Goal: Transaction & Acquisition: Purchase product/service

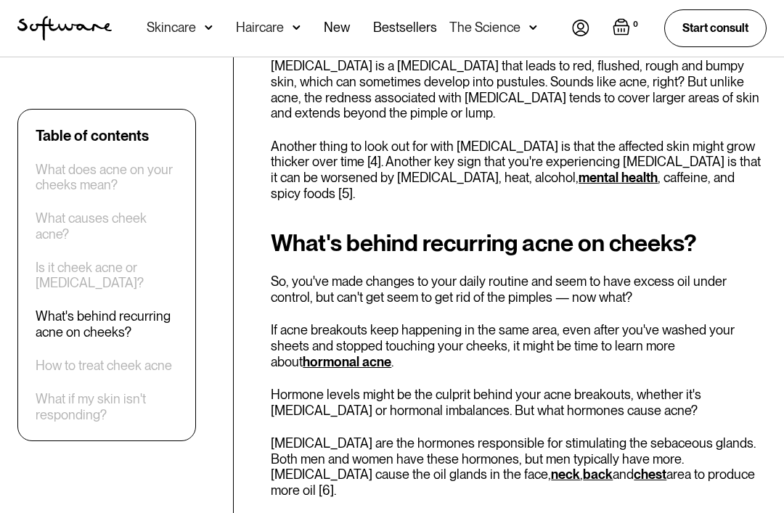
scroll to position [2817, 0]
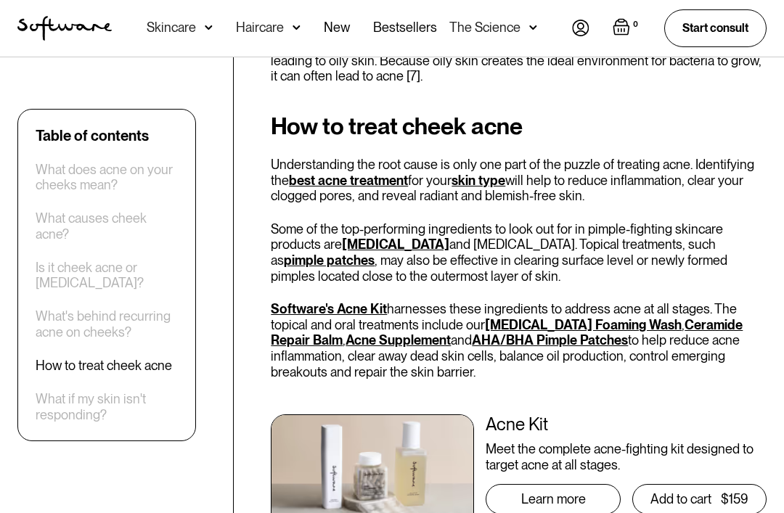
scroll to position [3307, 0]
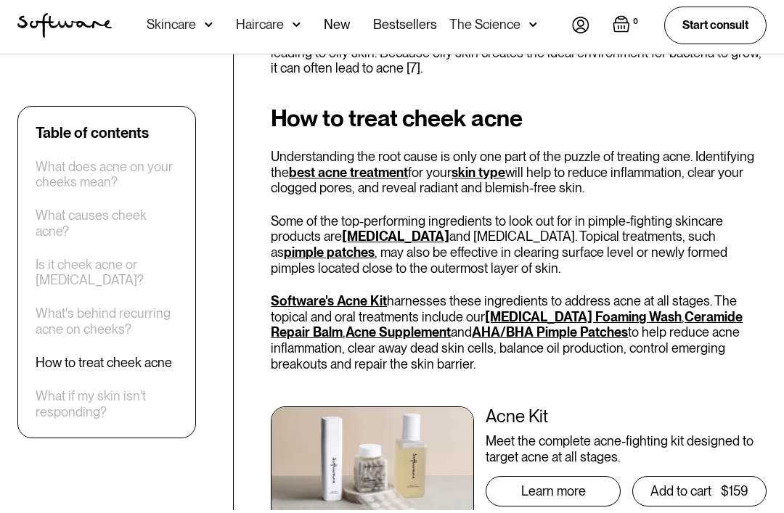
click at [581, 487] on div "Learn more" at bounding box center [553, 494] width 65 height 15
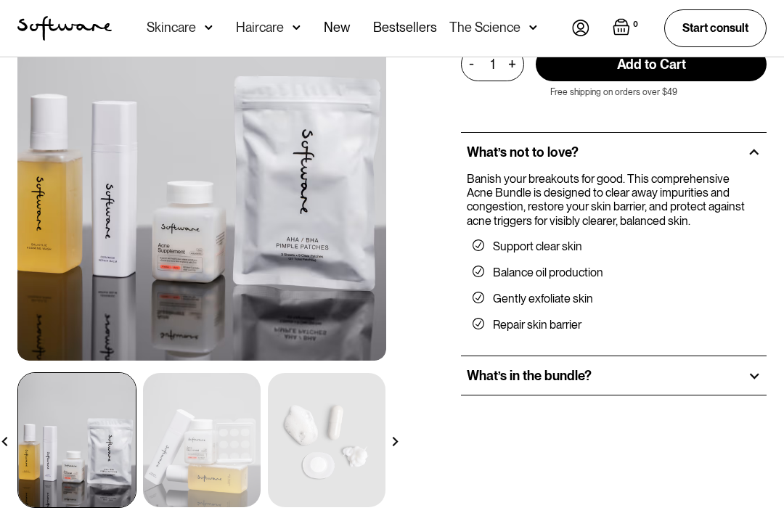
scroll to position [175, 0]
click at [682, 370] on div "What’s in the bundle?" at bounding box center [614, 376] width 306 height 39
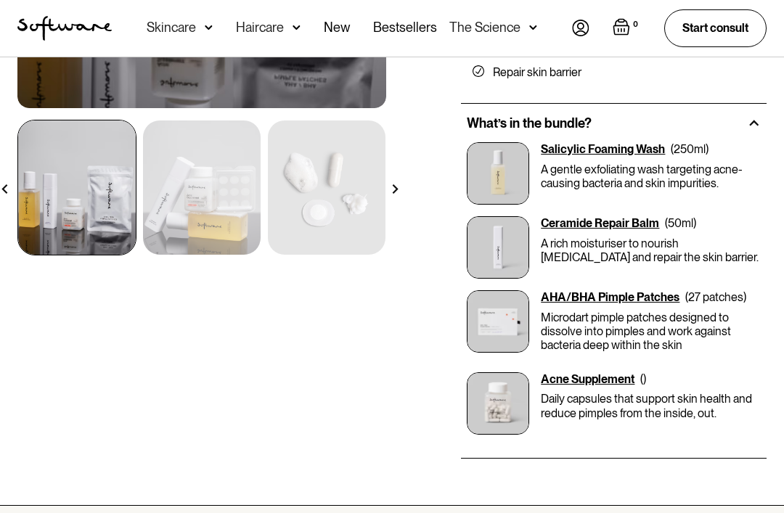
scroll to position [435, 0]
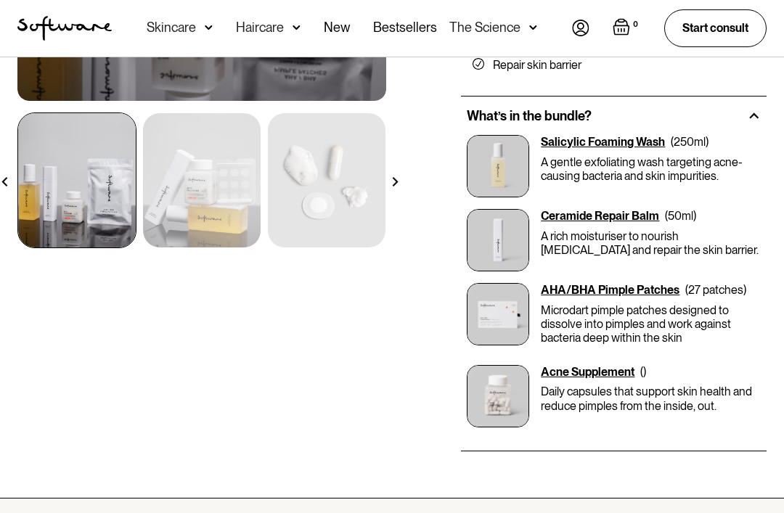
click at [639, 135] on div "Salicylic Foaming Wash" at bounding box center [603, 142] width 124 height 14
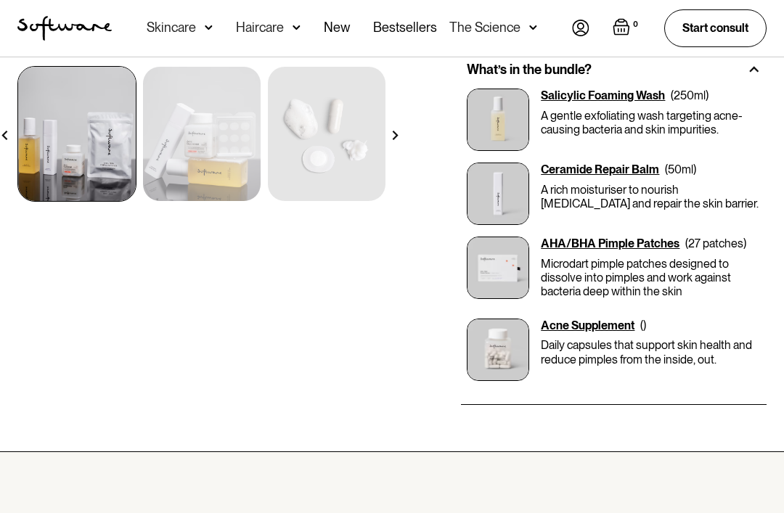
click at [650, 167] on div "Ceramide Repair Balm" at bounding box center [600, 170] width 118 height 14
click at [658, 247] on div "AHA/BHA Pimple Patches" at bounding box center [610, 244] width 139 height 14
click at [607, 348] on p "Daily capsules that support skin health and reduce pimples from the inside, out." at bounding box center [651, 352] width 220 height 28
click at [611, 328] on div "Acne Supplement" at bounding box center [588, 326] width 94 height 14
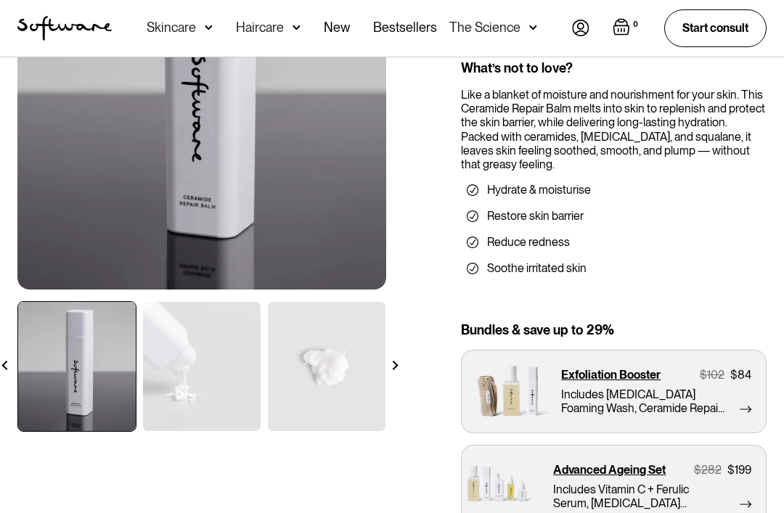
scroll to position [240, 0]
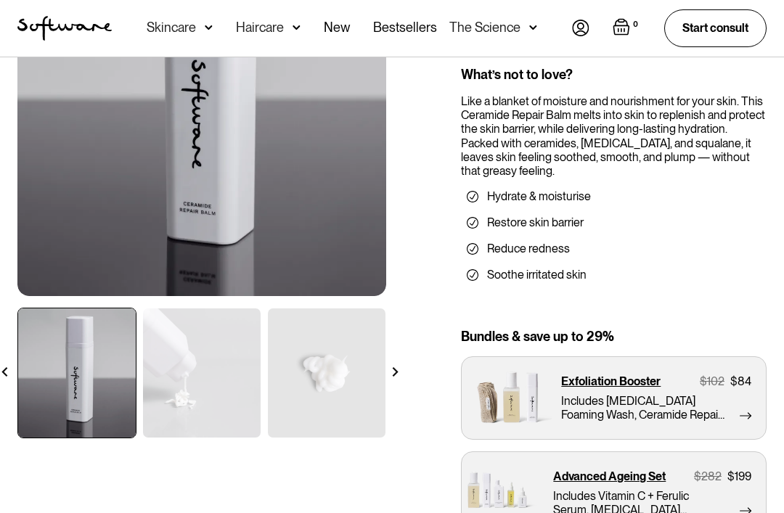
click at [399, 367] on img at bounding box center [394, 371] width 9 height 9
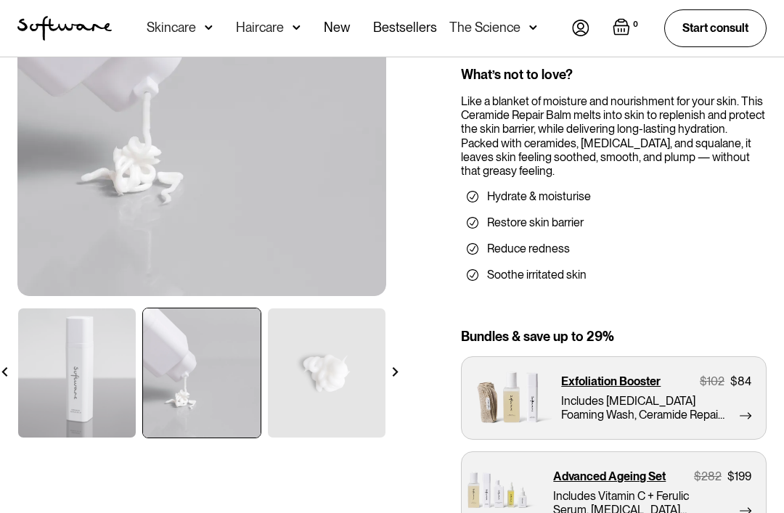
click at [395, 367] on img at bounding box center [394, 371] width 9 height 9
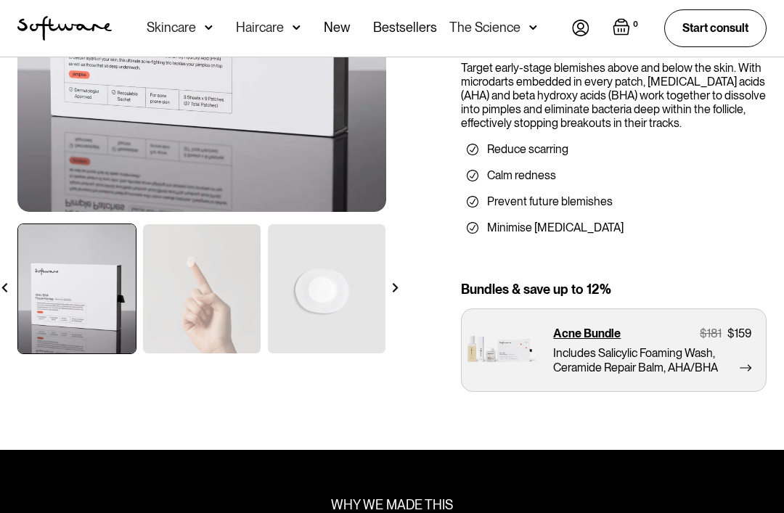
scroll to position [324, 0]
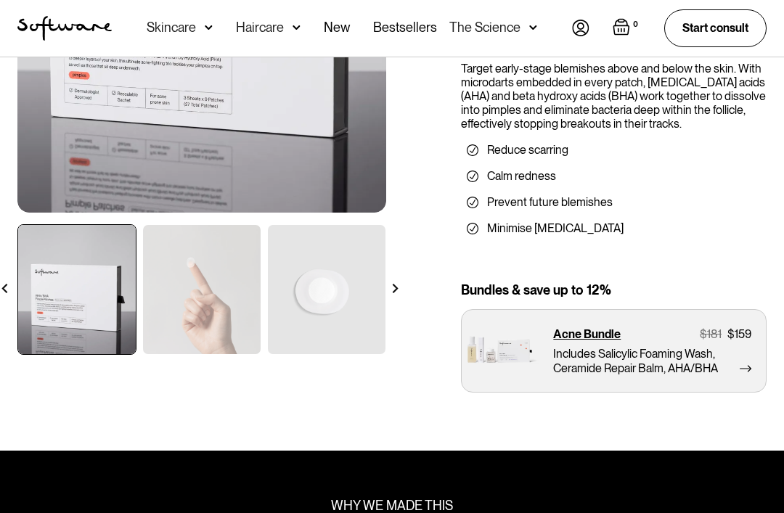
click at [390, 291] on img at bounding box center [394, 288] width 9 height 9
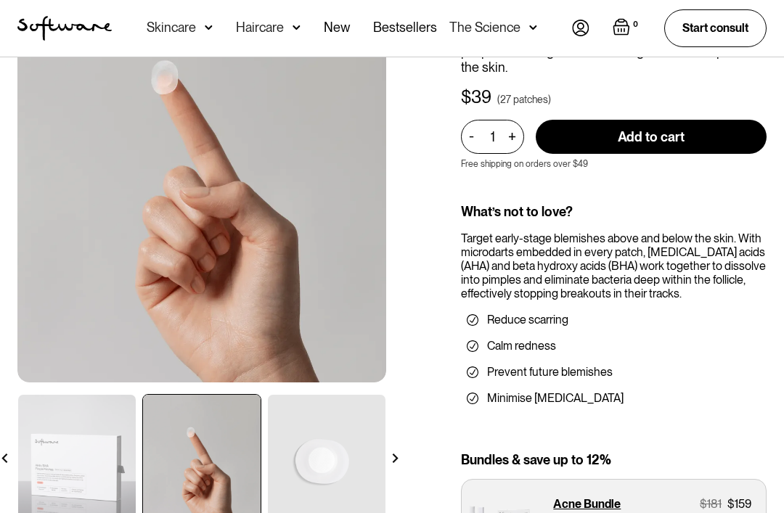
scroll to position [157, 0]
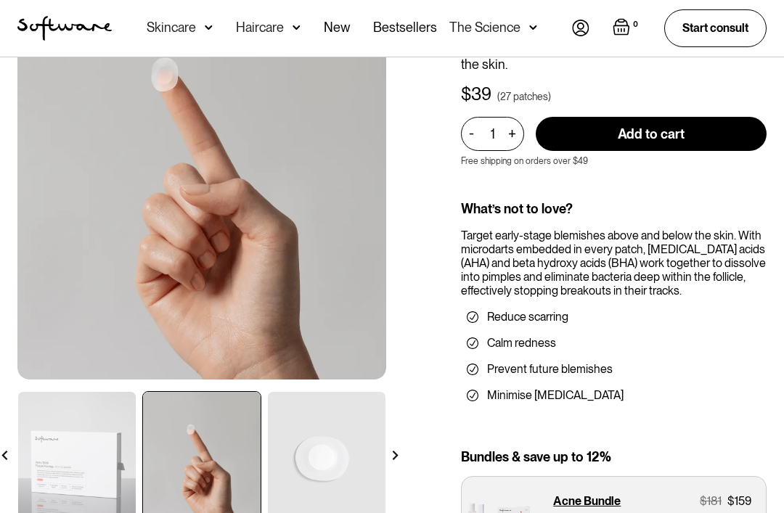
click at [396, 454] on img at bounding box center [394, 455] width 9 height 9
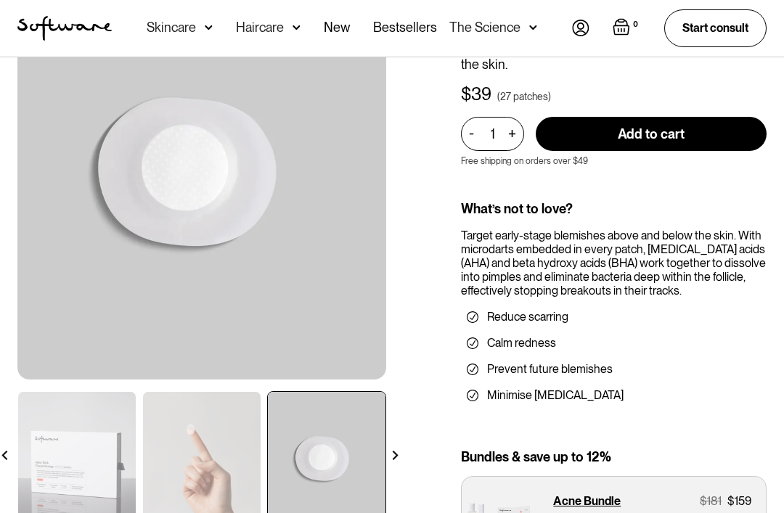
click at [399, 459] on img at bounding box center [394, 455] width 9 height 9
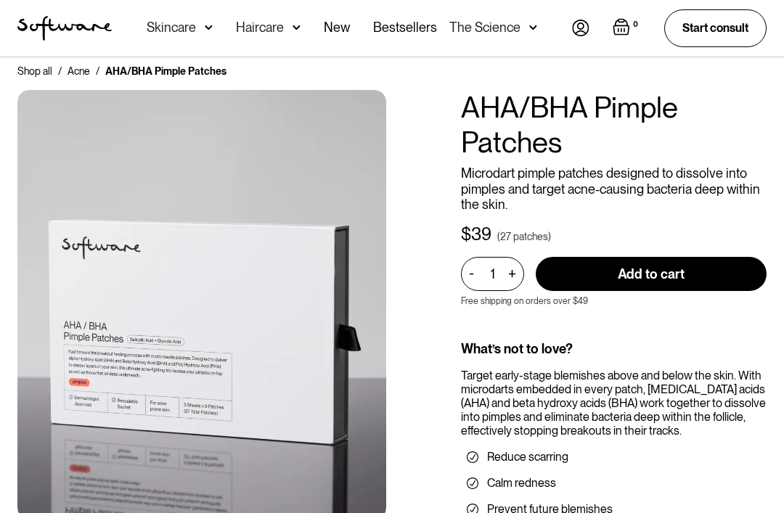
scroll to position [0, 0]
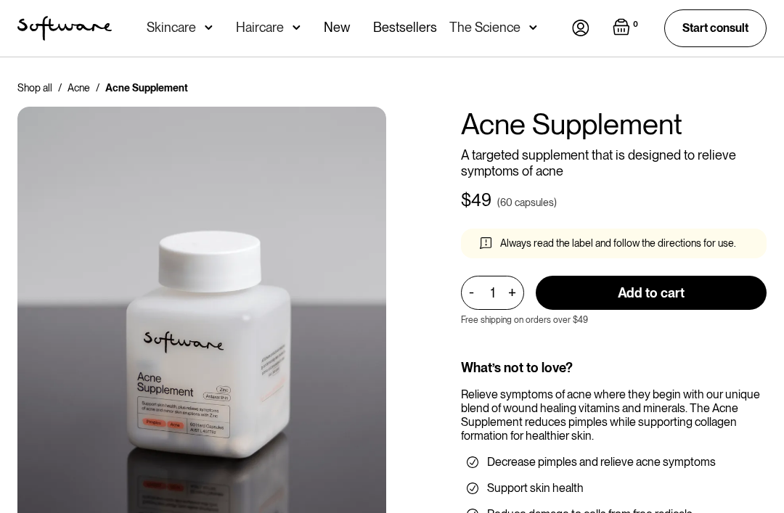
click at [168, 18] on div "Skincare" at bounding box center [180, 28] width 66 height 57
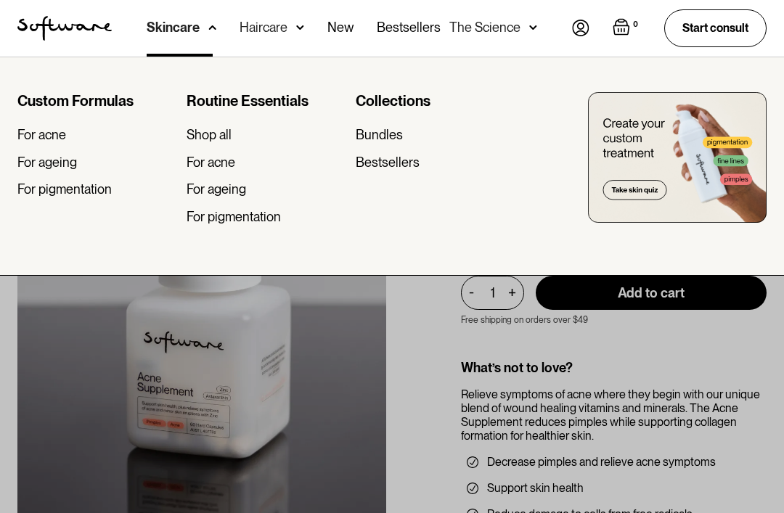
click at [57, 127] on div "For acne" at bounding box center [41, 135] width 49 height 16
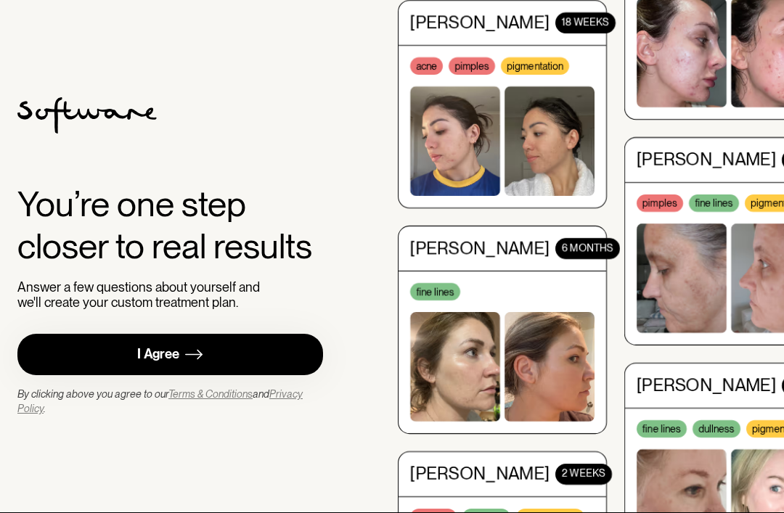
click at [283, 375] on link "I Agree" at bounding box center [170, 354] width 306 height 41
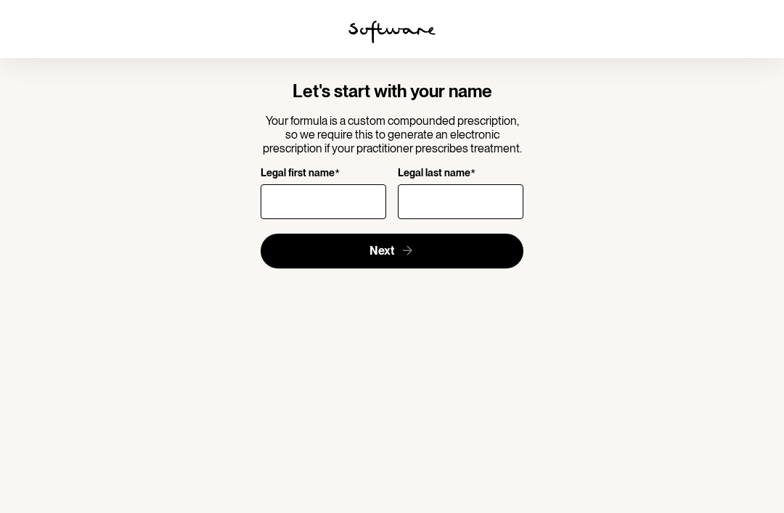
click at [324, 200] on input "Legal first name *" at bounding box center [324, 201] width 126 height 35
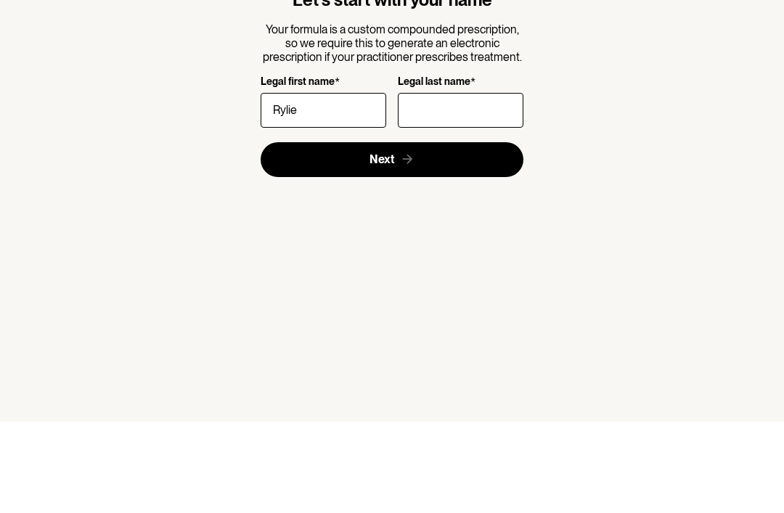
type input "Rylie"
click at [540, 122] on div "Let's start with your name Your formula is a custom compounded prescription, so…" at bounding box center [391, 174] width 395 height 187
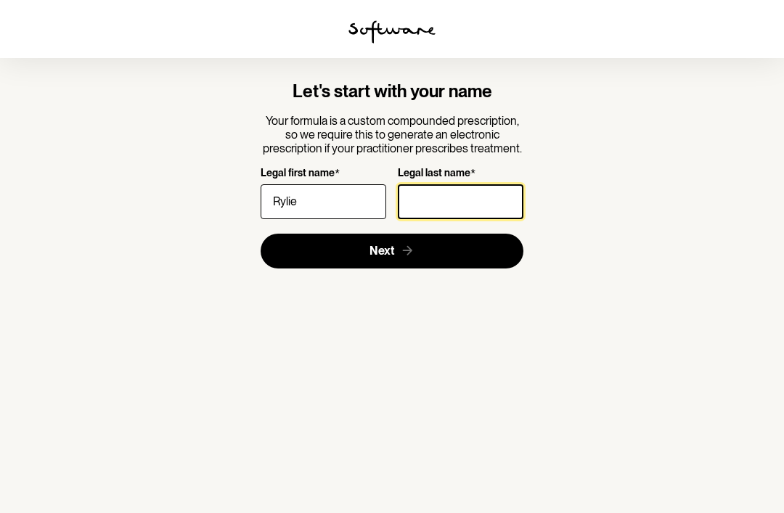
click at [454, 184] on input "Legal last name *" at bounding box center [461, 201] width 126 height 35
type input "[PERSON_NAME]"
click at [433, 234] on button "Next" at bounding box center [392, 251] width 263 height 35
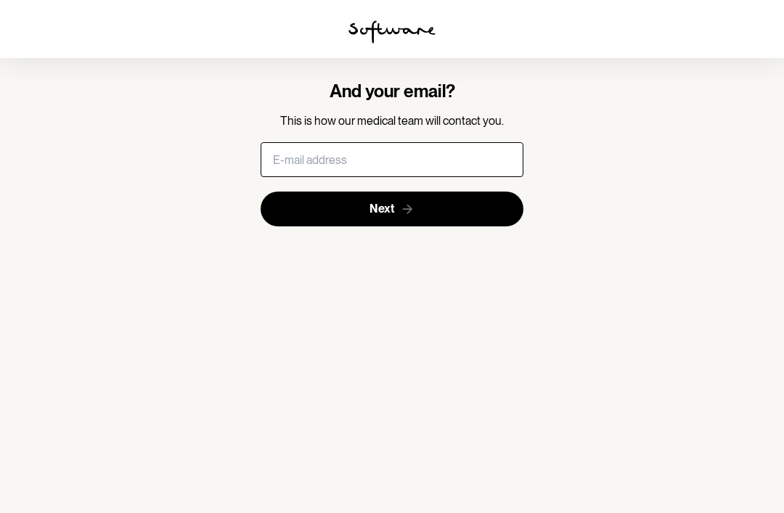
scroll to position [0, 0]
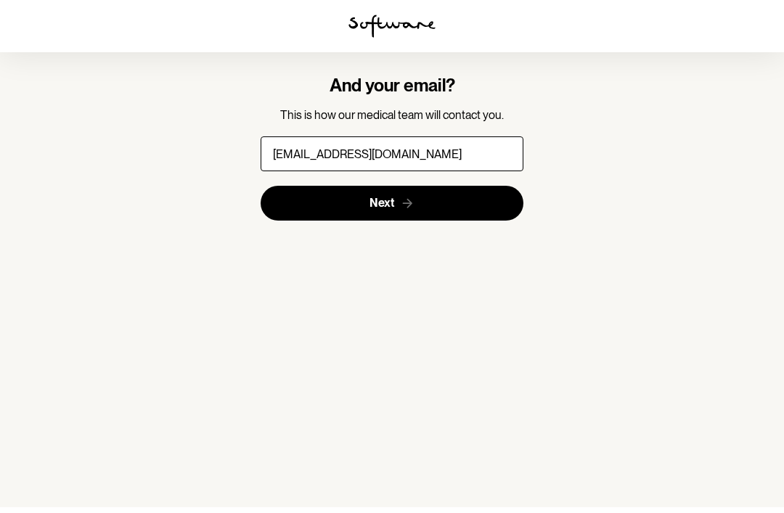
type input "[EMAIL_ADDRESS][DOMAIN_NAME]"
click at [441, 202] on button "Next" at bounding box center [392, 209] width 263 height 35
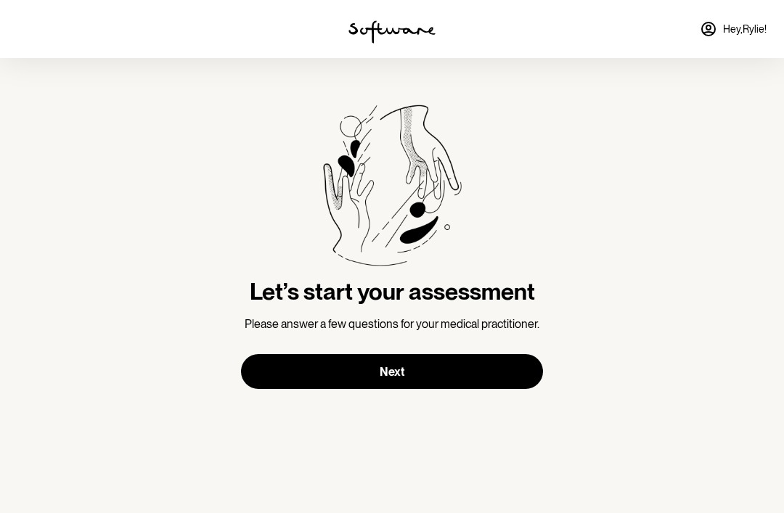
click at [507, 365] on button "Next" at bounding box center [392, 371] width 302 height 35
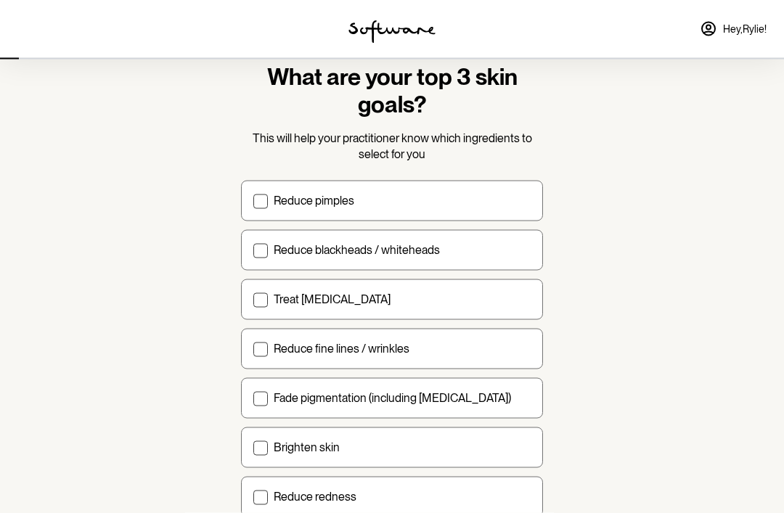
scroll to position [57, 0]
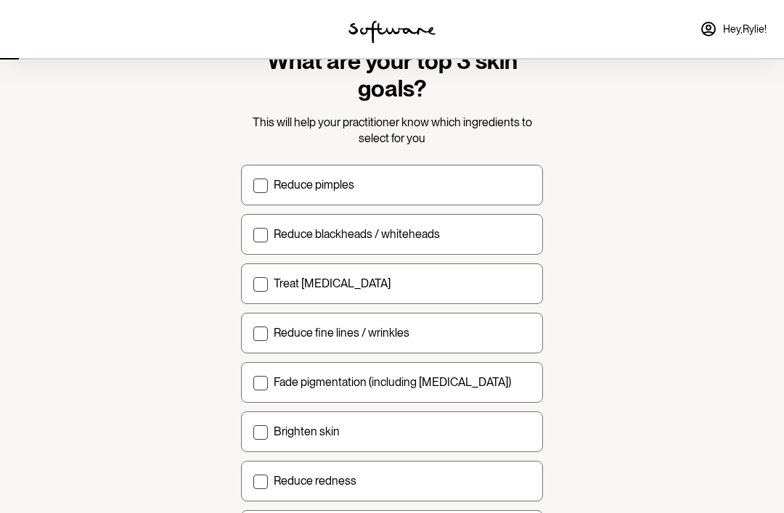
click at [494, 192] on label "Reduce pimples" at bounding box center [392, 185] width 302 height 41
click at [253, 185] on input "Reduce pimples" at bounding box center [253, 184] width 1 height 1
checkbox input "true"
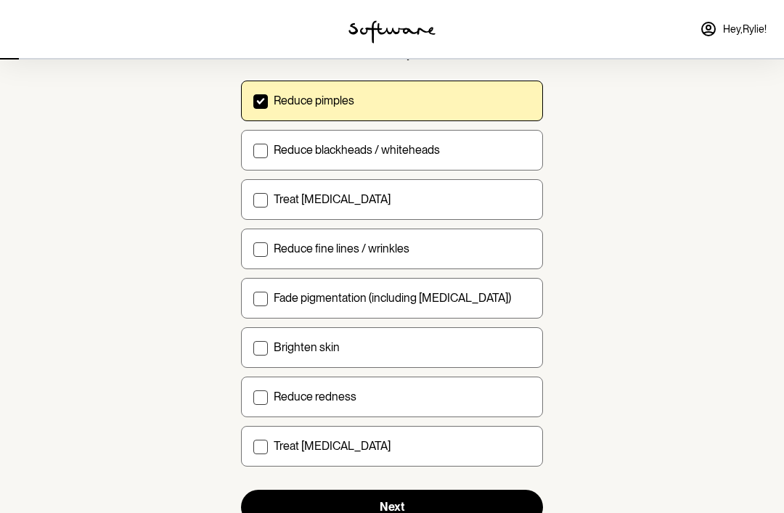
scroll to position [152, 0]
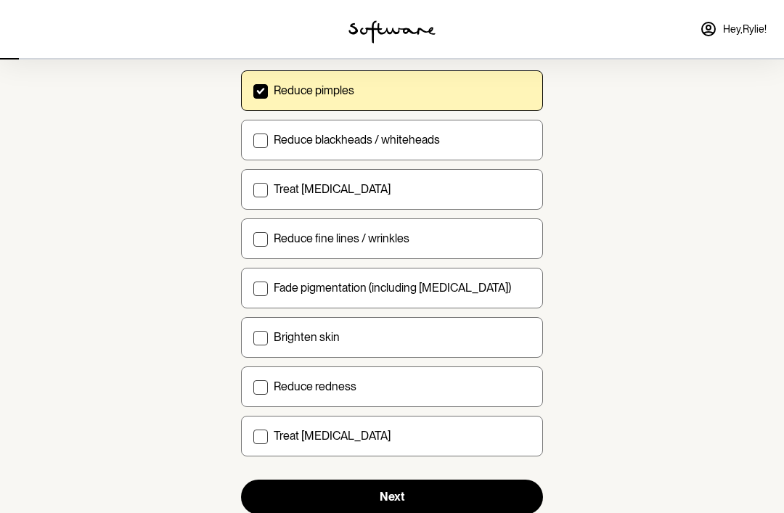
click at [504, 180] on label "Treat [MEDICAL_DATA]" at bounding box center [392, 189] width 302 height 41
click at [253, 189] on input "Treat [MEDICAL_DATA]" at bounding box center [253, 189] width 1 height 1
checkbox input "true"
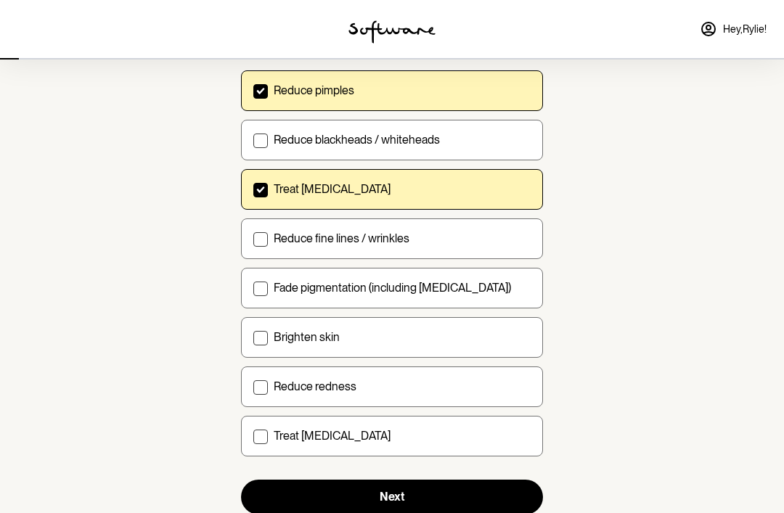
click at [476, 392] on div "Reduce redness" at bounding box center [402, 387] width 257 height 14
click at [253, 387] on input "Reduce redness" at bounding box center [253, 386] width 1 height 1
checkbox input "true"
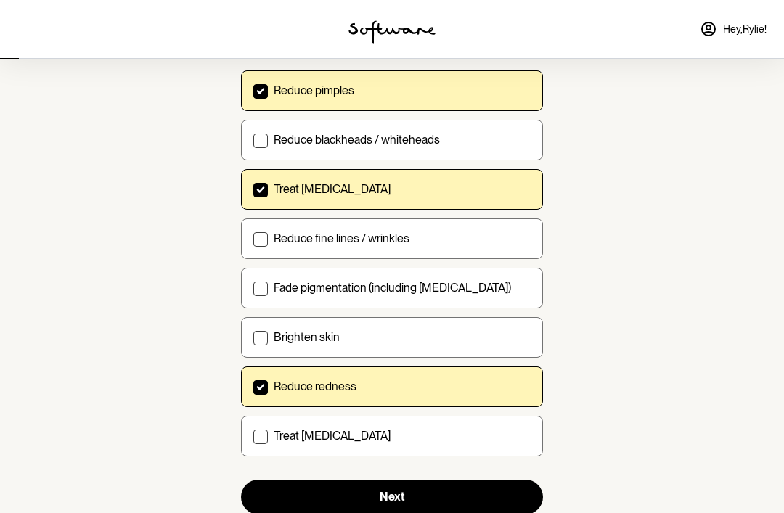
click at [489, 289] on div "Fade pigmentation (including [MEDICAL_DATA])" at bounding box center [402, 288] width 257 height 14
click at [253, 288] on input "Fade pigmentation (including [MEDICAL_DATA])" at bounding box center [253, 287] width 1 height 1
checkbox input "true"
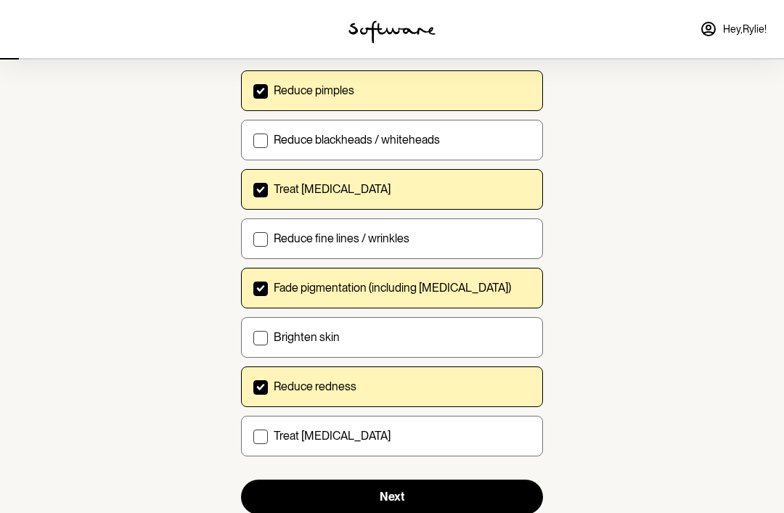
click at [271, 446] on label "Treat [MEDICAL_DATA]" at bounding box center [392, 436] width 302 height 41
click at [253, 436] on input "Treat [MEDICAL_DATA]" at bounding box center [253, 435] width 1 height 1
checkbox input "true"
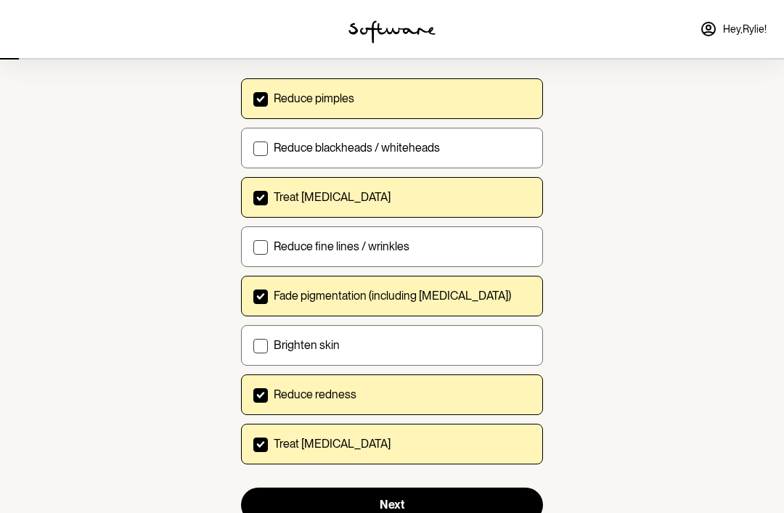
scroll to position [141, 0]
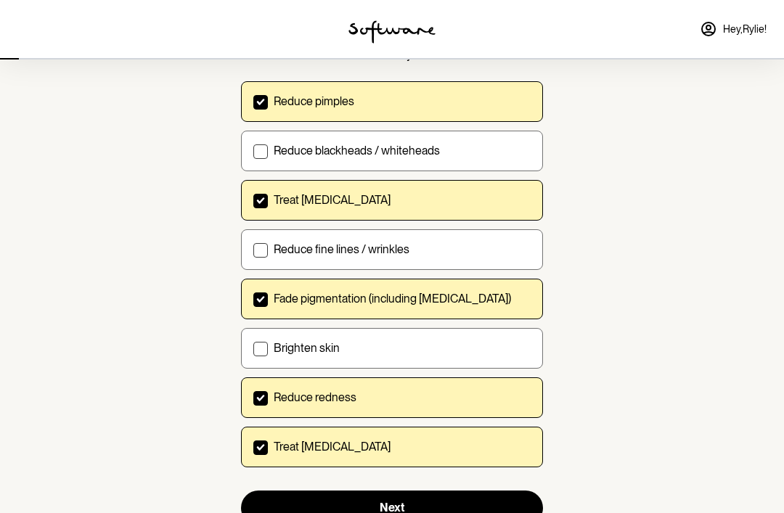
click at [433, 317] on label "Fade pigmentation (including [MEDICAL_DATA])" at bounding box center [392, 299] width 302 height 41
click at [253, 299] on input "Fade pigmentation (including [MEDICAL_DATA])" at bounding box center [253, 298] width 1 height 1
checkbox input "false"
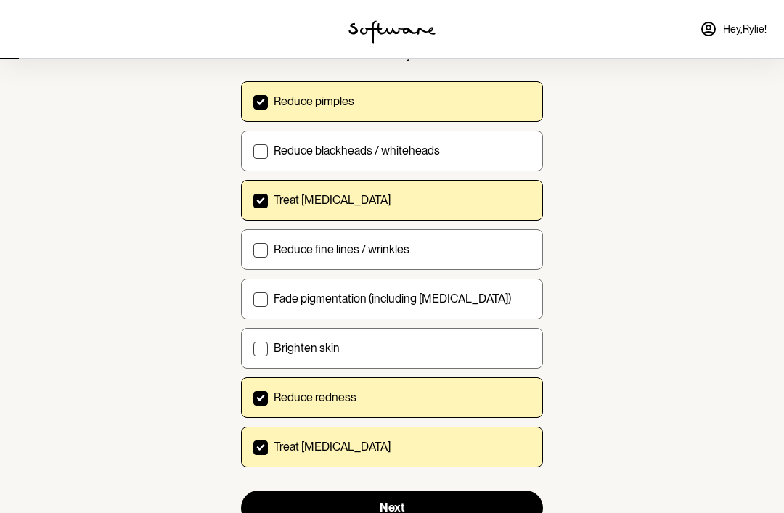
click at [425, 341] on div "Brighten skin" at bounding box center [402, 348] width 257 height 14
click at [253, 348] on input "Brighten skin" at bounding box center [253, 348] width 1 height 1
checkbox input "true"
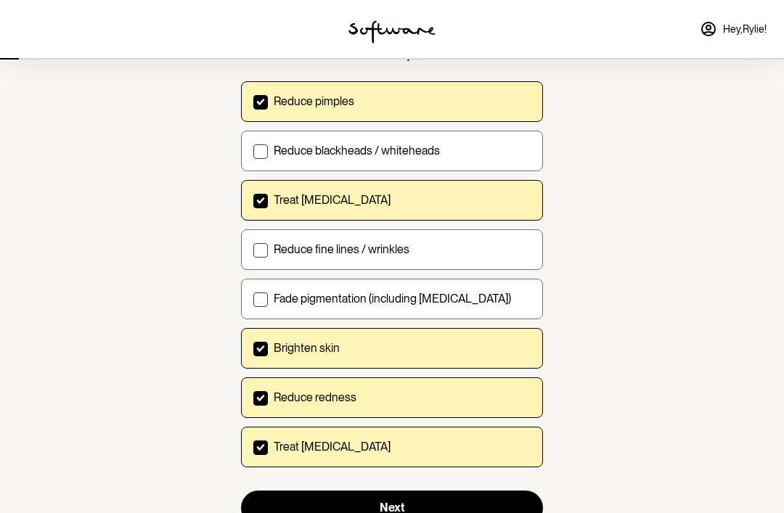
click at [429, 298] on p "Fade pigmentation (including [MEDICAL_DATA])" at bounding box center [392, 299] width 237 height 14
click at [253, 298] on input "Fade pigmentation (including [MEDICAL_DATA])" at bounding box center [253, 298] width 1 height 1
checkbox input "true"
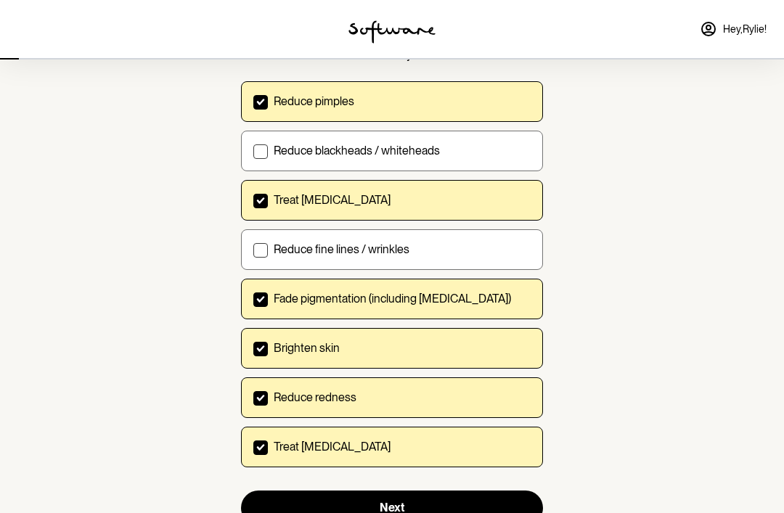
click at [459, 168] on label "Reduce blackheads / whiteheads" at bounding box center [392, 151] width 302 height 41
click at [253, 151] on input "Reduce blackheads / whiteheads" at bounding box center [253, 150] width 1 height 1
checkbox input "true"
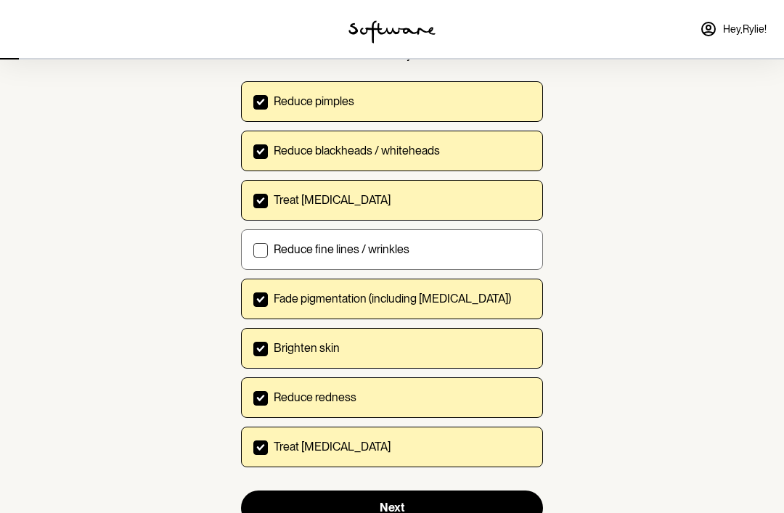
click at [466, 508] on button "Next" at bounding box center [392, 508] width 302 height 35
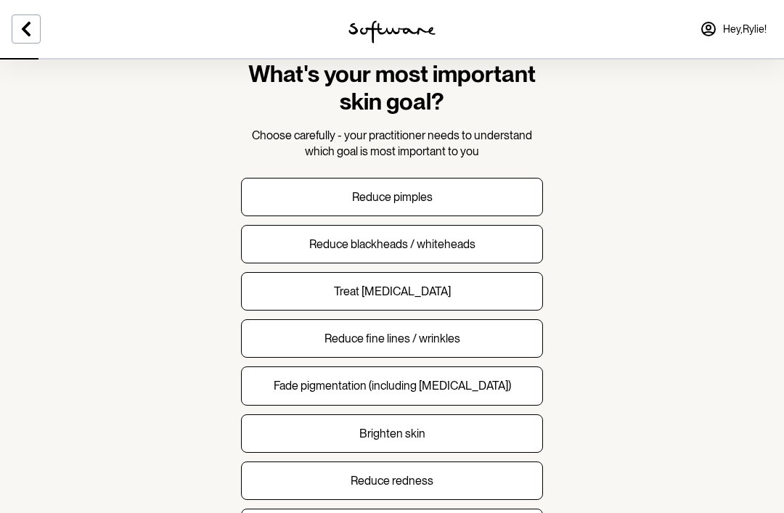
scroll to position [46, 0]
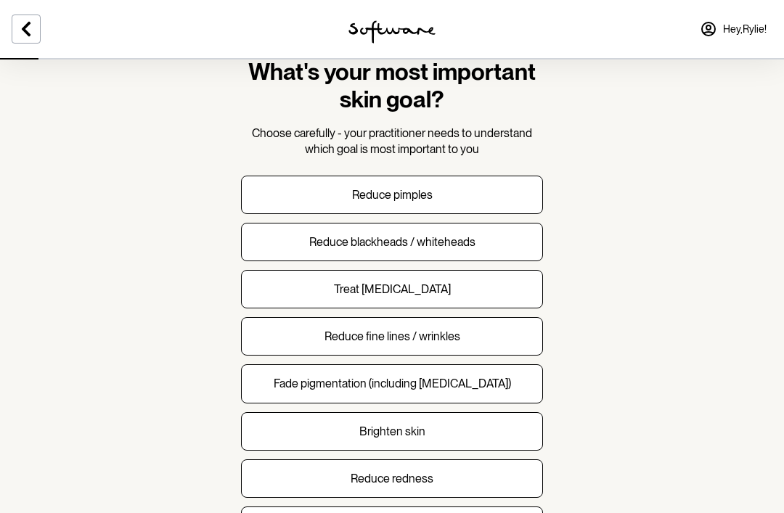
click at [464, 290] on button "Treat [MEDICAL_DATA]" at bounding box center [392, 289] width 302 height 38
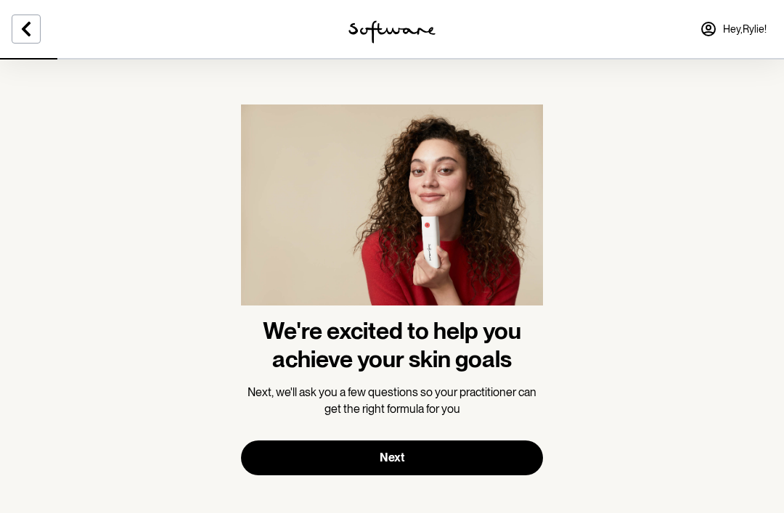
click at [34, 28] on icon at bounding box center [25, 28] width 17 height 17
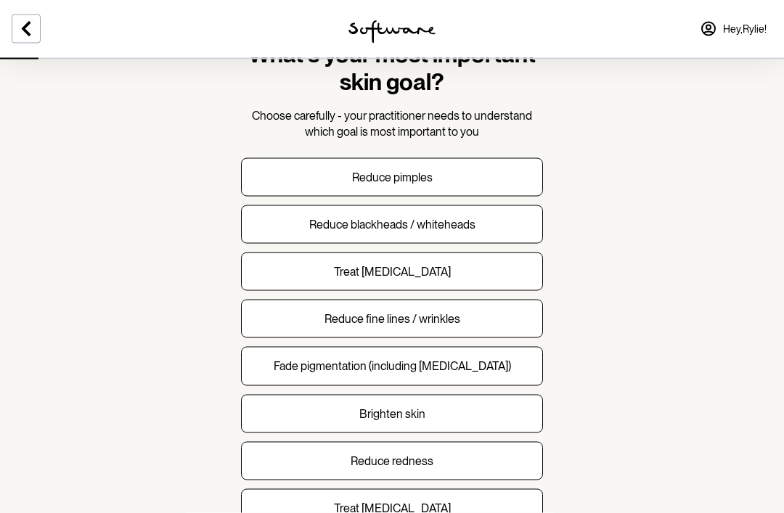
scroll to position [65, 0]
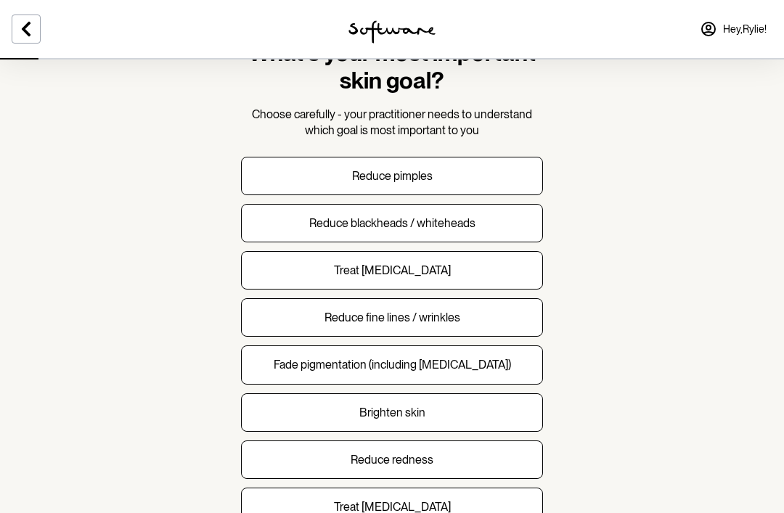
click at [446, 172] on button "Reduce pimples" at bounding box center [392, 176] width 302 height 38
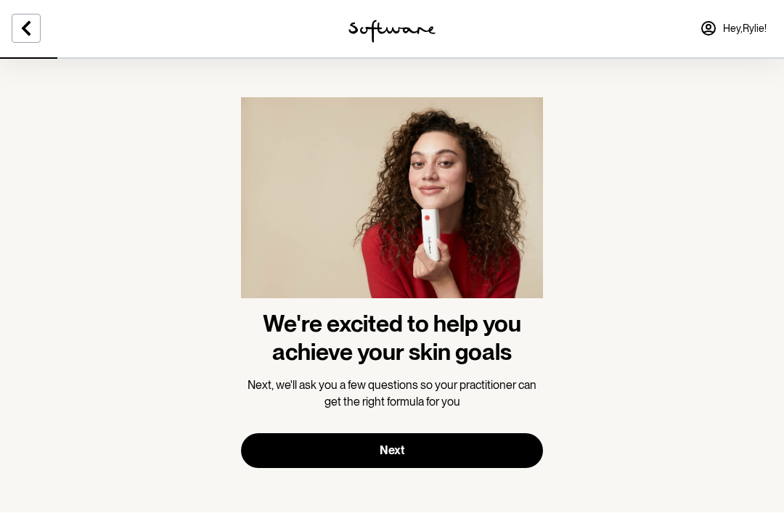
scroll to position [7, 0]
click at [483, 455] on button "Next" at bounding box center [392, 450] width 302 height 35
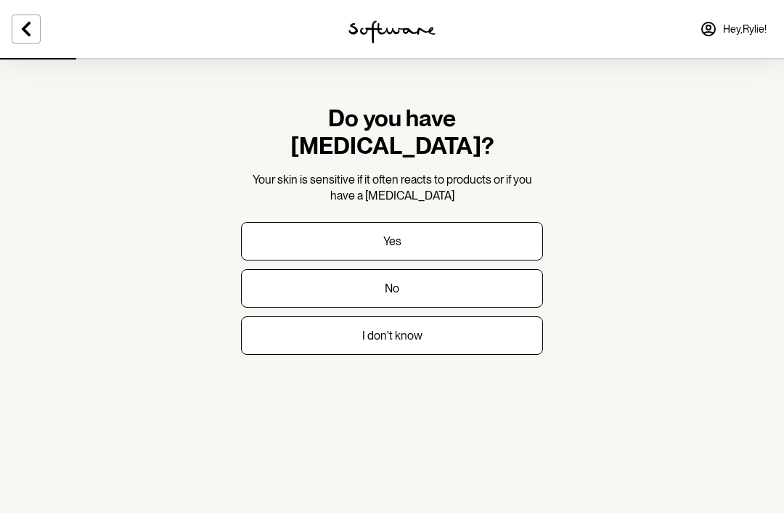
click at [508, 222] on button "Yes" at bounding box center [392, 241] width 302 height 38
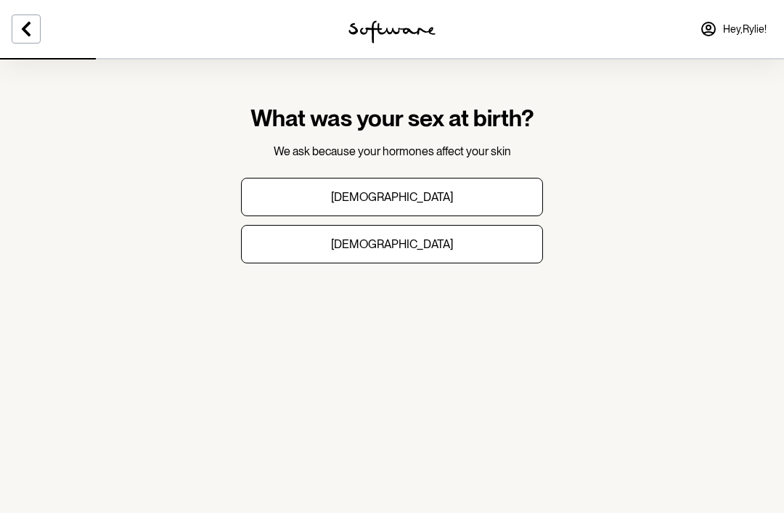
click at [462, 245] on button "[DEMOGRAPHIC_DATA]" at bounding box center [392, 244] width 302 height 38
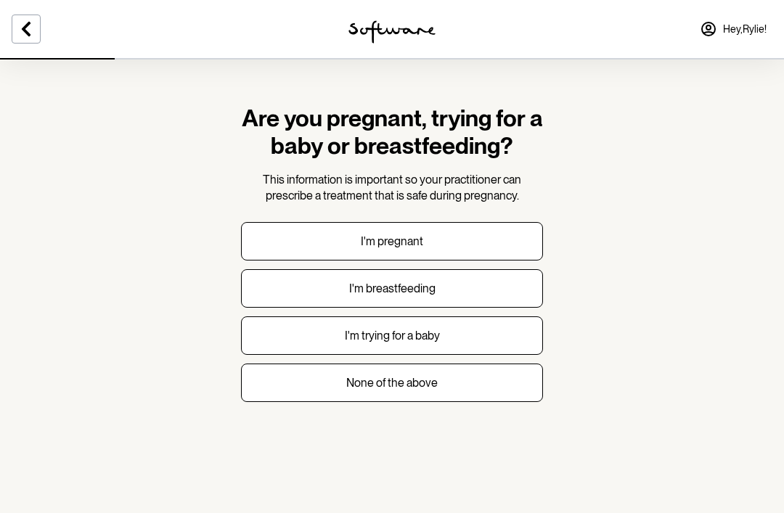
click at [456, 387] on button "None of the above" at bounding box center [392, 383] width 302 height 38
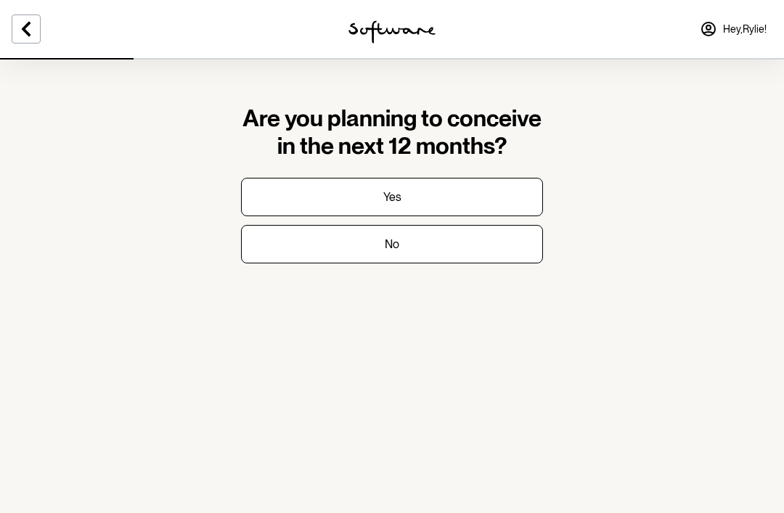
click at [476, 242] on button "No" at bounding box center [392, 244] width 302 height 38
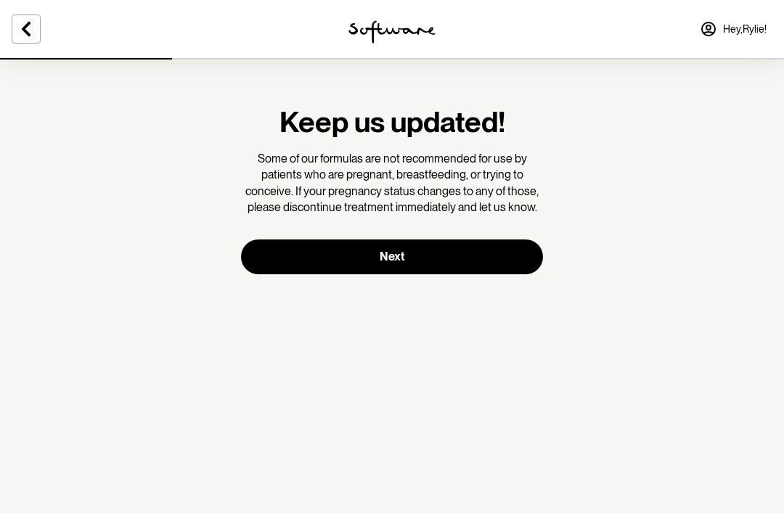
click at [470, 257] on button "Next" at bounding box center [392, 256] width 302 height 35
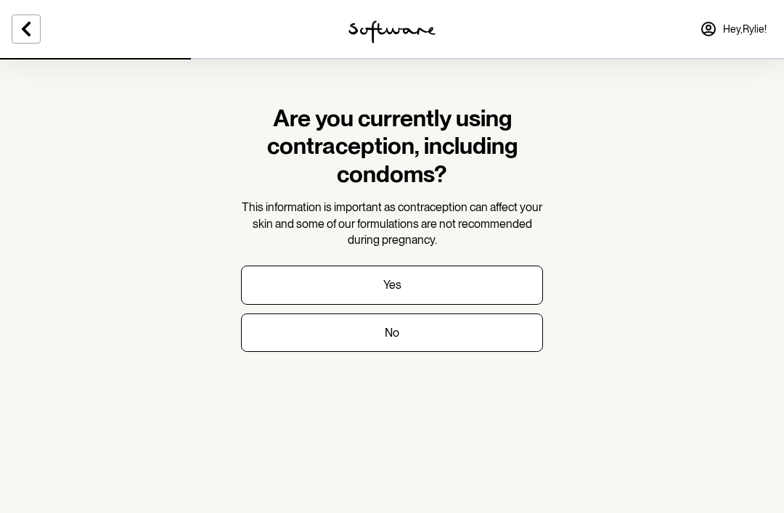
click at [435, 324] on button "No" at bounding box center [392, 333] width 302 height 38
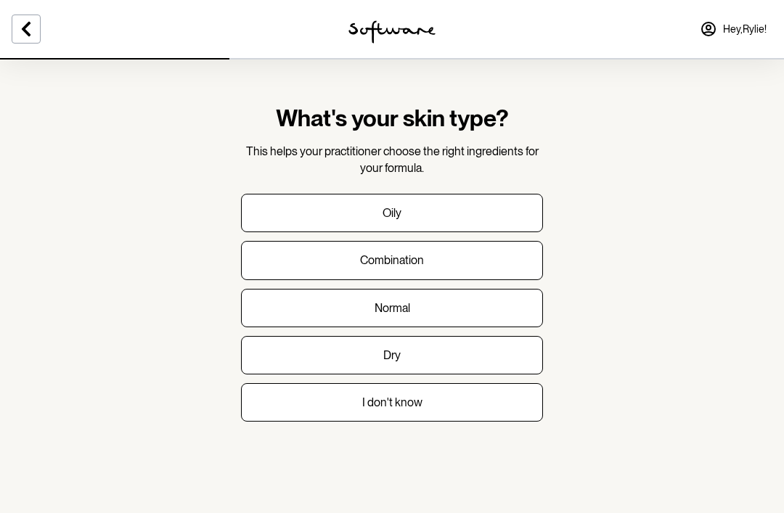
click at [478, 418] on button "I don't know" at bounding box center [392, 402] width 302 height 38
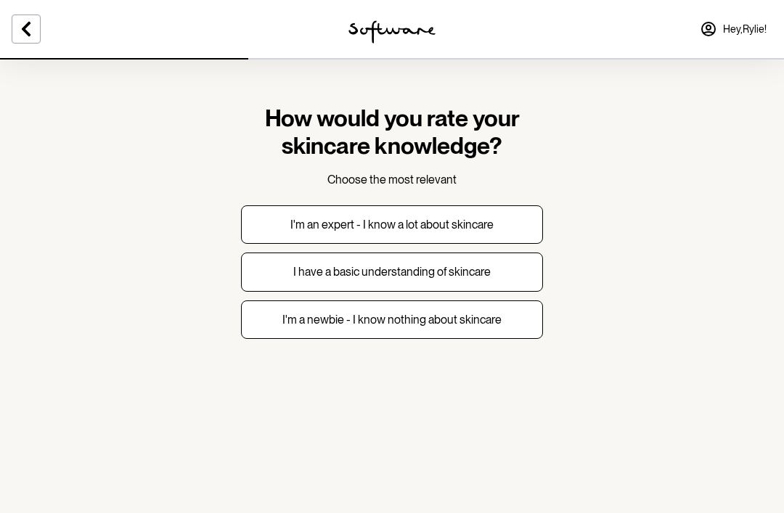
click at [38, 41] on button at bounding box center [26, 29] width 29 height 29
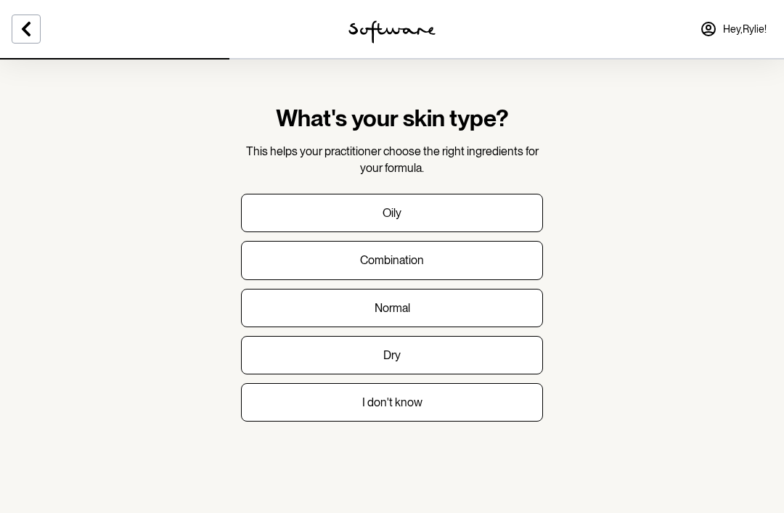
click at [500, 253] on button "Combination" at bounding box center [392, 260] width 302 height 38
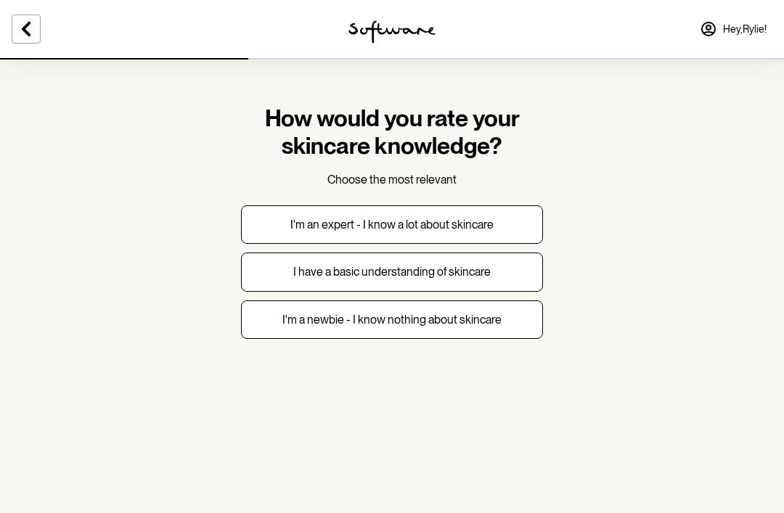
click at [493, 273] on button "I have a basic understanding of skincare" at bounding box center [392, 272] width 302 height 38
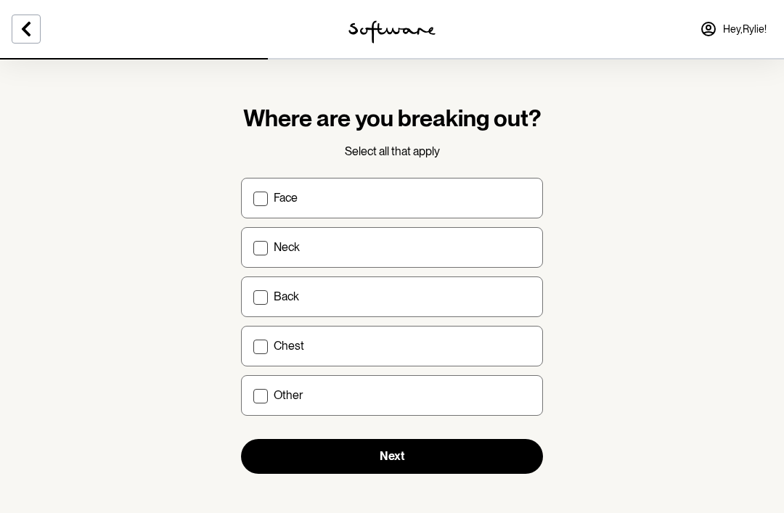
click at [483, 208] on label "Face" at bounding box center [392, 198] width 302 height 41
click at [253, 198] on input "Face" at bounding box center [253, 197] width 1 height 1
checkbox input "true"
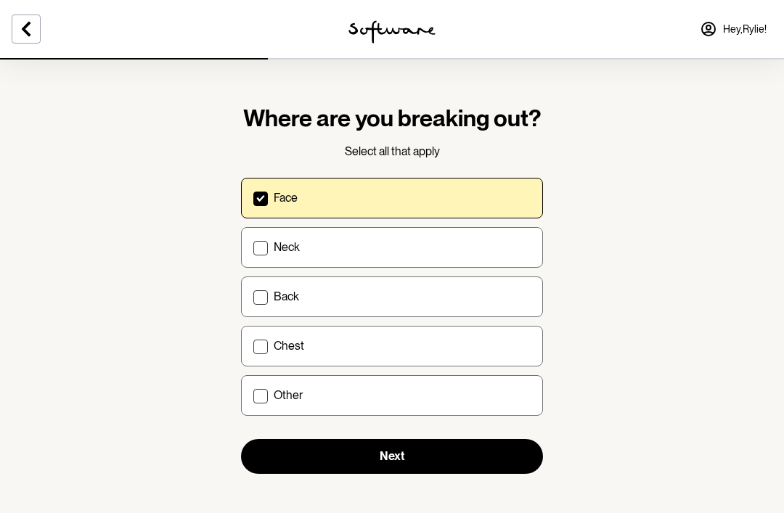
click at [467, 312] on label "Back" at bounding box center [392, 296] width 302 height 41
click at [253, 297] on input "Back" at bounding box center [253, 296] width 1 height 1
checkbox input "true"
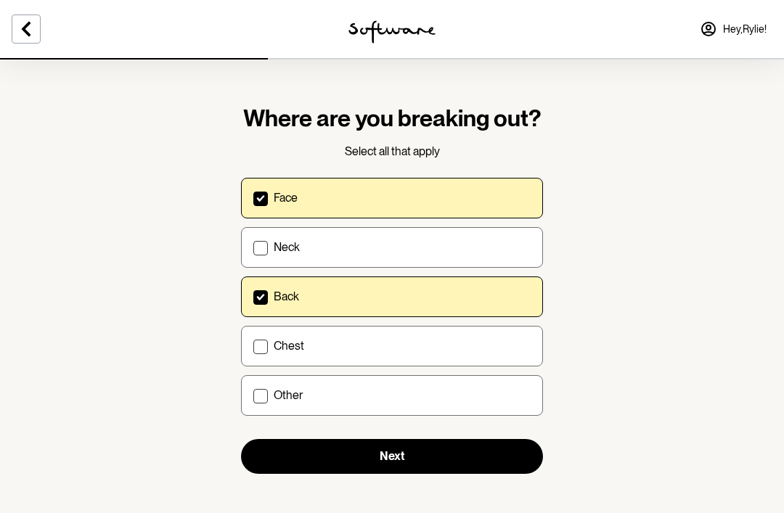
click at [477, 459] on button "Next" at bounding box center [392, 456] width 302 height 35
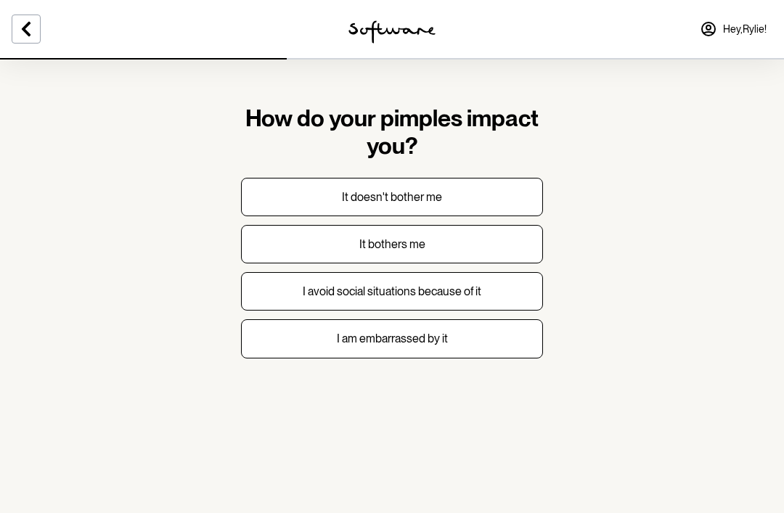
click at [521, 337] on button "I am embarrassed by it" at bounding box center [392, 338] width 302 height 38
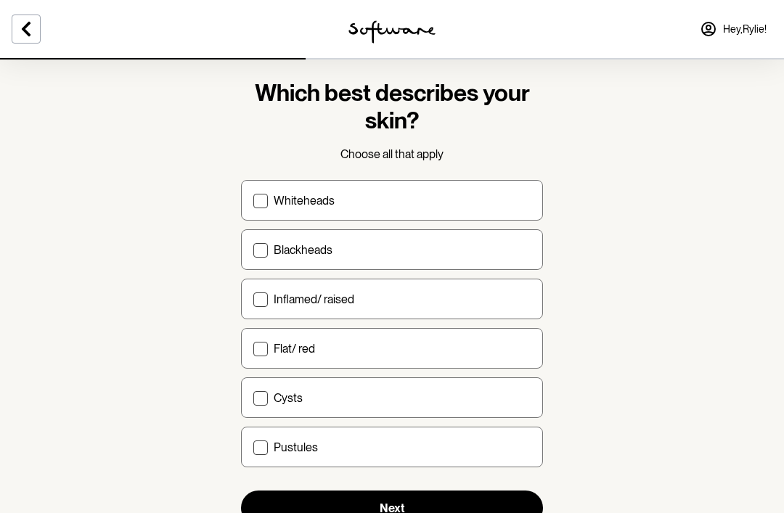
scroll to position [28, 0]
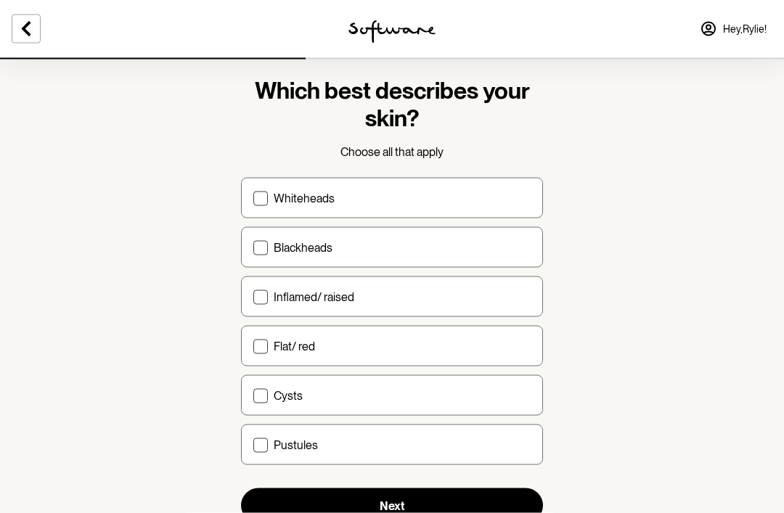
click at [514, 213] on label "Whiteheads" at bounding box center [392, 198] width 302 height 41
click at [253, 199] on input "Whiteheads" at bounding box center [253, 198] width 1 height 1
checkbox input "true"
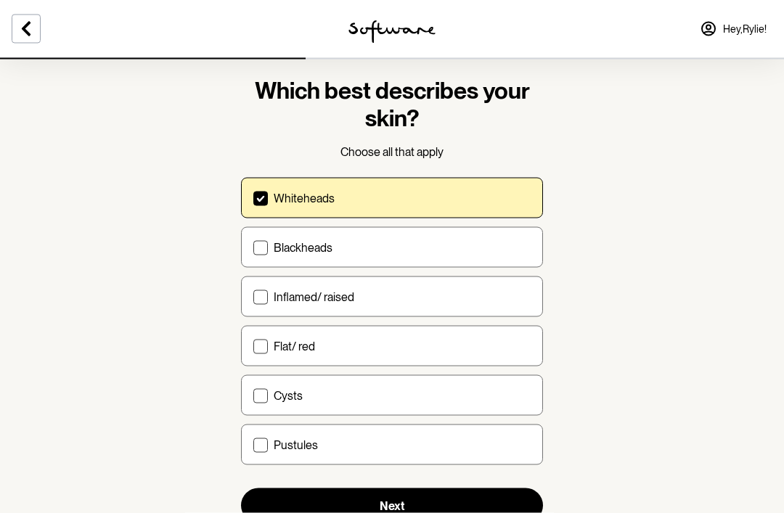
scroll to position [28, 0]
click at [488, 307] on label "Inflamed/ raised" at bounding box center [392, 296] width 302 height 41
click at [253, 297] on input "Inflamed/ raised" at bounding box center [253, 296] width 1 height 1
checkbox input "true"
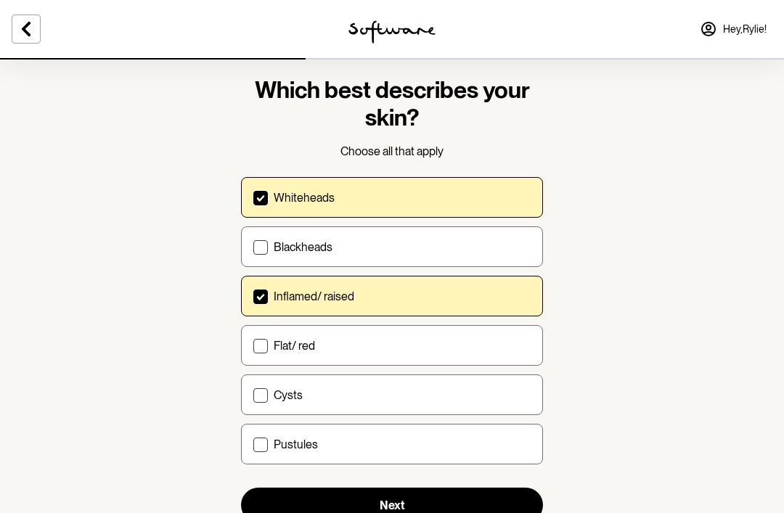
click at [494, 357] on label "Flat/ red" at bounding box center [392, 345] width 302 height 41
click at [253, 346] on input "Flat/ red" at bounding box center [253, 345] width 1 height 1
checkbox input "true"
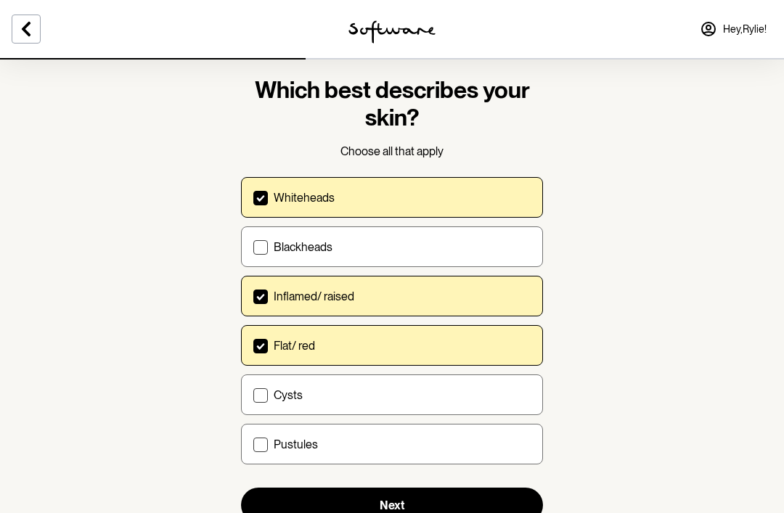
click at [473, 404] on label "Cysts" at bounding box center [392, 394] width 302 height 41
click at [253, 396] on input "Cysts" at bounding box center [253, 395] width 1 height 1
checkbox input "true"
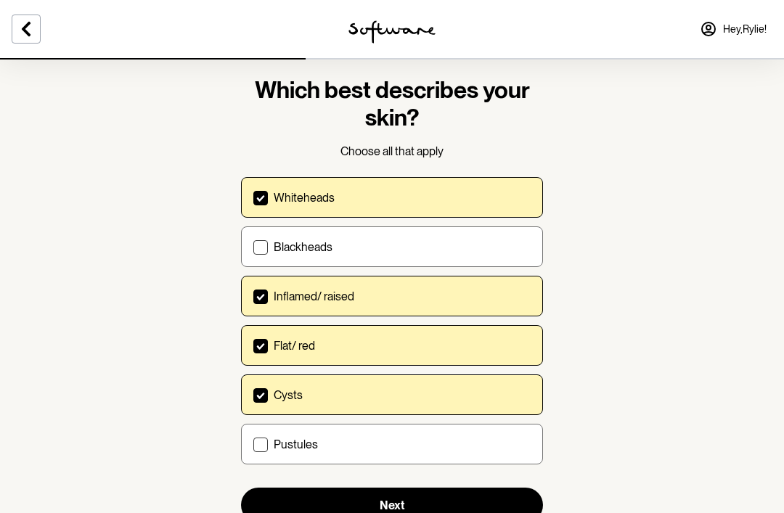
click at [478, 445] on div "Pustules" at bounding box center [402, 445] width 257 height 14
click at [253, 445] on input "Pustules" at bounding box center [253, 444] width 1 height 1
checkbox input "true"
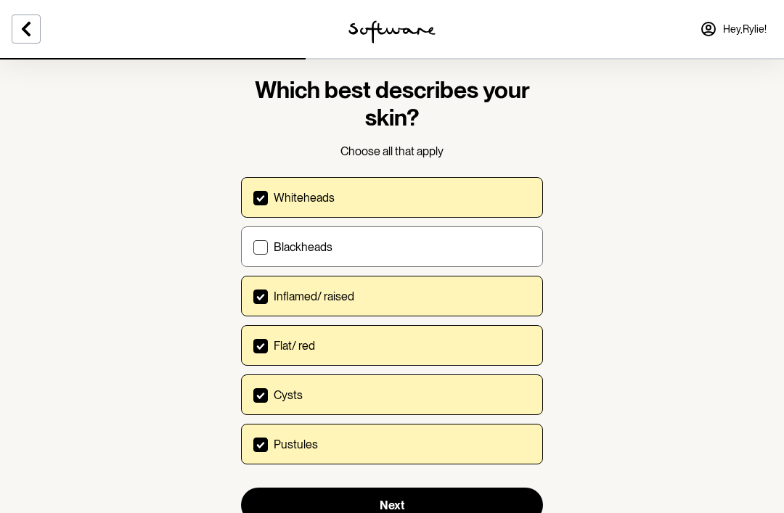
click at [459, 506] on button "Next" at bounding box center [392, 505] width 302 height 35
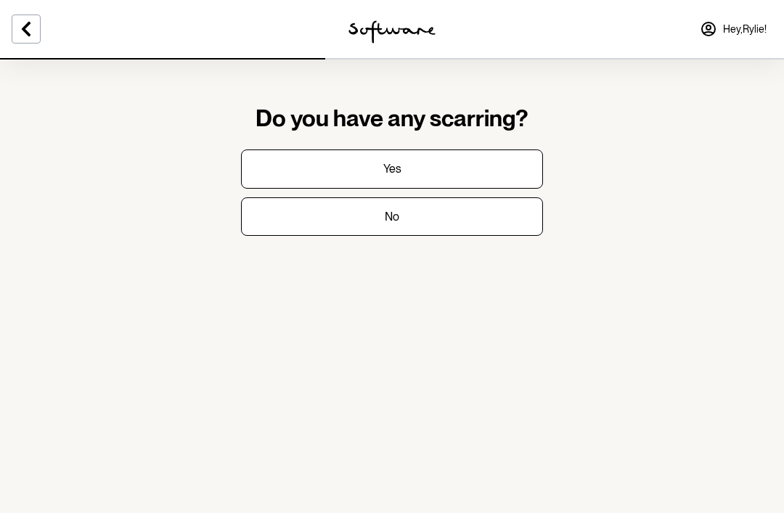
click at [493, 158] on button "Yes" at bounding box center [392, 168] width 302 height 38
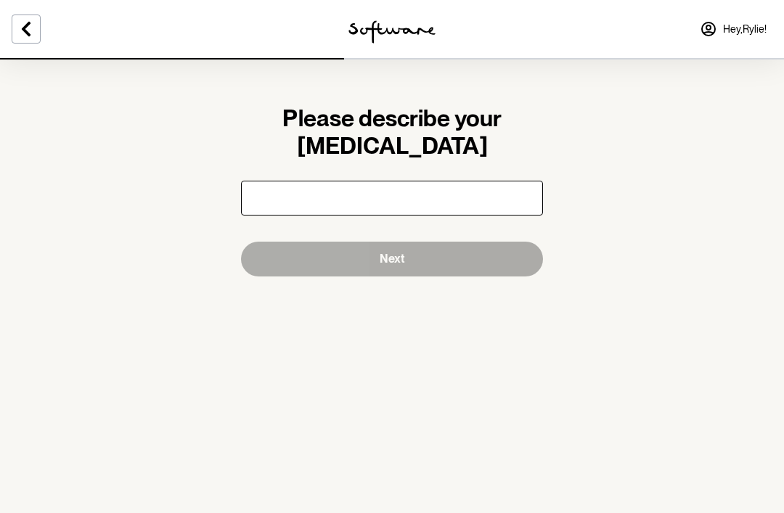
click at [483, 197] on input "Please describe your acne scarring" at bounding box center [392, 198] width 302 height 35
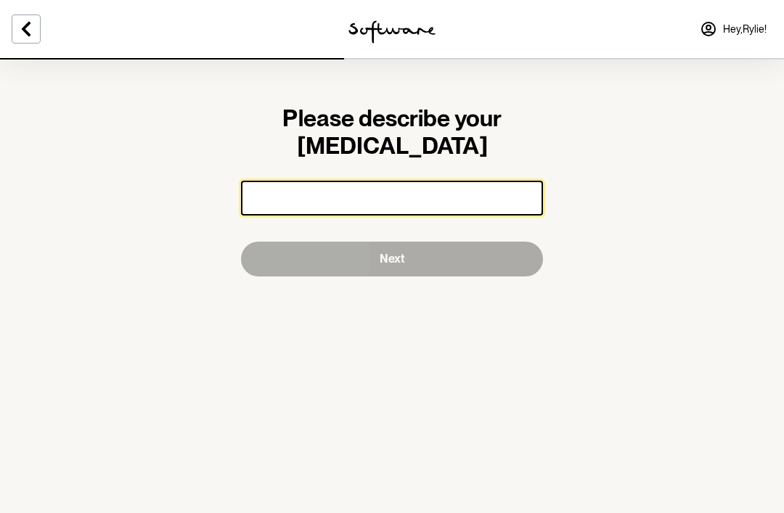
click at [427, 194] on input "Please describe your acne scarring" at bounding box center [392, 198] width 302 height 35
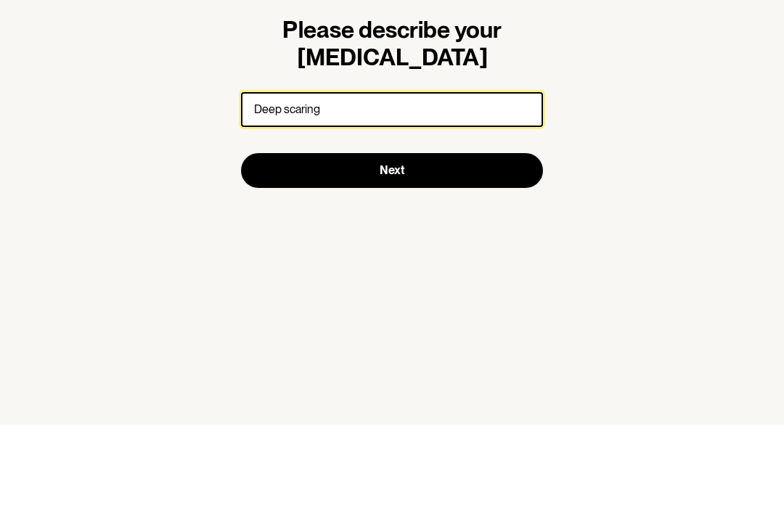
type input "Deep scaring"
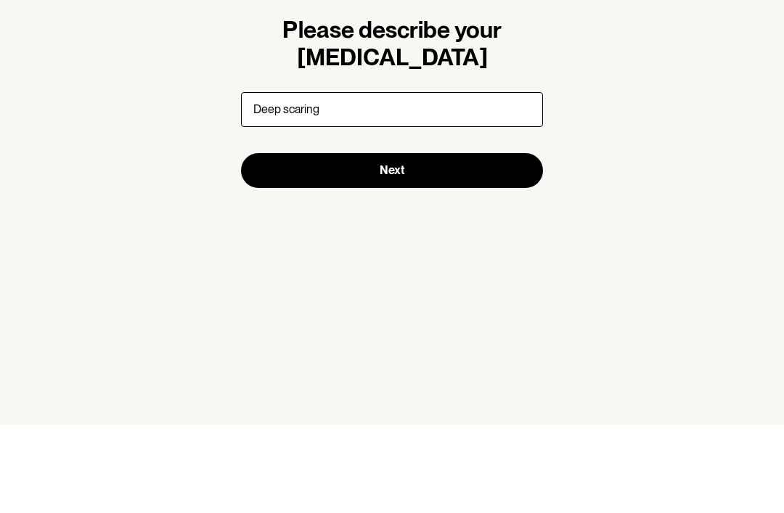
click at [371, 242] on button "Next" at bounding box center [392, 259] width 302 height 35
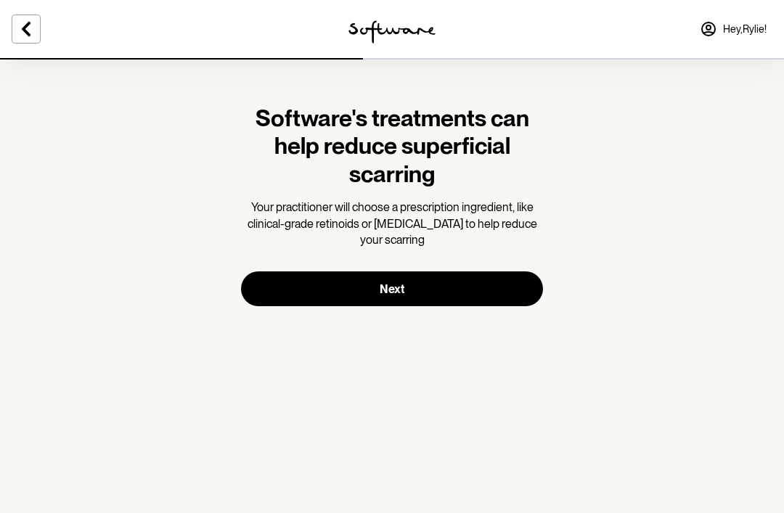
click at [503, 290] on button "Next" at bounding box center [392, 288] width 302 height 35
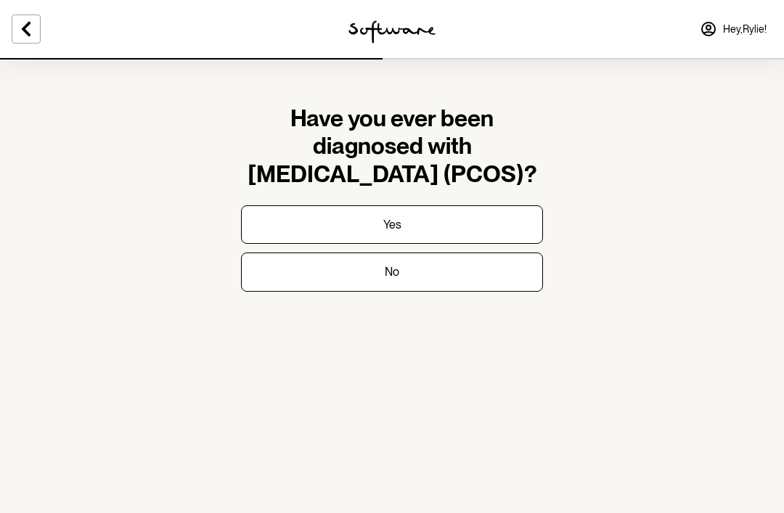
click at [462, 269] on button "No" at bounding box center [392, 272] width 302 height 38
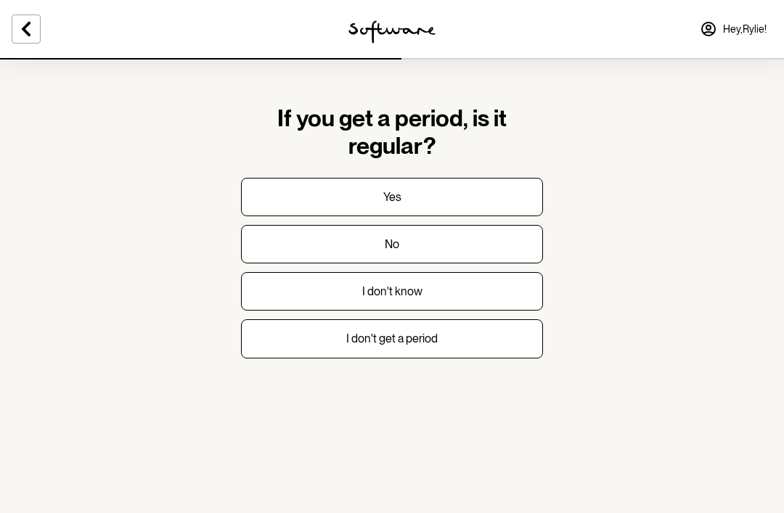
click at [447, 197] on button "Yes" at bounding box center [392, 197] width 302 height 38
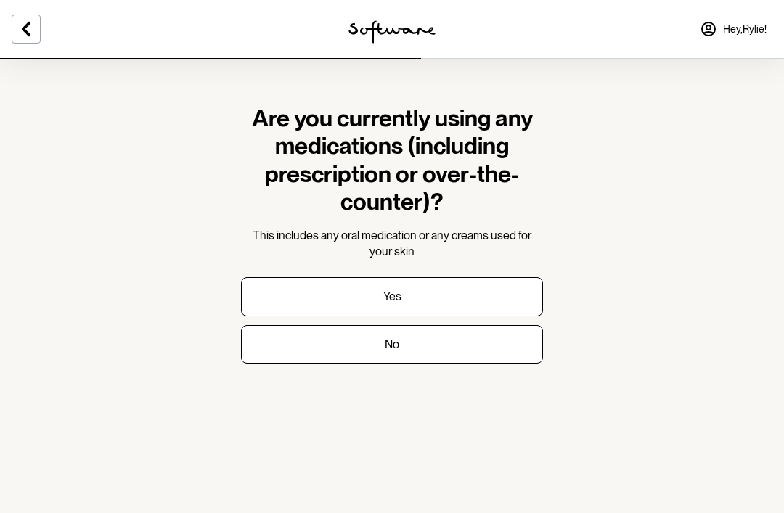
click at [468, 341] on button "No" at bounding box center [392, 344] width 302 height 38
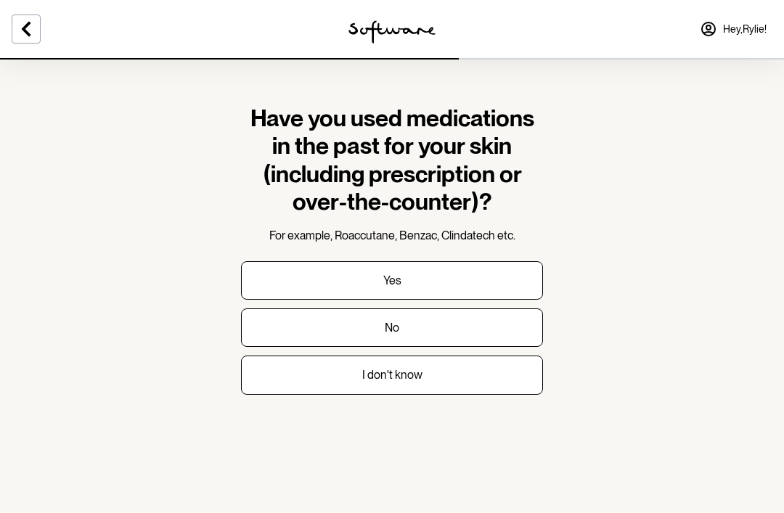
click at [488, 271] on button "Yes" at bounding box center [392, 280] width 302 height 38
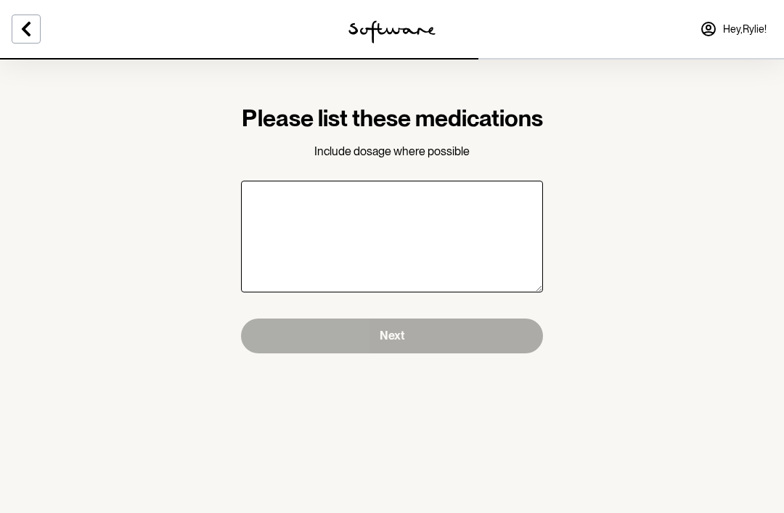
click at [467, 247] on textarea "Please list these medications" at bounding box center [392, 237] width 302 height 112
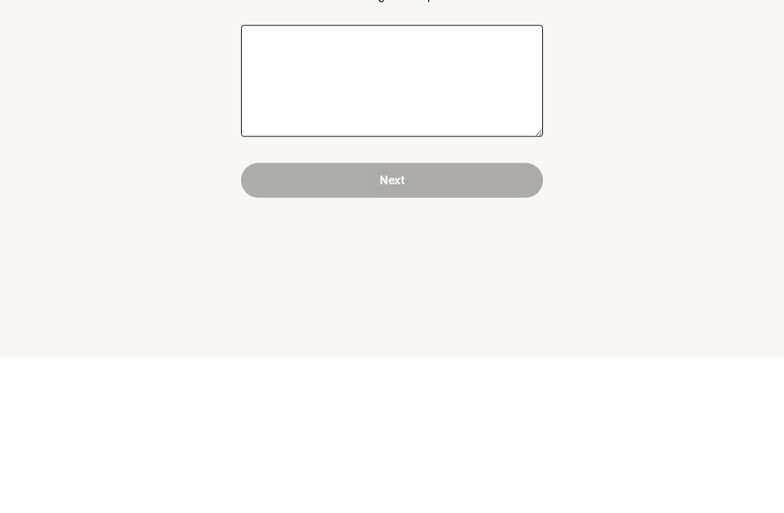
click at [702, 6] on section "Please list these medications Include dosage where possible Next" at bounding box center [392, 256] width 784 height 513
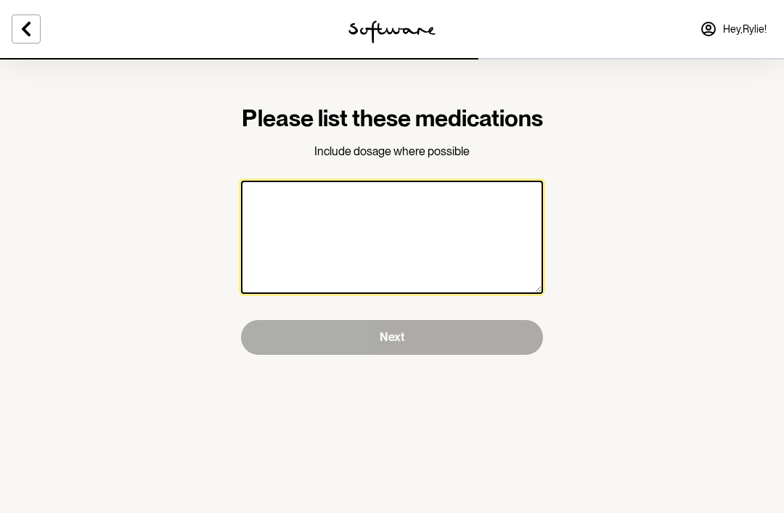
click at [499, 233] on textarea "Please list these medications" at bounding box center [392, 237] width 302 height 113
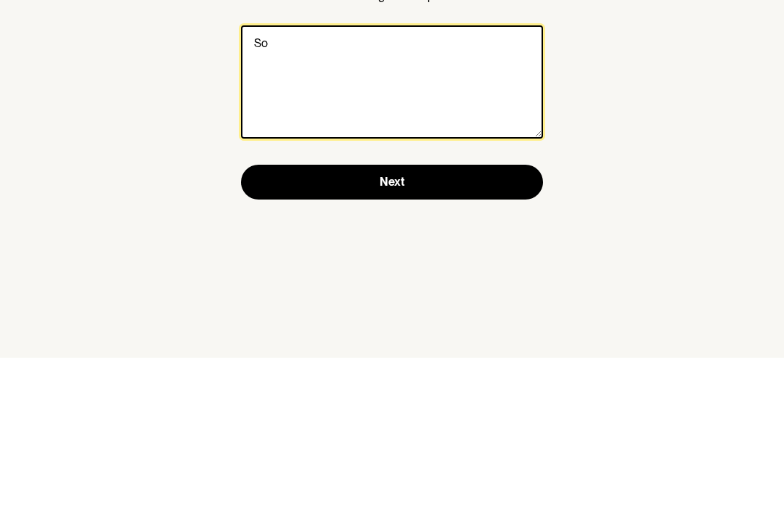
type textarea "S"
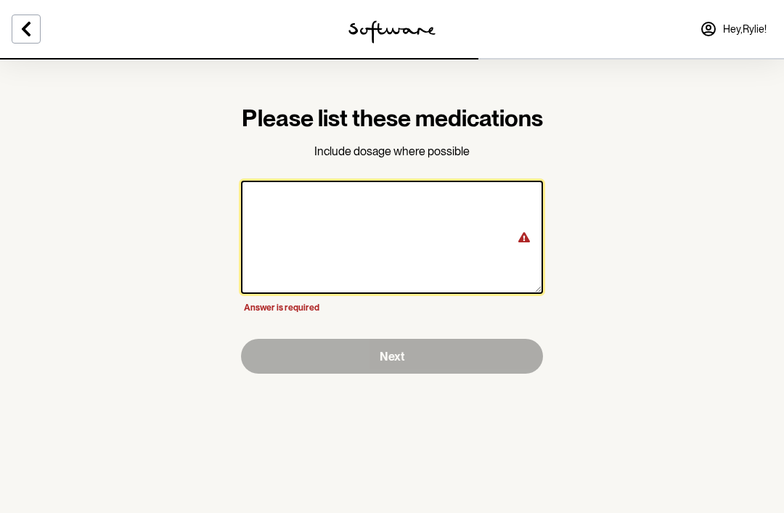
click at [422, 237] on textarea "Please list these medications" at bounding box center [392, 237] width 302 height 113
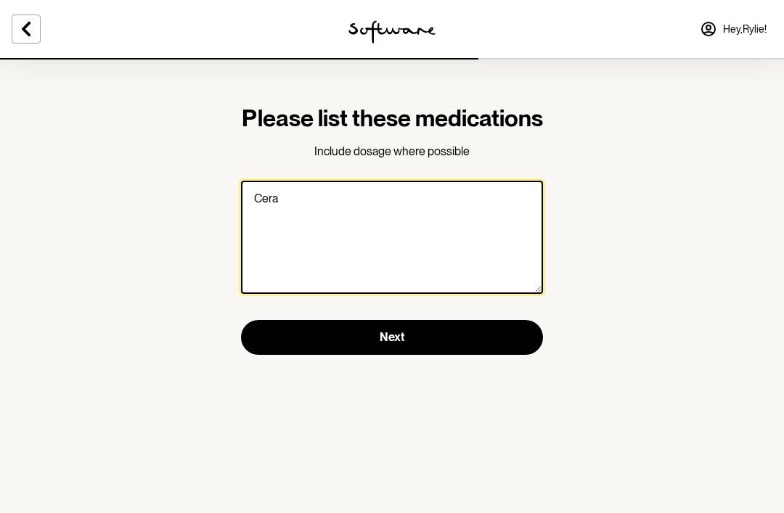
click at [300, 222] on textarea "Cera" at bounding box center [392, 237] width 302 height 113
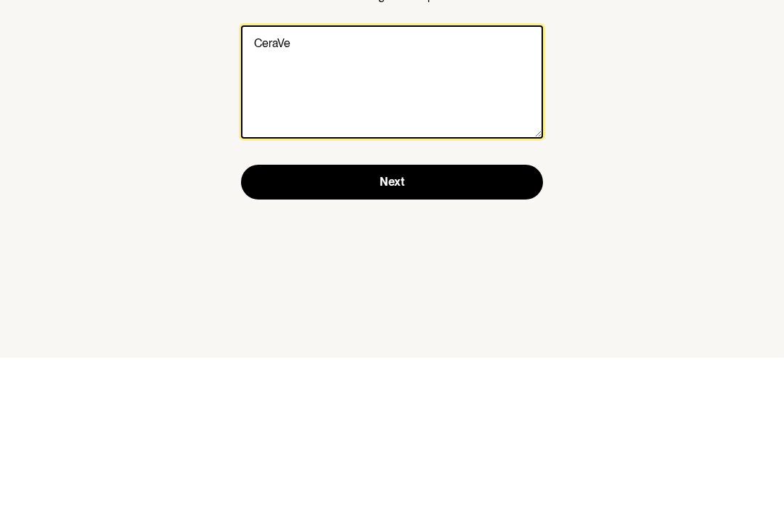
type textarea "CeraVe"
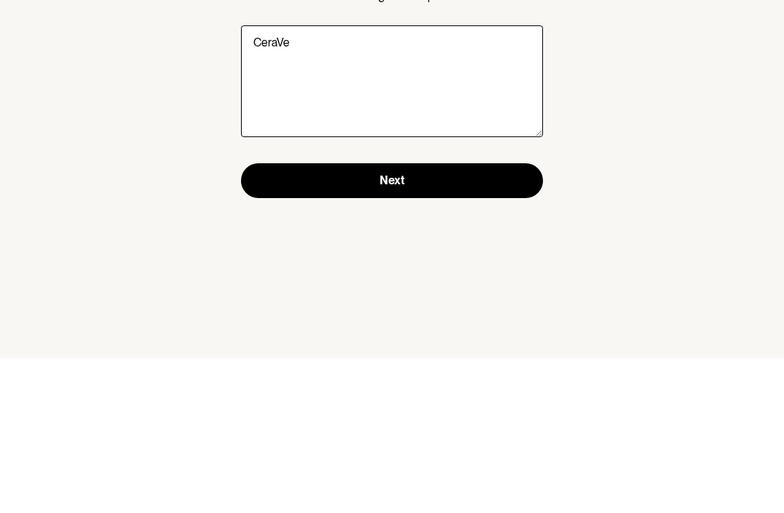
click at [475, 319] on button "Next" at bounding box center [392, 336] width 302 height 35
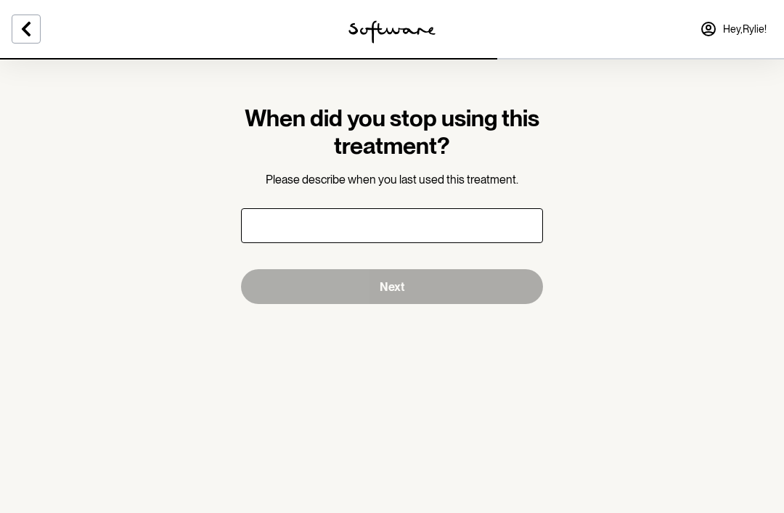
click at [402, 227] on input "When did you stop using this treatment?" at bounding box center [392, 225] width 302 height 35
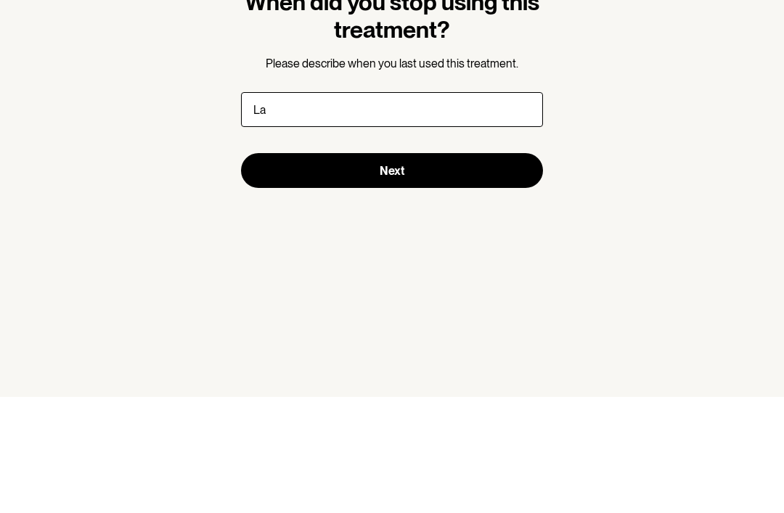
type input "L"
type input "E"
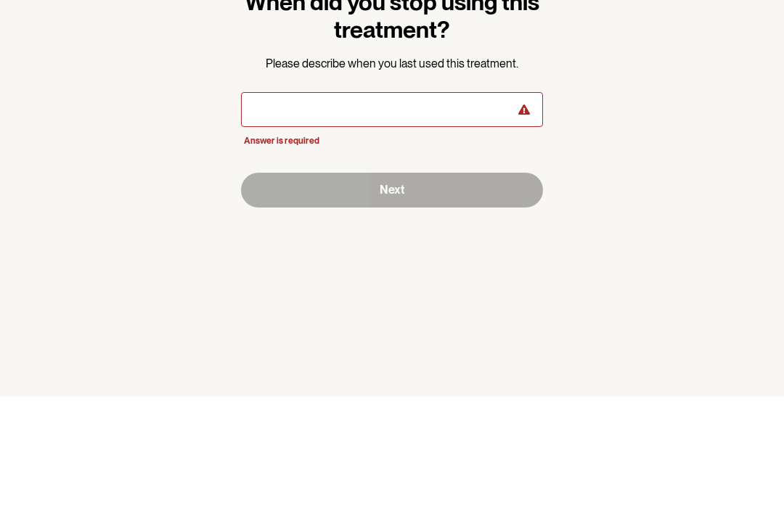
type input "K"
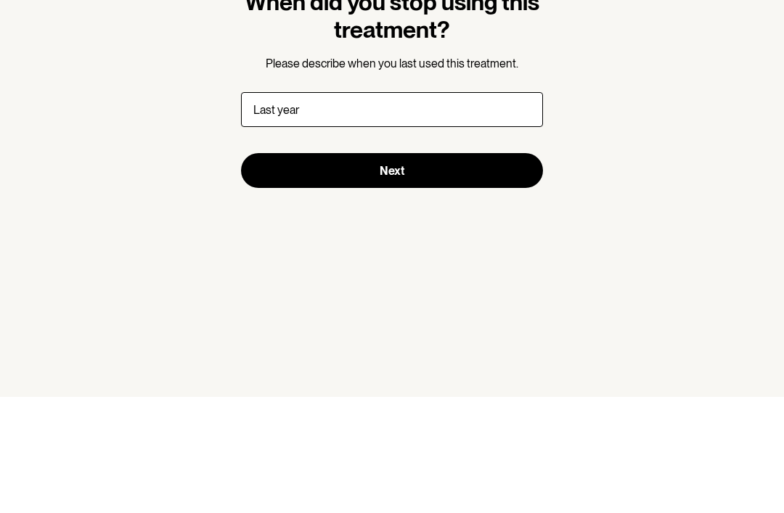
type input "Last year"
click at [429, 269] on button "Next" at bounding box center [392, 286] width 302 height 35
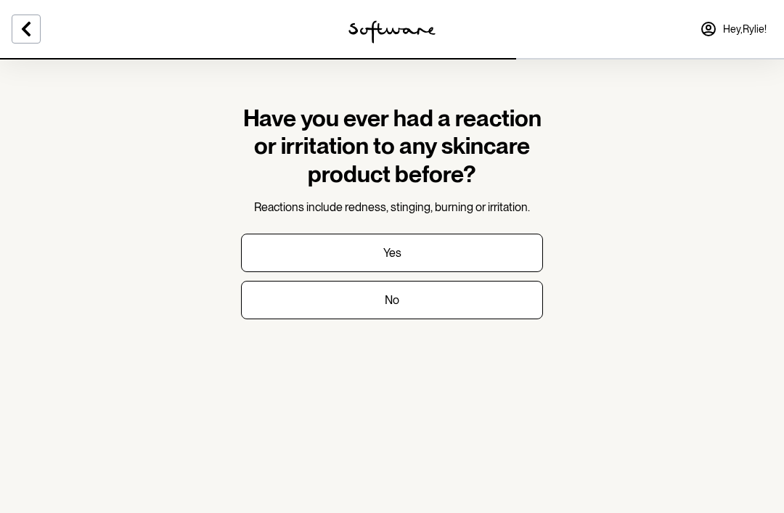
click at [501, 250] on button "Yes" at bounding box center [392, 253] width 302 height 38
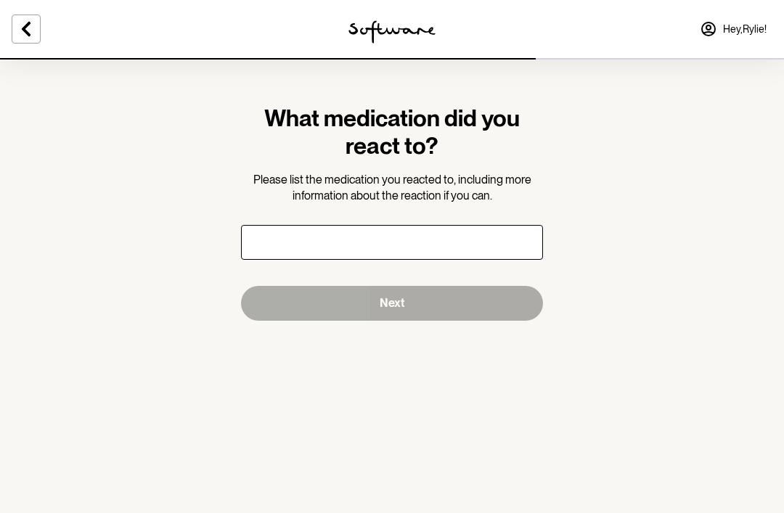
click at [438, 231] on input "What medication did you react to?" at bounding box center [392, 242] width 302 height 35
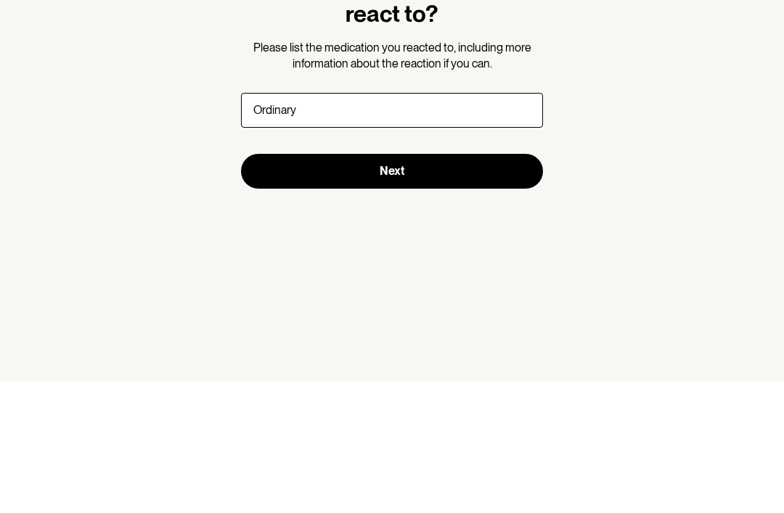
type input "Ordinary"
click at [266, 286] on button "Next" at bounding box center [392, 303] width 302 height 35
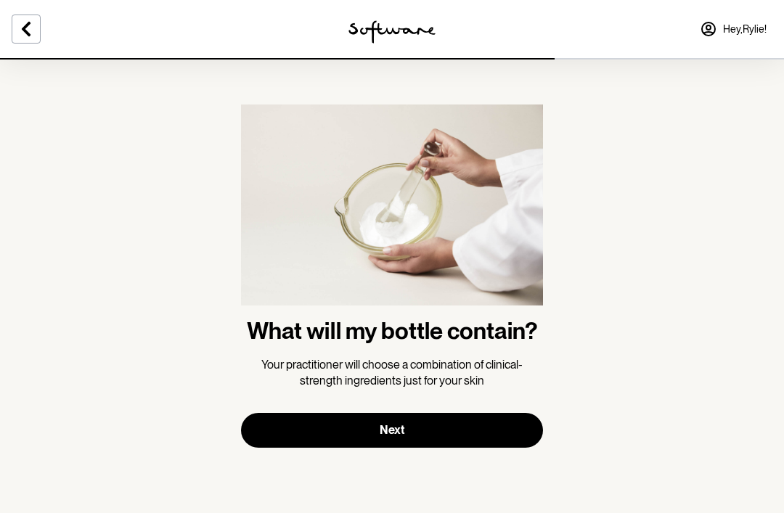
click at [482, 438] on button "Next" at bounding box center [392, 430] width 302 height 35
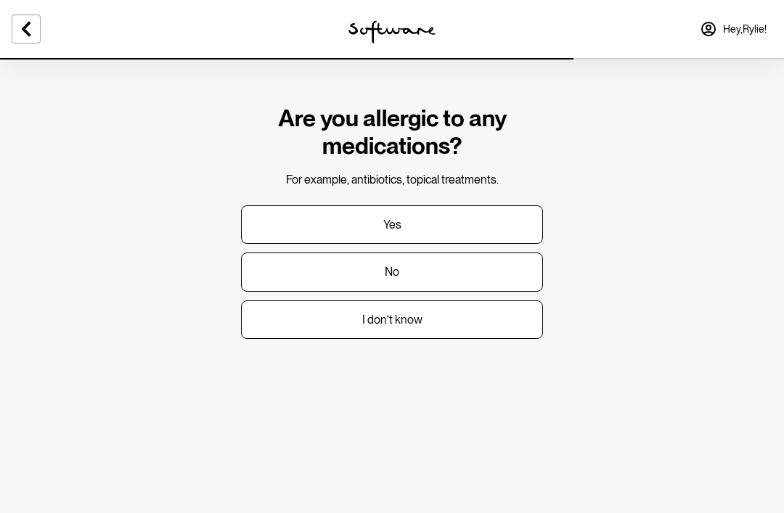
click at [447, 266] on button "No" at bounding box center [392, 272] width 302 height 38
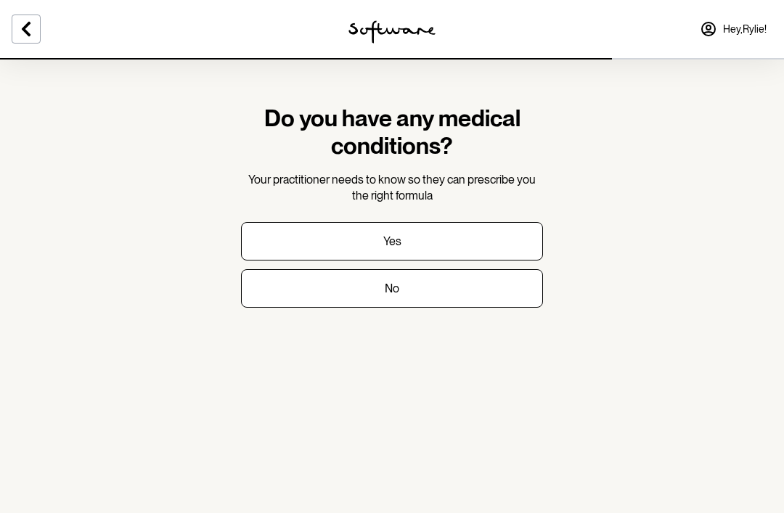
click at [469, 289] on button "No" at bounding box center [392, 288] width 302 height 38
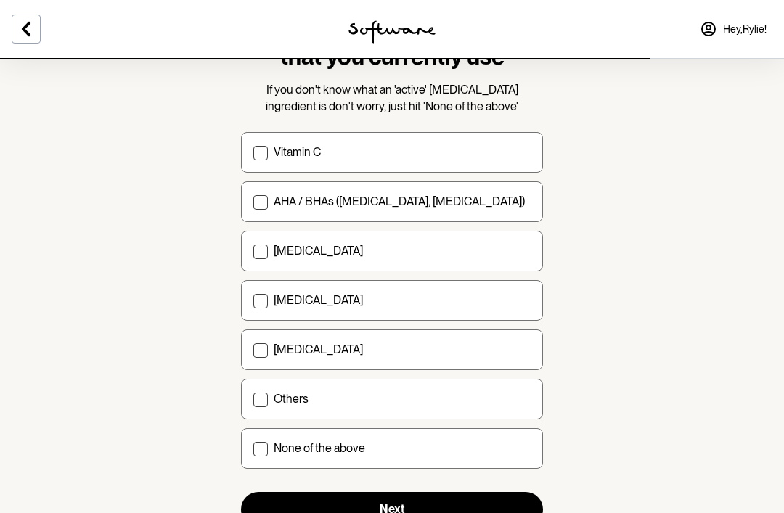
scroll to position [130, 0]
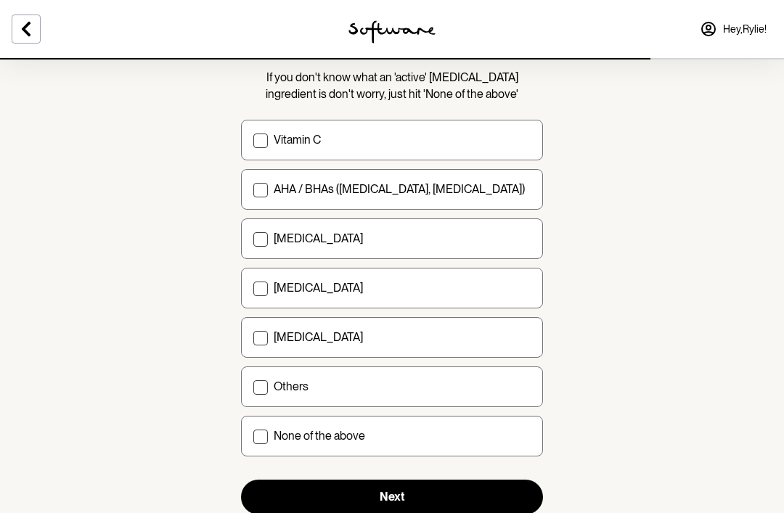
click at [480, 488] on button "Next" at bounding box center [392, 497] width 302 height 35
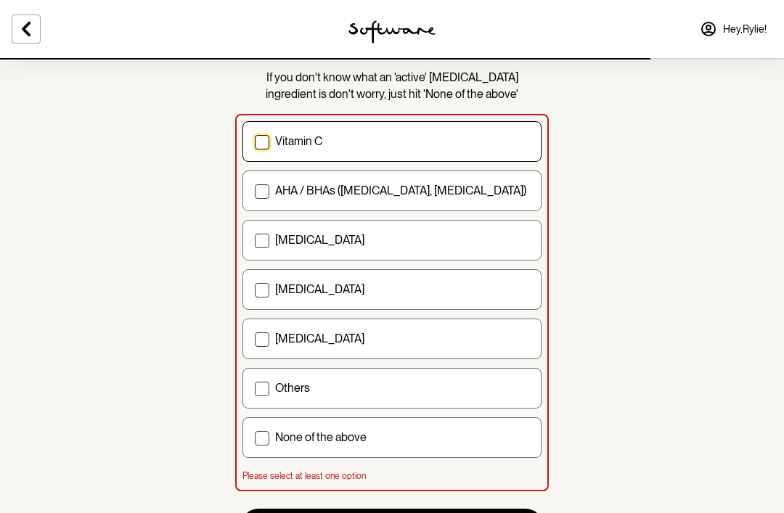
click at [491, 442] on div "None of the above" at bounding box center [402, 437] width 254 height 14
click at [255, 438] on input "None of the above" at bounding box center [254, 438] width 1 height 1
checkbox input "true"
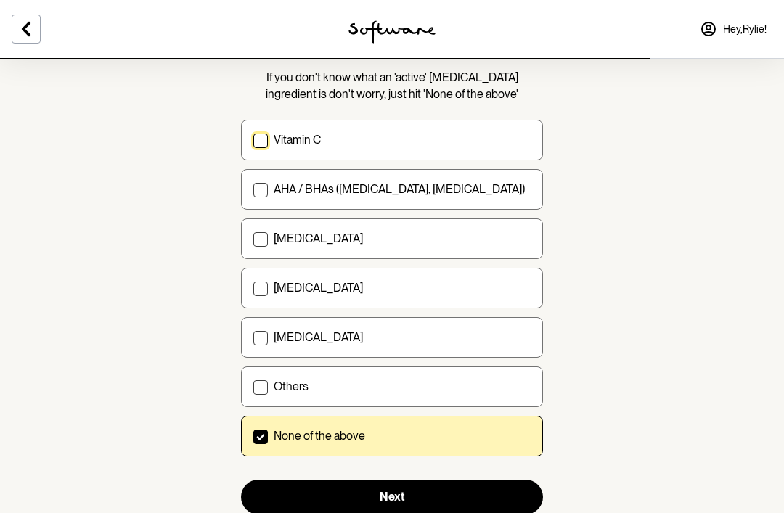
click at [431, 512] on section "Select any 'active' [MEDICAL_DATA] products that you currently use If you don't…" at bounding box center [391, 244] width 325 height 633
click at [448, 496] on button "Next" at bounding box center [392, 497] width 302 height 35
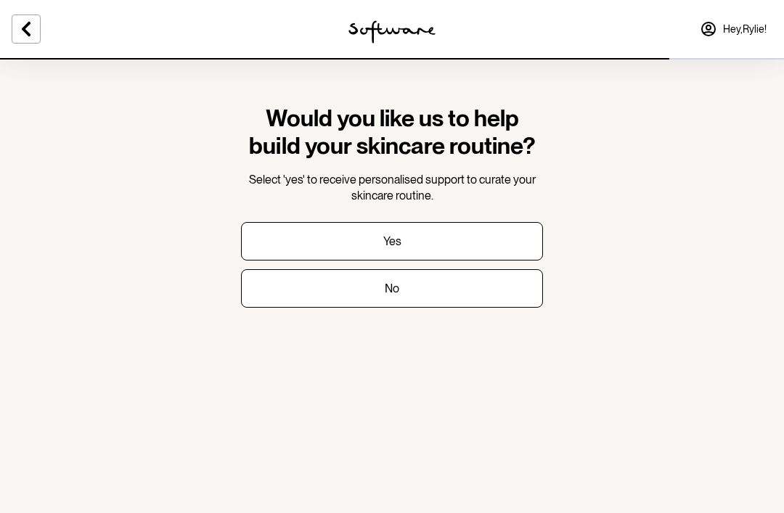
click at [491, 236] on button "Yes" at bounding box center [392, 241] width 302 height 38
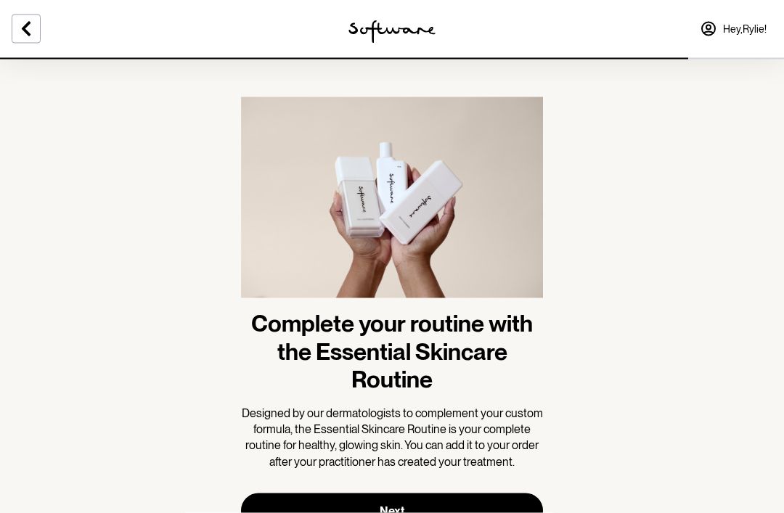
scroll to position [20, 0]
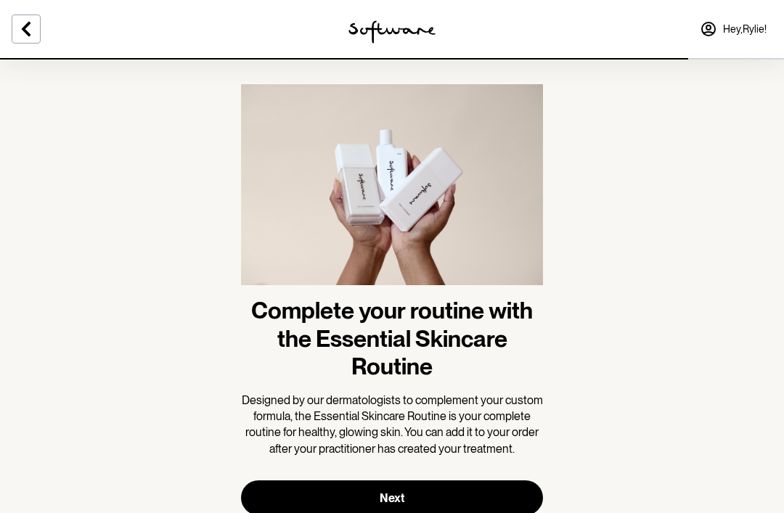
click at [478, 496] on button "Next" at bounding box center [392, 497] width 302 height 35
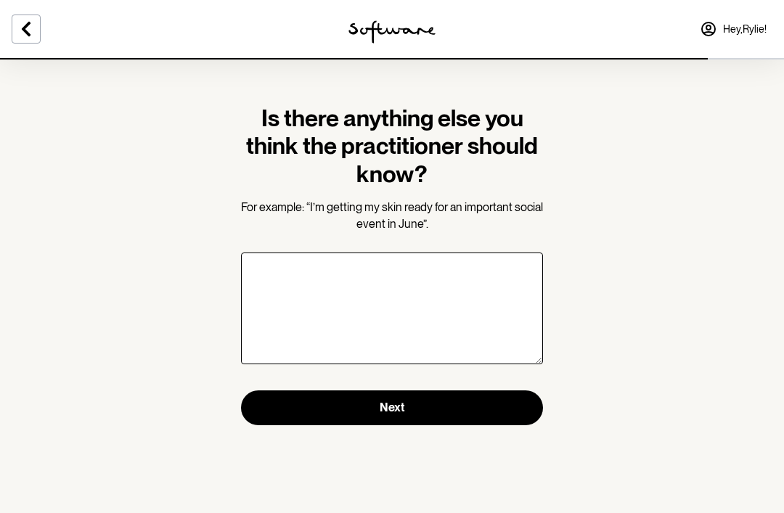
click at [504, 284] on textarea "Is there anything else you think the practitioner should know?" at bounding box center [392, 309] width 302 height 112
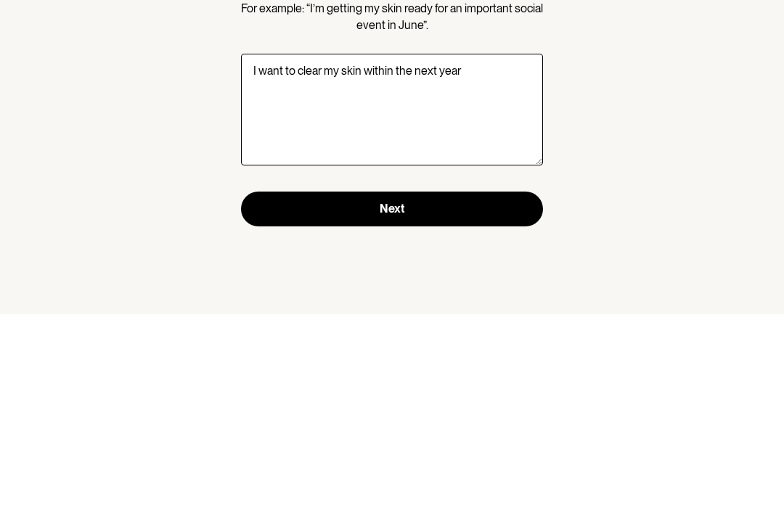
type textarea "I want to clear my skin within the next year"
click at [266, 390] on button "Next" at bounding box center [392, 407] width 302 height 35
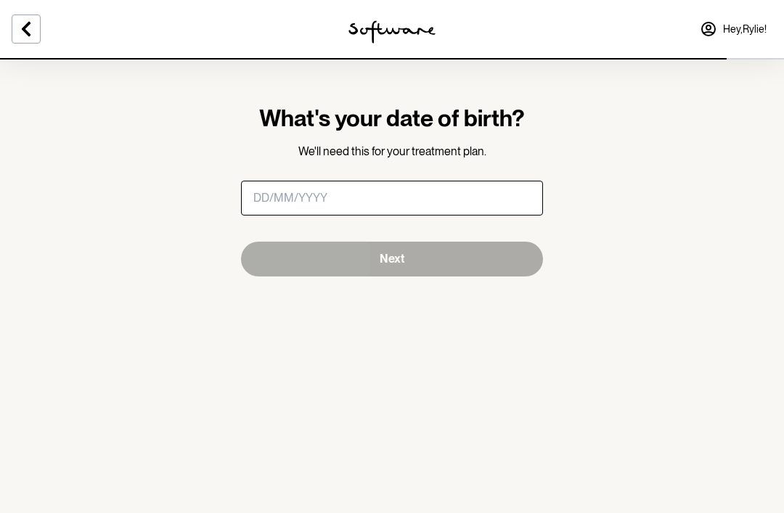
click at [484, 197] on input "What's your date of birth?" at bounding box center [392, 198] width 302 height 35
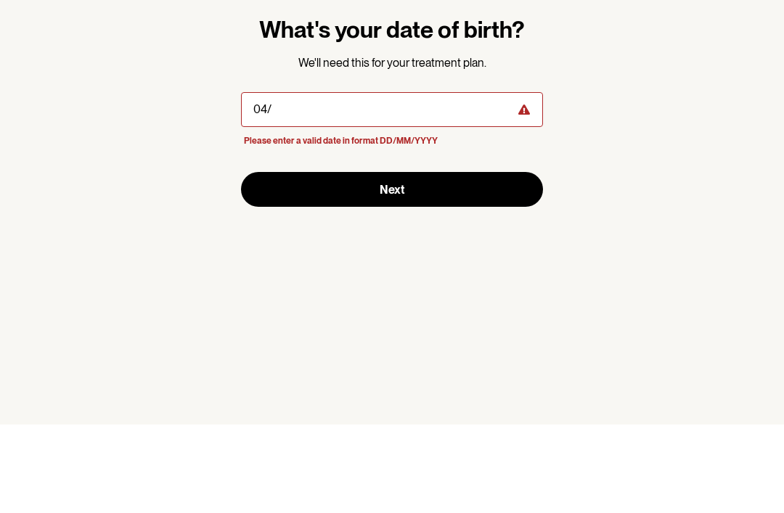
type input "0"
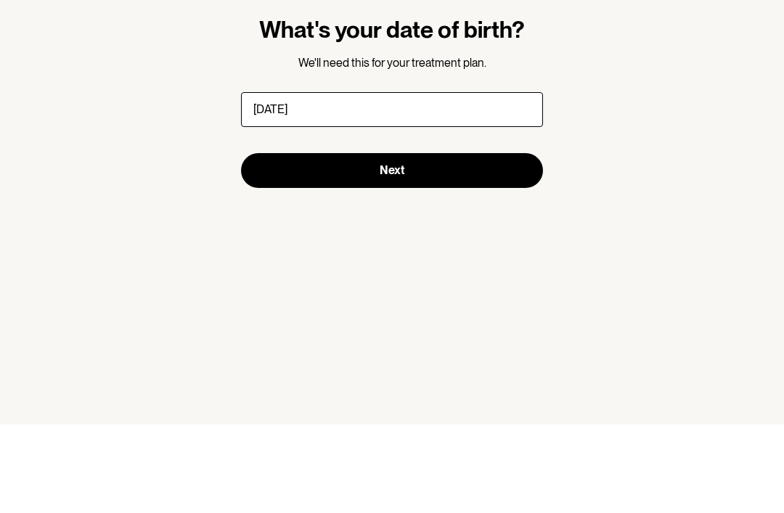
type input "[DATE]"
click at [489, 242] on button "Next" at bounding box center [392, 259] width 302 height 35
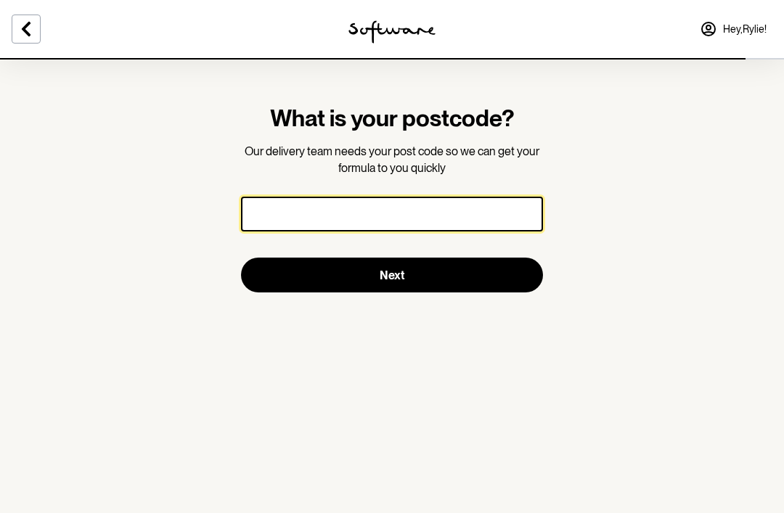
click at [410, 218] on input "What is your postcode?" at bounding box center [392, 214] width 302 height 35
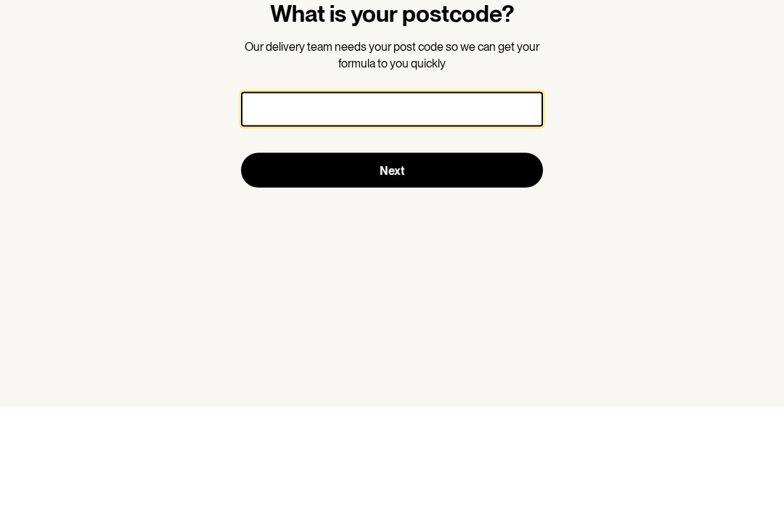
type input "2"
type input "02634"
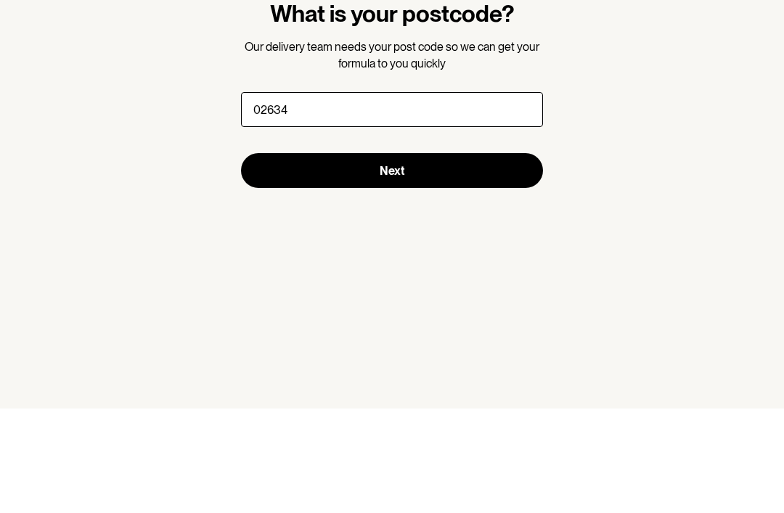
click at [483, 258] on button "Next" at bounding box center [392, 275] width 302 height 35
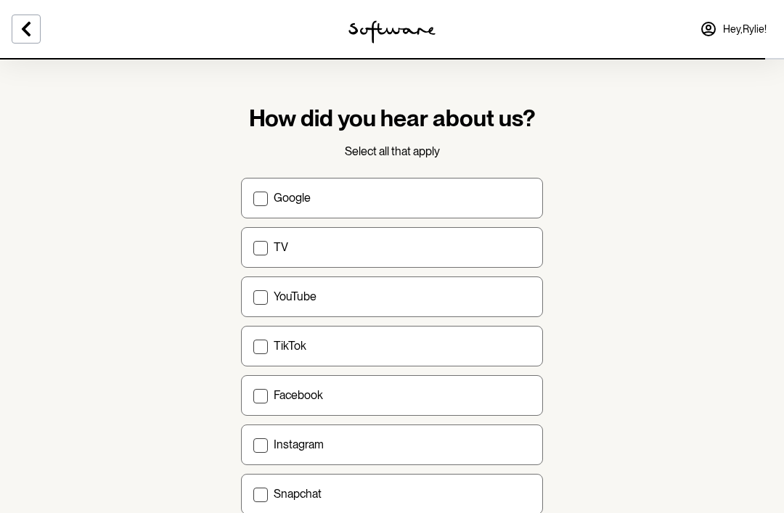
click at [494, 300] on div "YouTube" at bounding box center [402, 297] width 257 height 14
click at [253, 297] on input "YouTube" at bounding box center [253, 296] width 1 height 1
checkbox input "true"
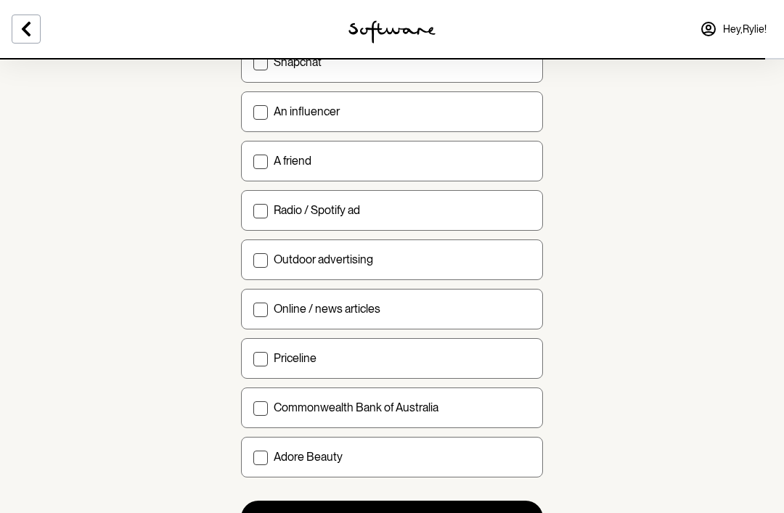
scroll to position [454, 0]
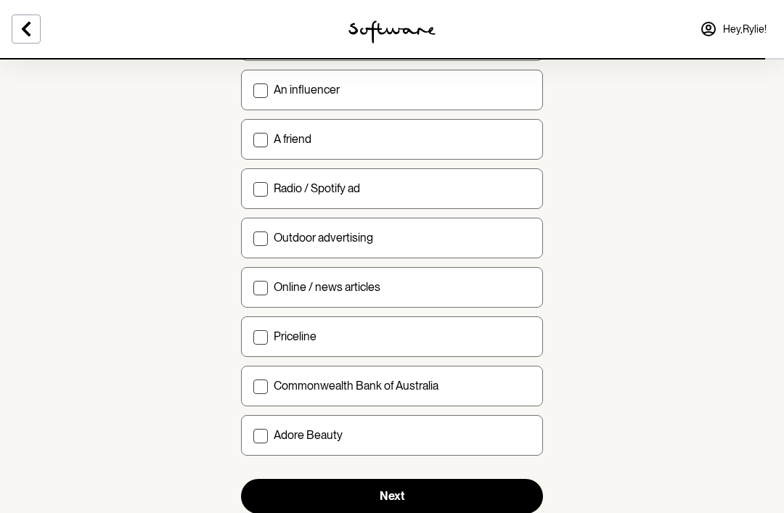
click at [475, 490] on button "Next" at bounding box center [392, 496] width 302 height 35
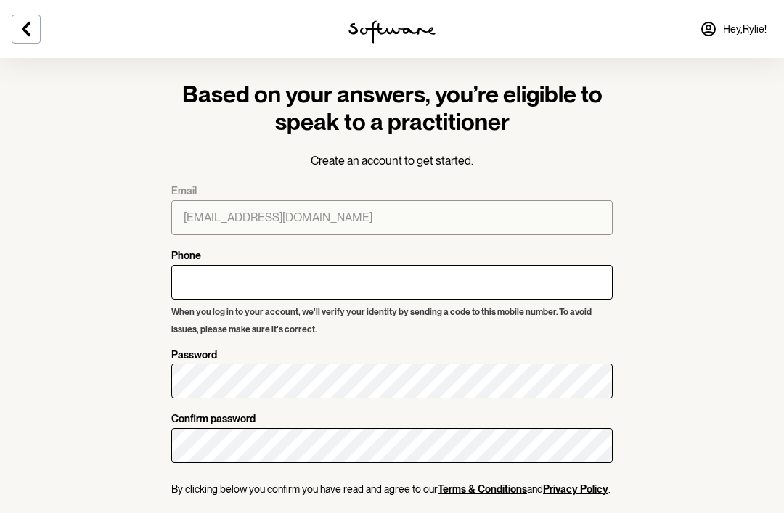
scroll to position [20, 0]
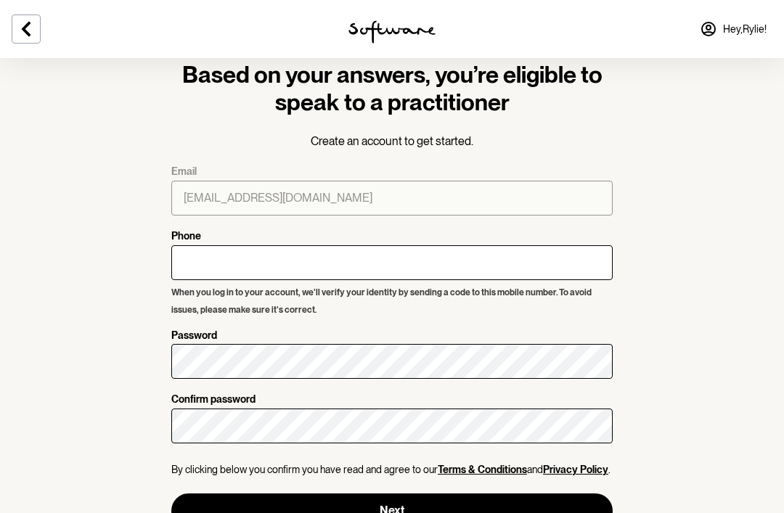
click at [263, 512] on button "Next" at bounding box center [391, 510] width 441 height 35
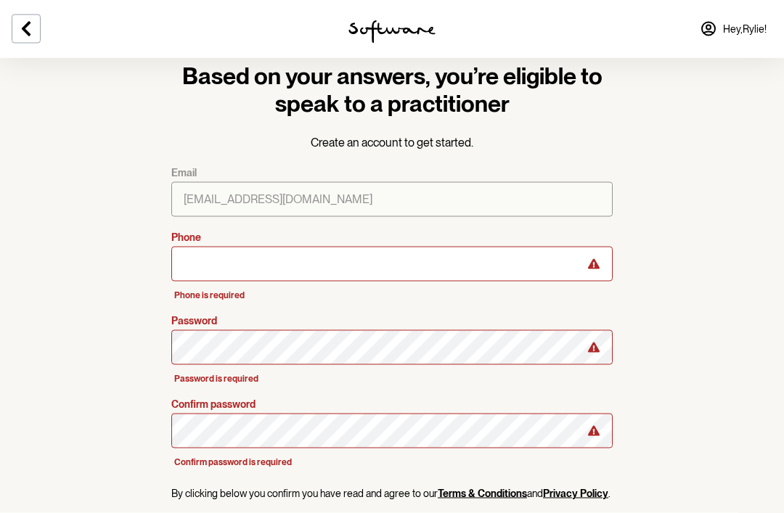
scroll to position [0, 0]
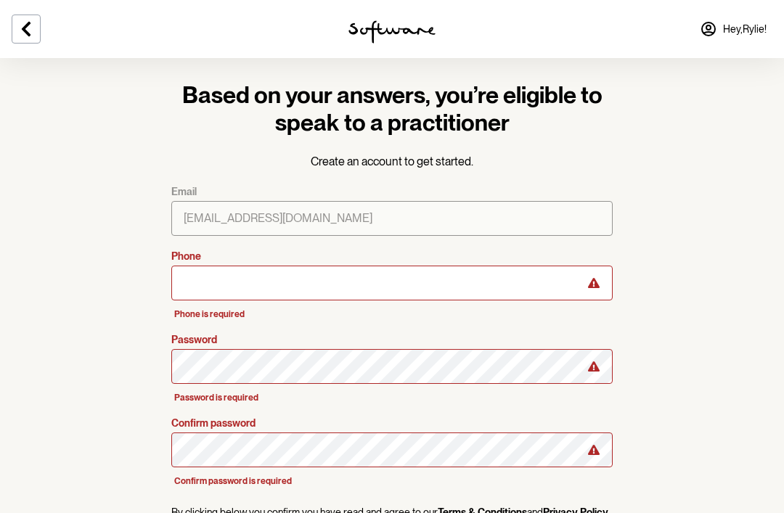
click at [607, 181] on section "Based on your answers, you’re eligible to speak to a practitioner Create an acc…" at bounding box center [392, 326] width 464 height 536
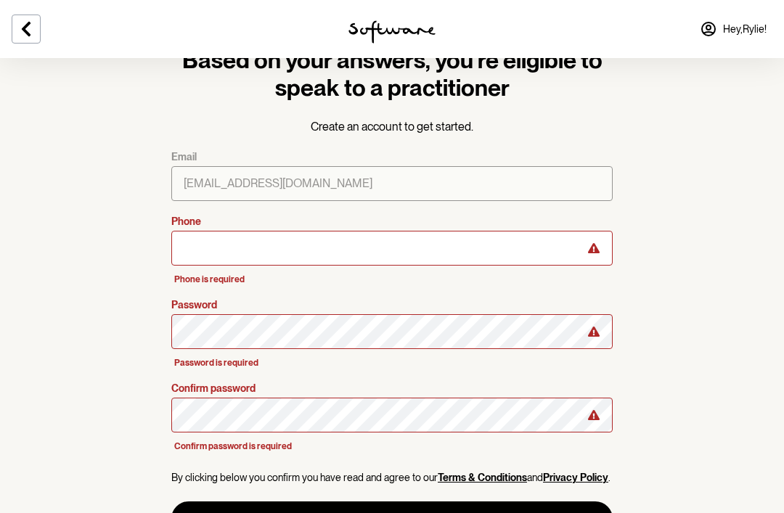
scroll to position [42, 0]
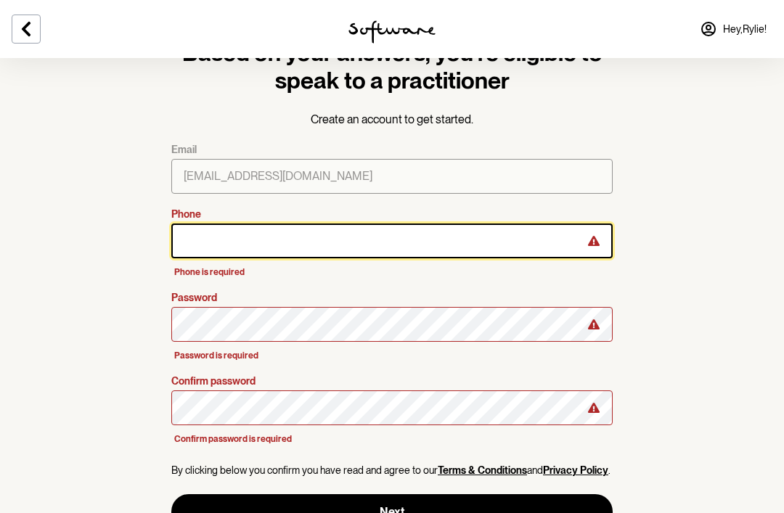
click at [388, 250] on input "Phone" at bounding box center [391, 241] width 441 height 35
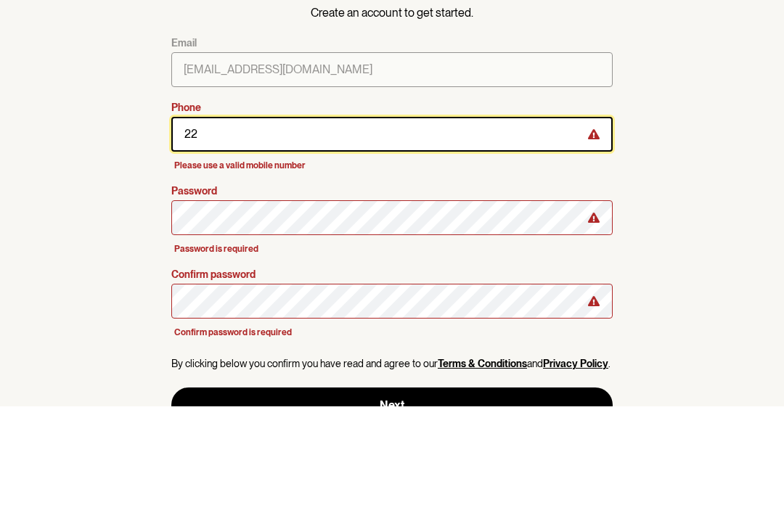
type input "2"
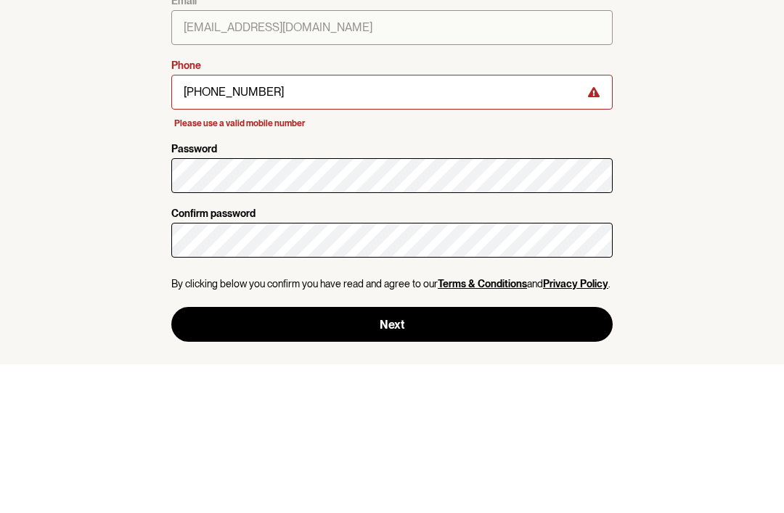
scroll to position [4, 0]
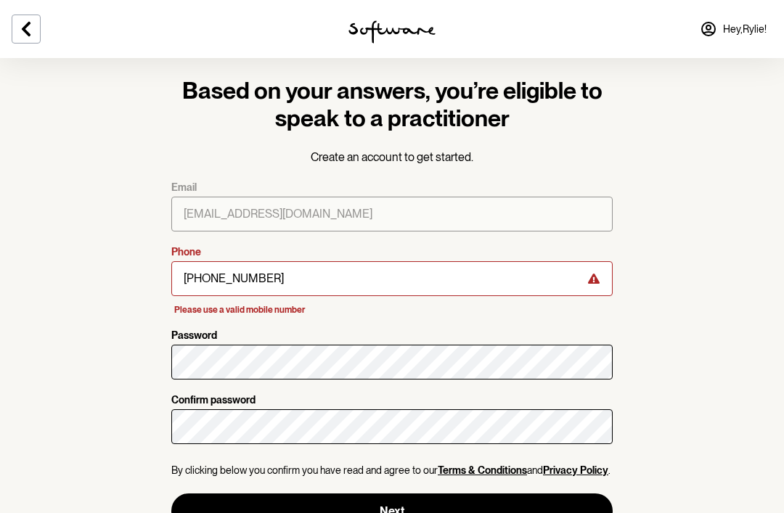
click at [518, 512] on button "Next" at bounding box center [391, 510] width 441 height 35
click at [511, 512] on button "Next" at bounding box center [391, 510] width 441 height 35
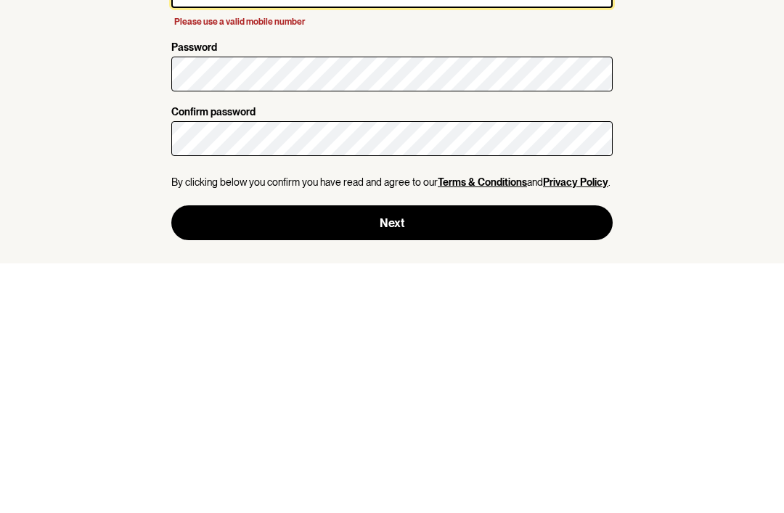
scroll to position [51, 0]
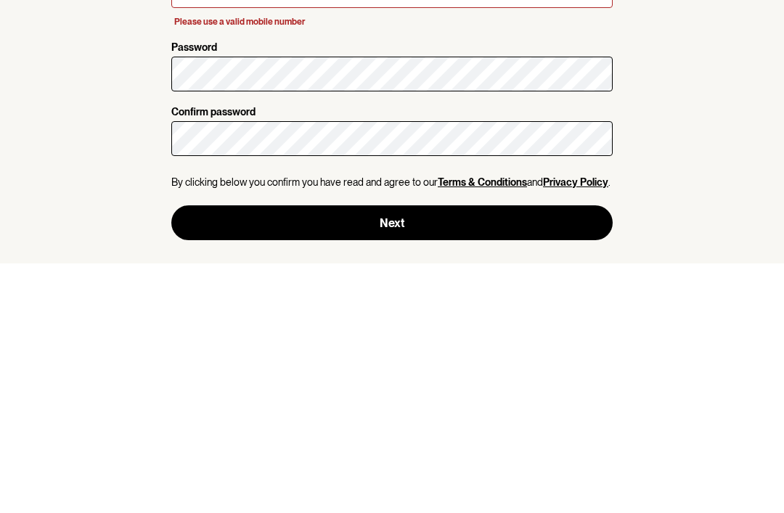
click at [521, 455] on button "Next" at bounding box center [391, 472] width 441 height 35
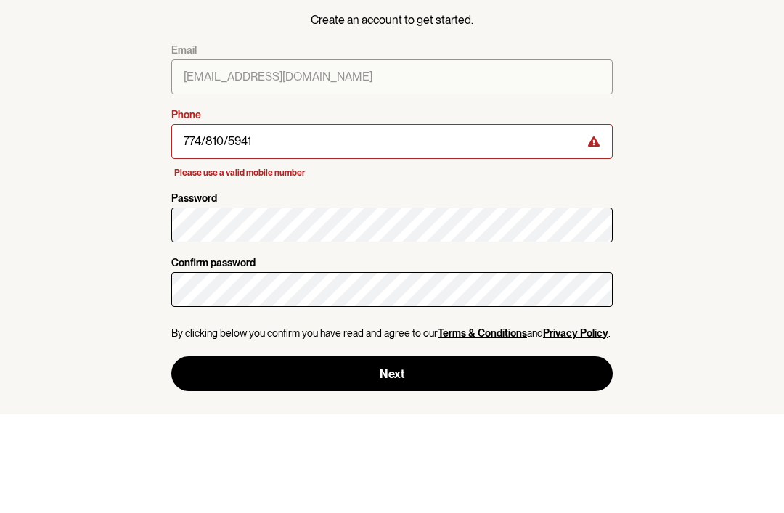
scroll to position [4, 0]
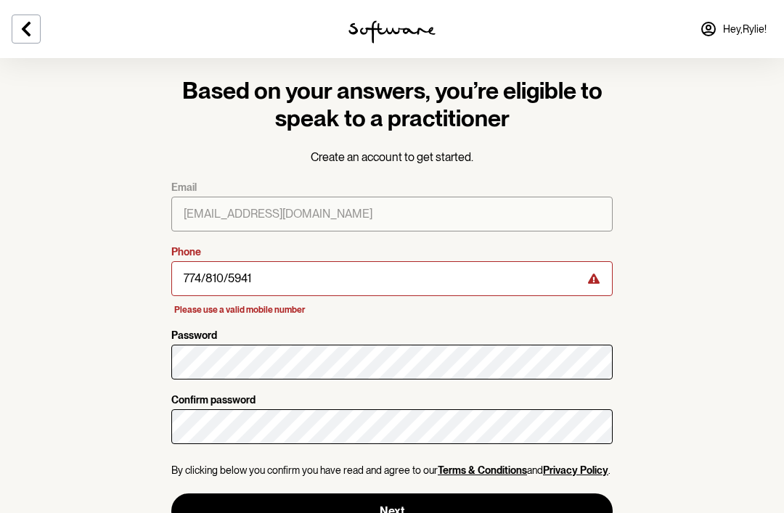
click at [508, 512] on button "Next" at bounding box center [391, 510] width 441 height 35
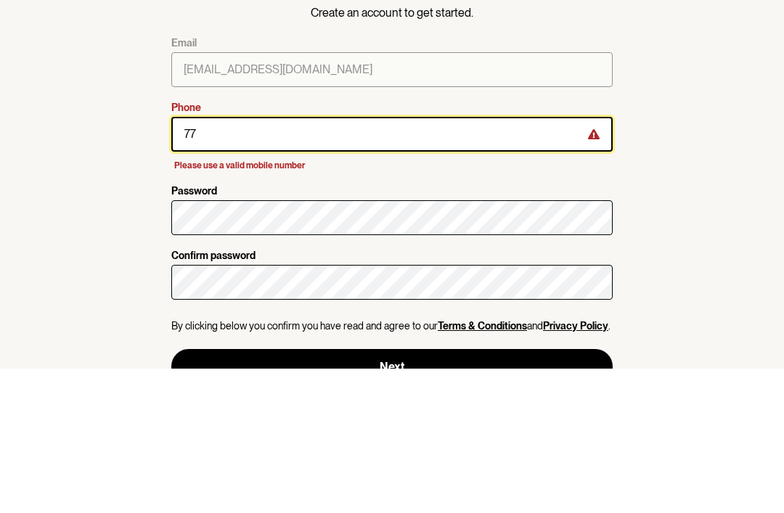
type input "7"
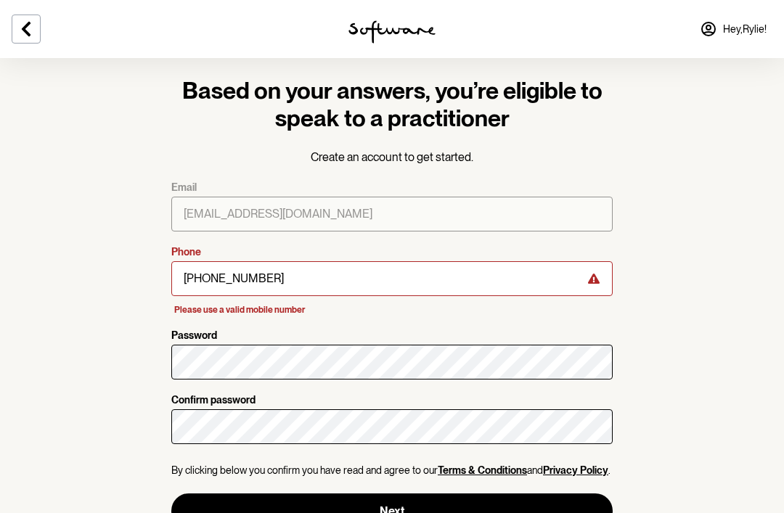
click at [559, 512] on button "Next" at bounding box center [391, 510] width 441 height 35
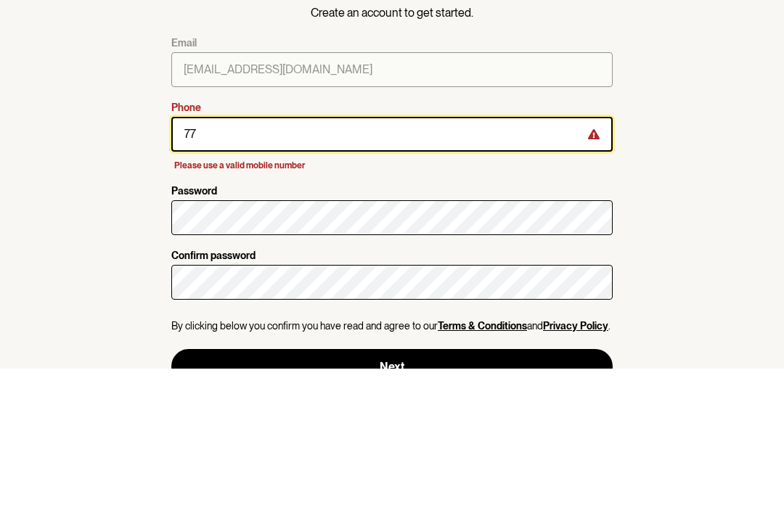
type input "7"
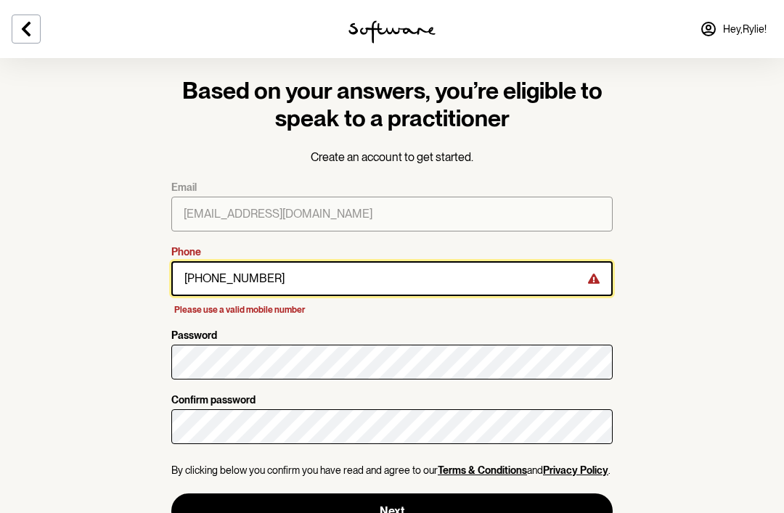
type input "[PHONE_NUMBER]"
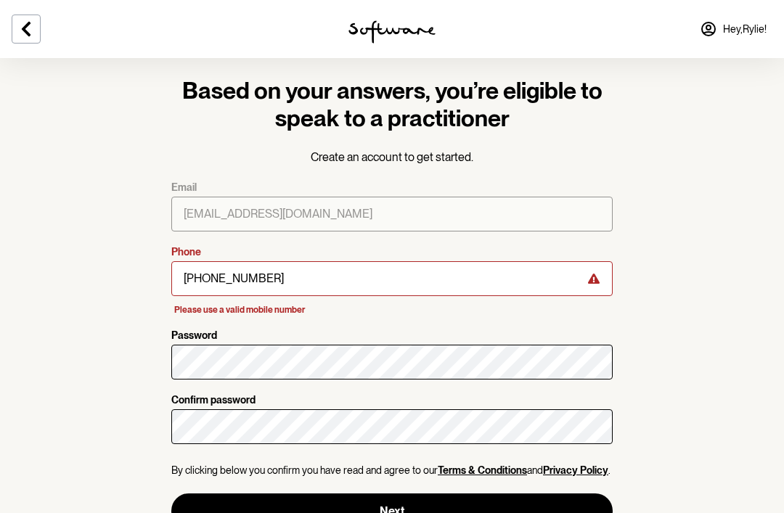
click at [557, 512] on button "Next" at bounding box center [391, 510] width 441 height 35
click at [27, 10] on div at bounding box center [130, 29] width 261 height 58
click at [22, 28] on icon at bounding box center [26, 29] width 9 height 15
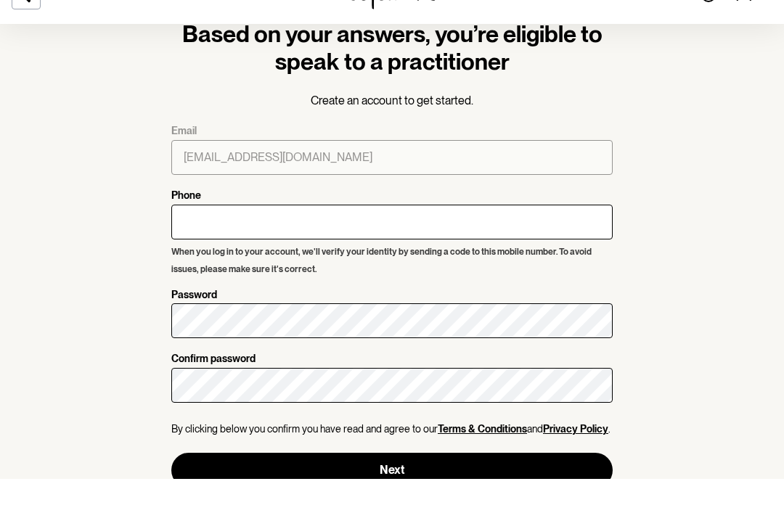
scroll to position [20, 0]
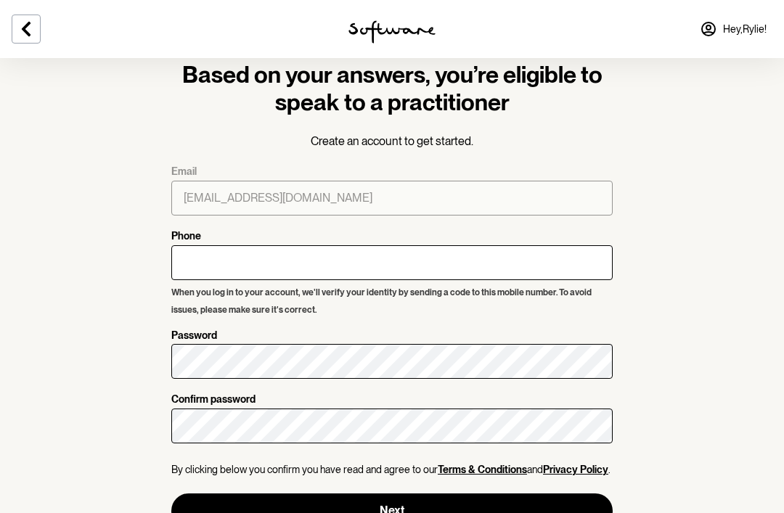
click at [13, 16] on button at bounding box center [26, 29] width 29 height 29
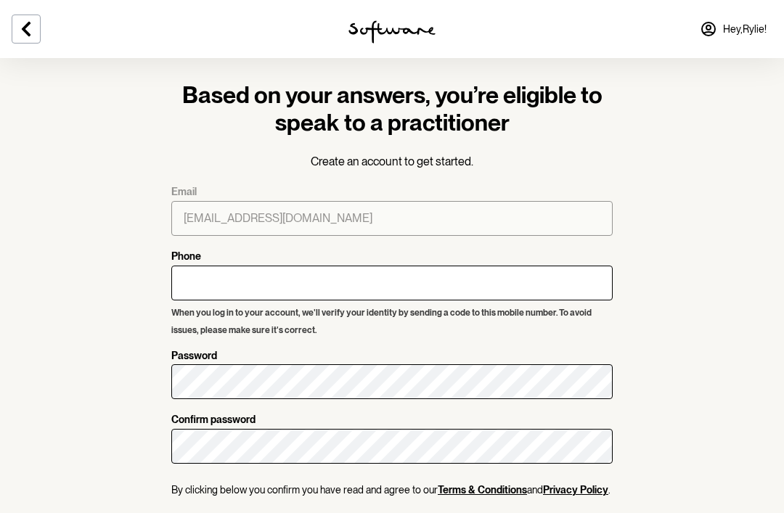
click at [20, 38] on button at bounding box center [26, 29] width 29 height 29
click at [698, 168] on section "Based on your answers, you’re eligible to speak to a practitioner Create an acc…" at bounding box center [392, 286] width 784 height 572
click at [736, 30] on span "Hey, [PERSON_NAME] !" at bounding box center [745, 29] width 44 height 12
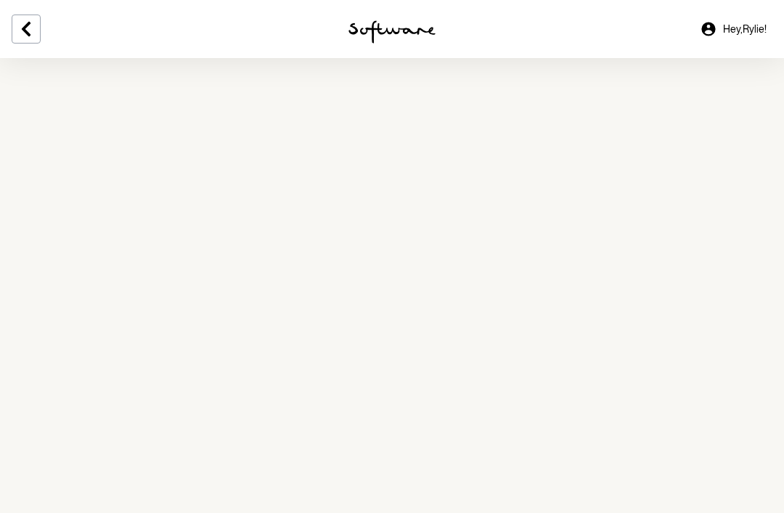
click at [707, 25] on icon at bounding box center [708, 28] width 17 height 17
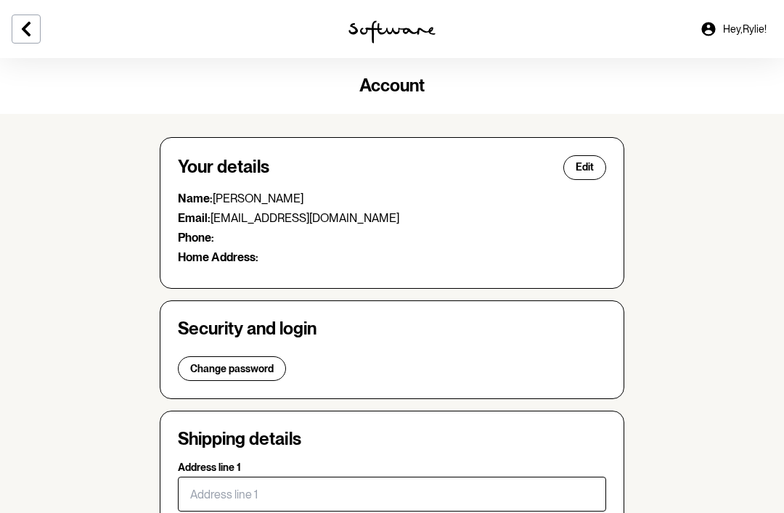
click at [36, 27] on button at bounding box center [26, 29] width 29 height 29
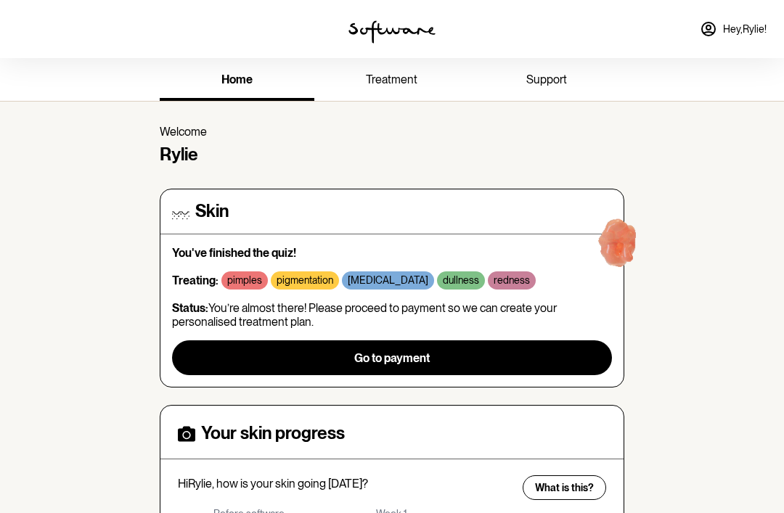
click at [395, 73] on span "treatment" at bounding box center [392, 80] width 52 height 14
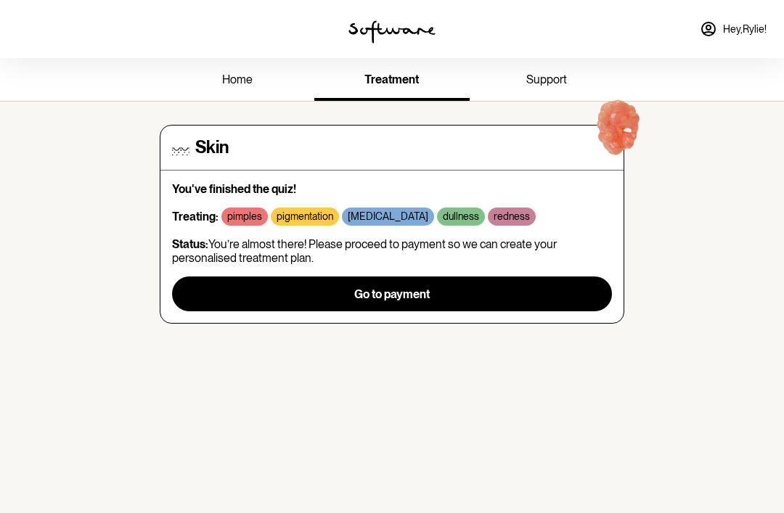
click at [239, 79] on span "home" at bounding box center [237, 80] width 30 height 14
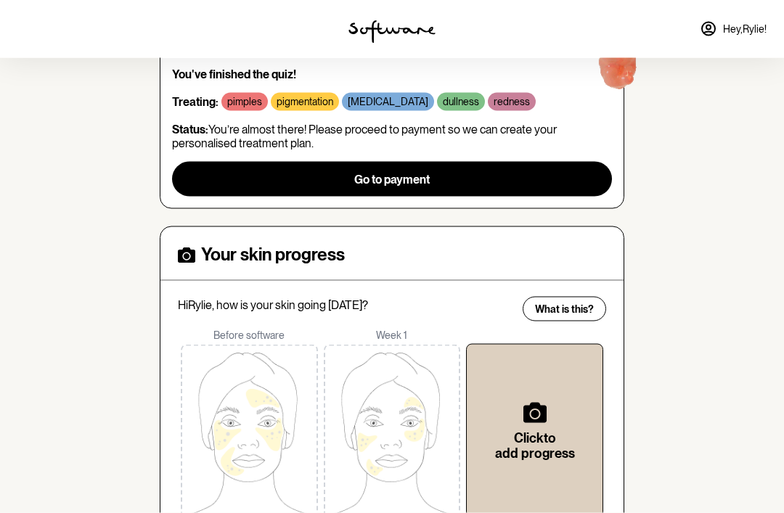
scroll to position [234, 0]
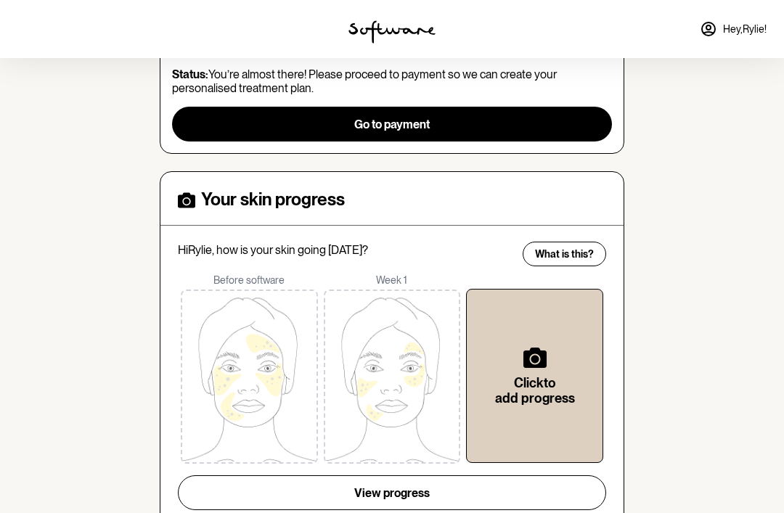
click at [535, 356] on icon at bounding box center [534, 358] width 23 height 20
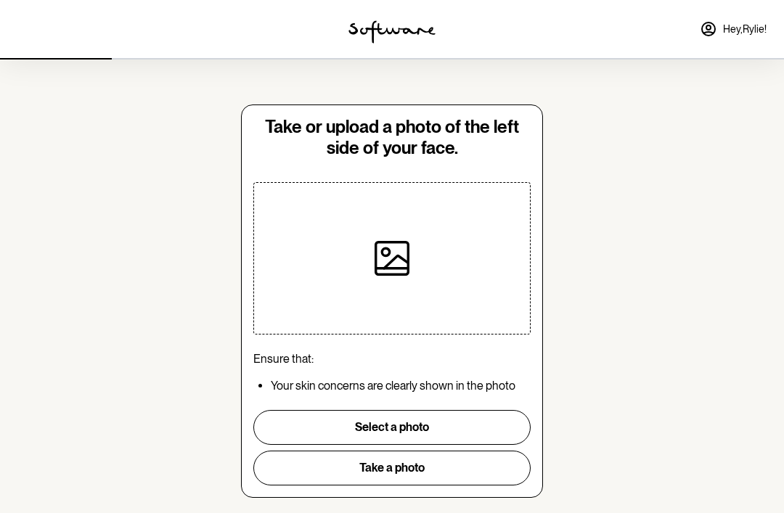
click at [463, 475] on button "Take a photo" at bounding box center [391, 468] width 277 height 35
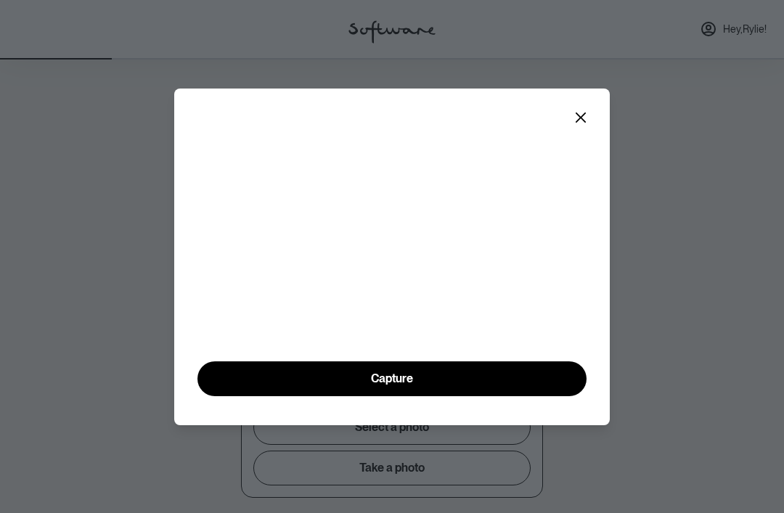
click at [232, 396] on button "Capture" at bounding box center [391, 378] width 389 height 35
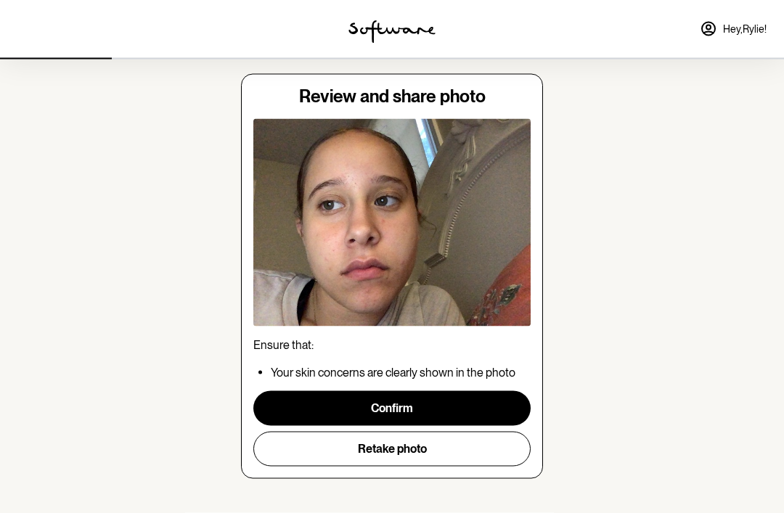
scroll to position [32, 0]
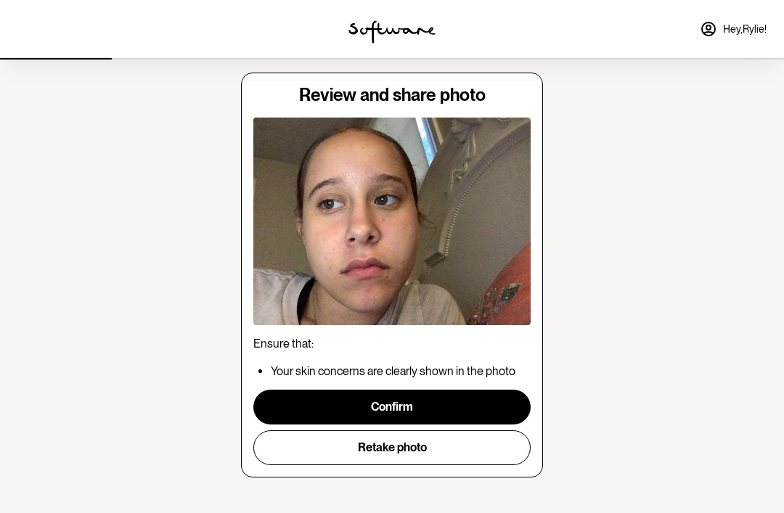
click at [297, 450] on button "Retake photo" at bounding box center [391, 447] width 277 height 35
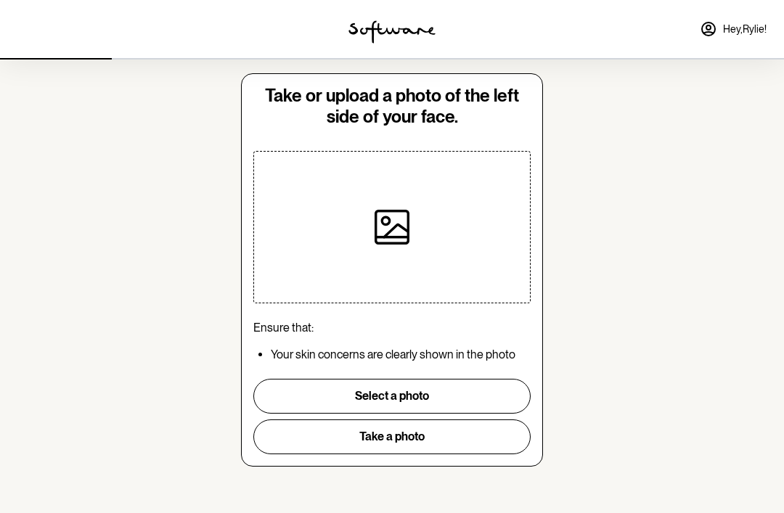
click at [305, 436] on button "Take a photo" at bounding box center [391, 436] width 277 height 35
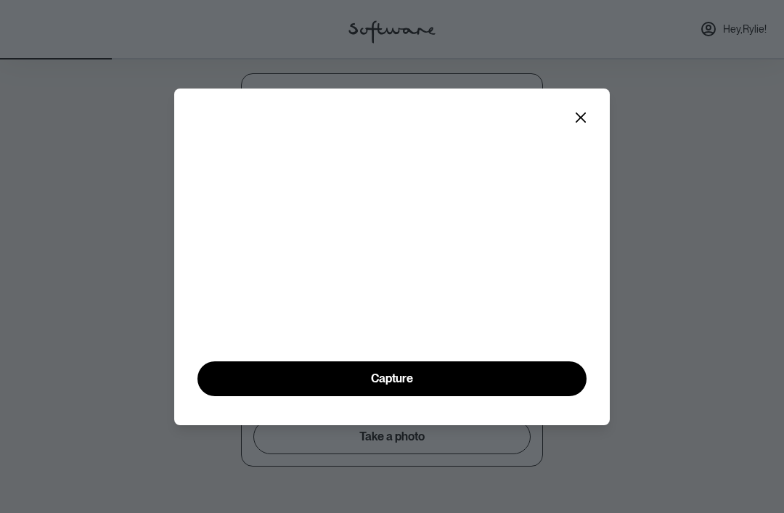
click at [337, 396] on button "Capture" at bounding box center [391, 378] width 389 height 35
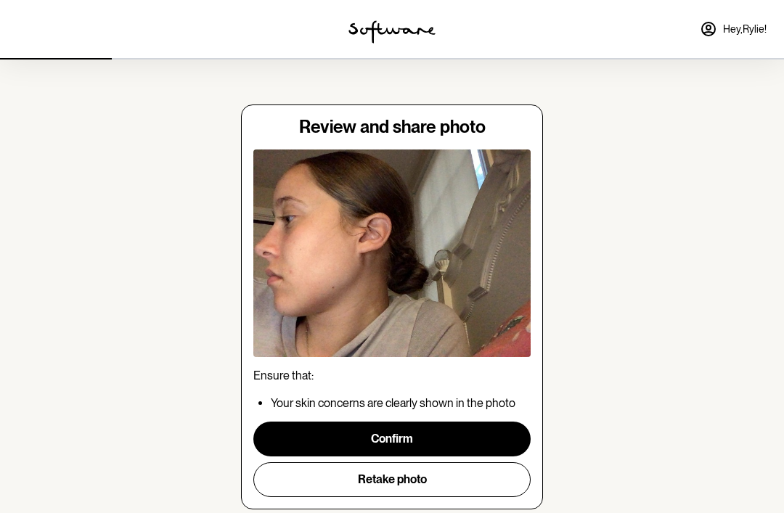
click at [356, 488] on button "Retake photo" at bounding box center [391, 479] width 277 height 35
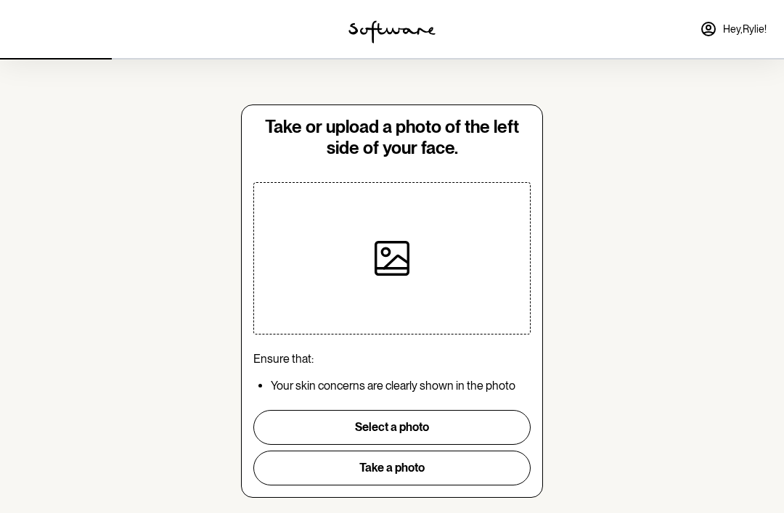
click at [344, 474] on button "Take a photo" at bounding box center [391, 468] width 277 height 35
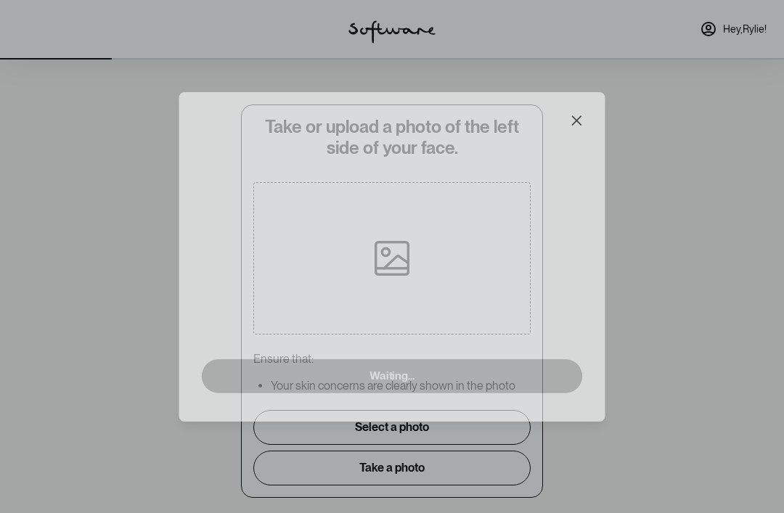
click at [344, 473] on div "Waiting..." at bounding box center [392, 256] width 784 height 513
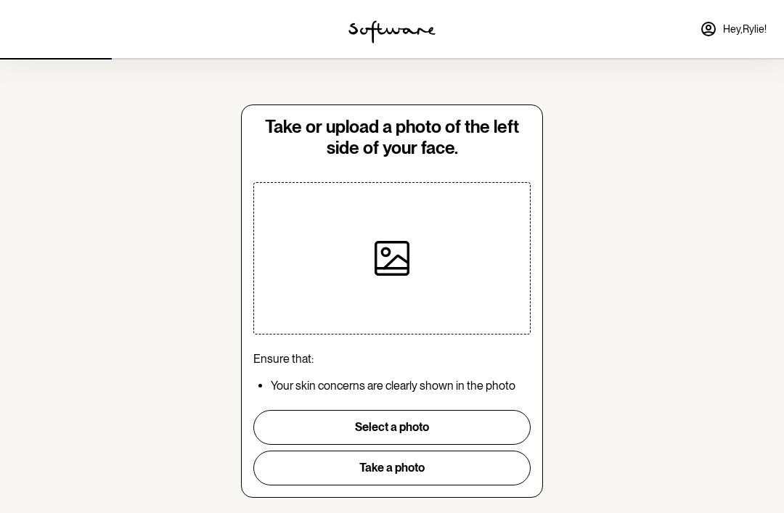
click at [343, 480] on button "Take a photo" at bounding box center [391, 468] width 277 height 35
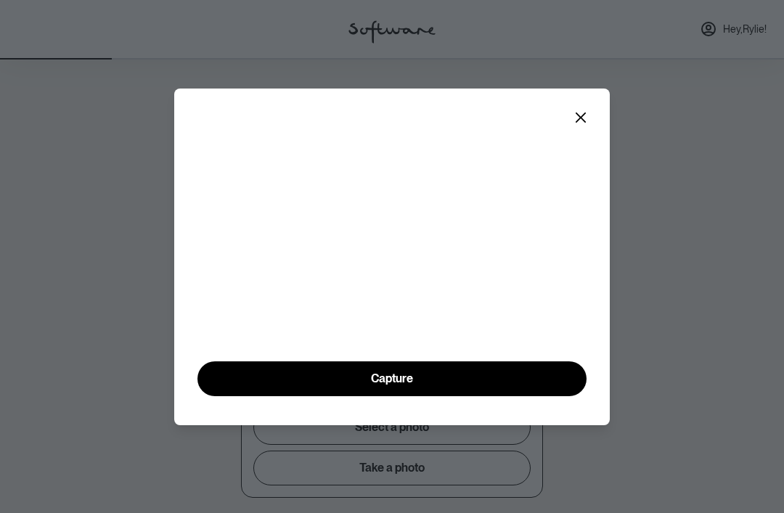
click at [314, 396] on button "Capture" at bounding box center [391, 378] width 389 height 35
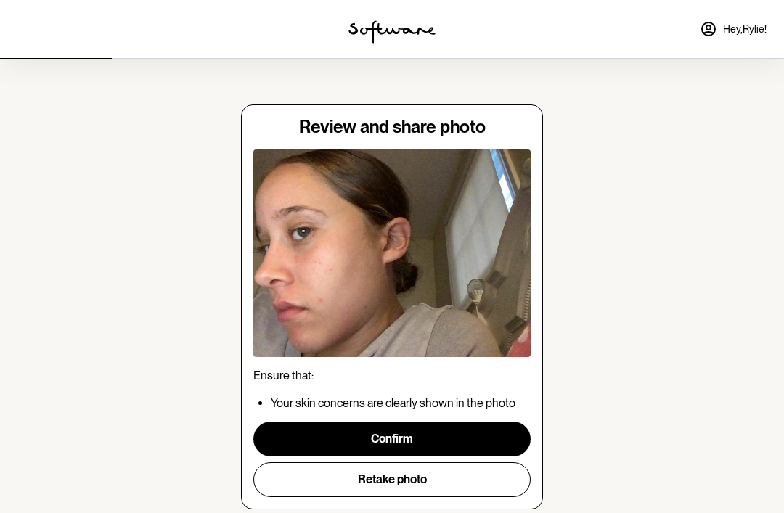
click at [323, 434] on button "Confirm" at bounding box center [391, 439] width 277 height 35
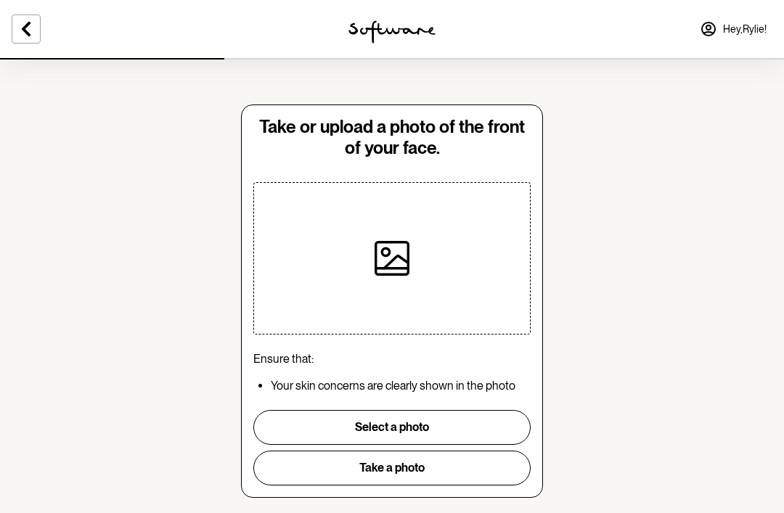
click at [315, 472] on button "Take a photo" at bounding box center [391, 468] width 277 height 35
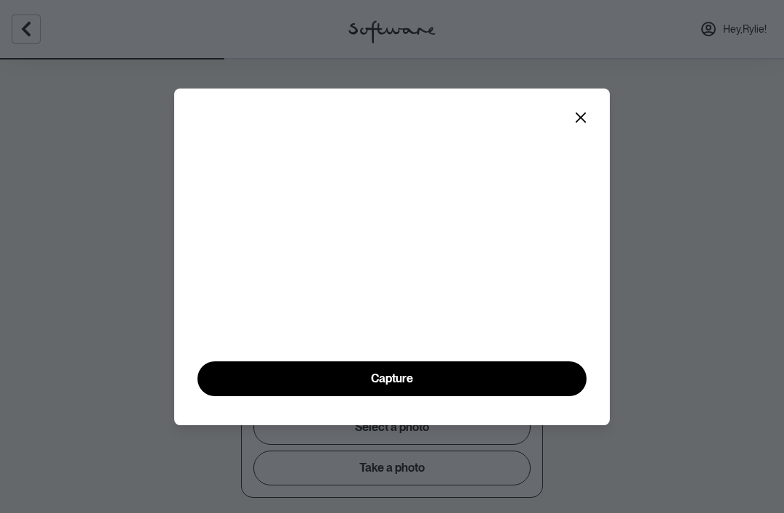
click at [216, 396] on button "Capture" at bounding box center [391, 378] width 389 height 35
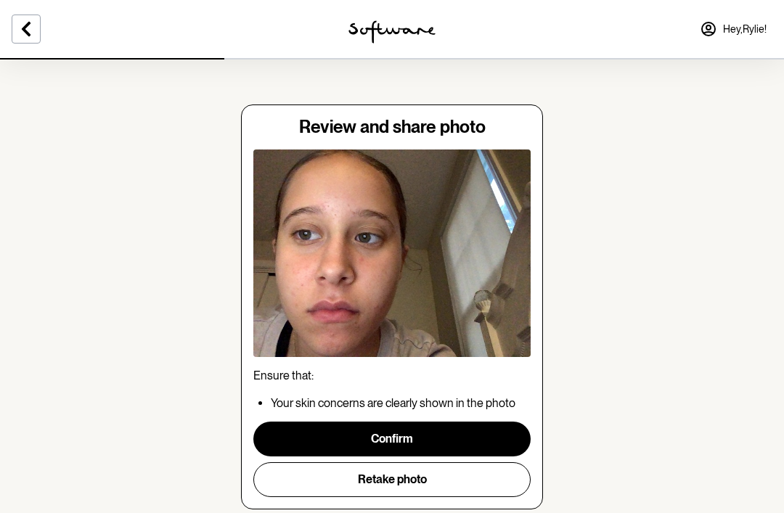
click at [280, 436] on button "Confirm" at bounding box center [391, 439] width 277 height 35
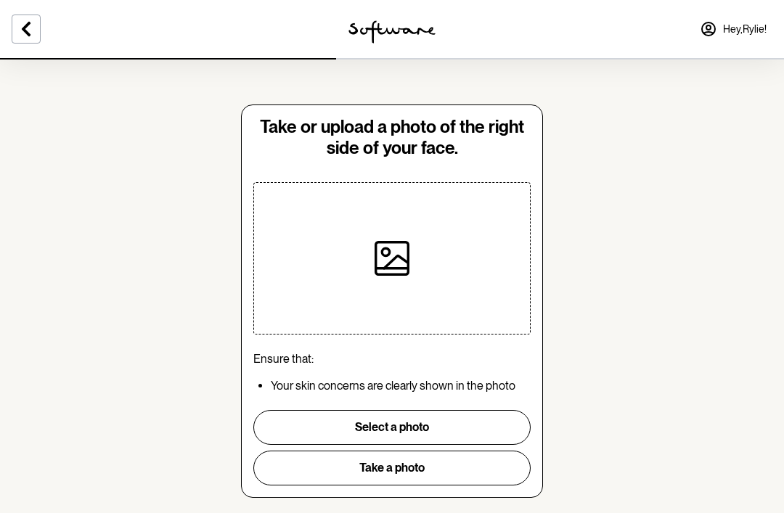
click at [277, 427] on button "Select a photo" at bounding box center [391, 427] width 277 height 35
click at [273, 470] on button "Take a photo" at bounding box center [391, 468] width 277 height 35
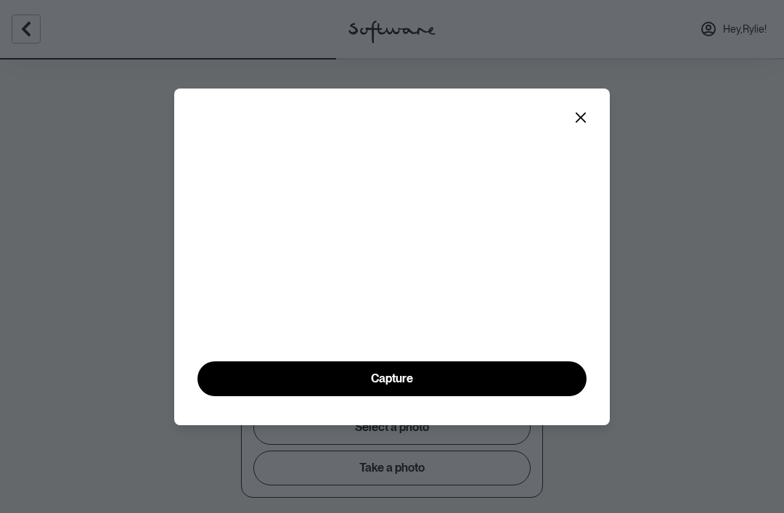
click at [239, 396] on button "Capture" at bounding box center [391, 378] width 389 height 35
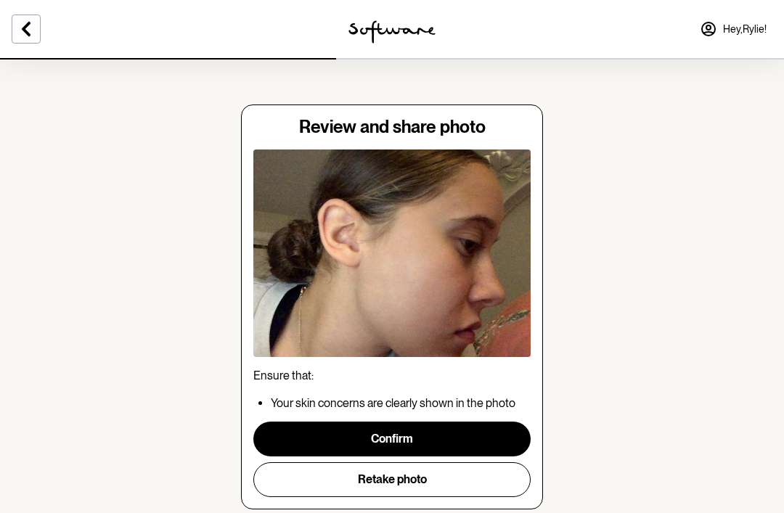
click at [298, 479] on button "Retake photo" at bounding box center [391, 479] width 277 height 35
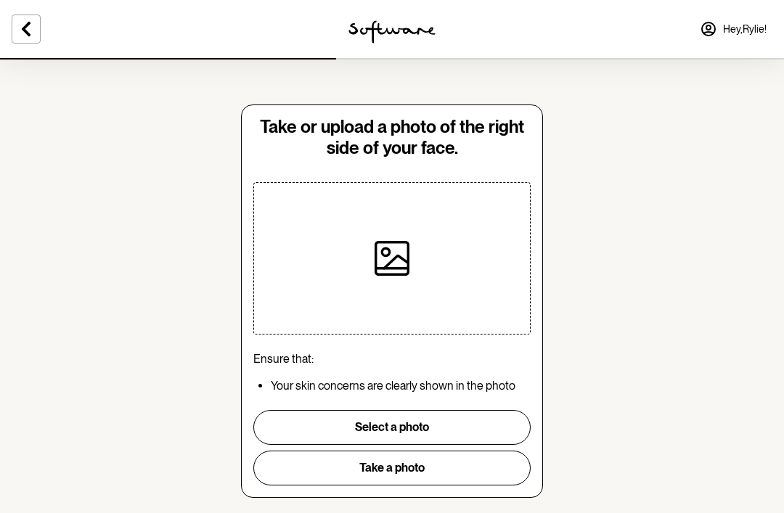
click at [469, 475] on button "Take a photo" at bounding box center [391, 468] width 277 height 35
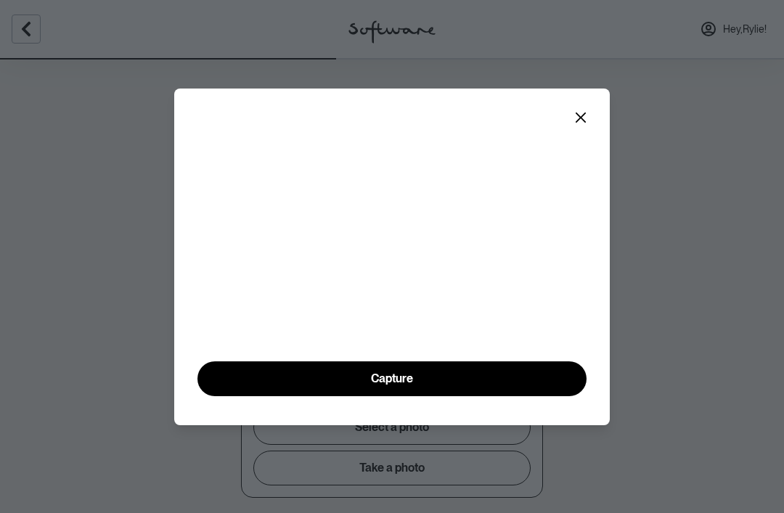
click at [429, 396] on button "Capture" at bounding box center [391, 378] width 389 height 35
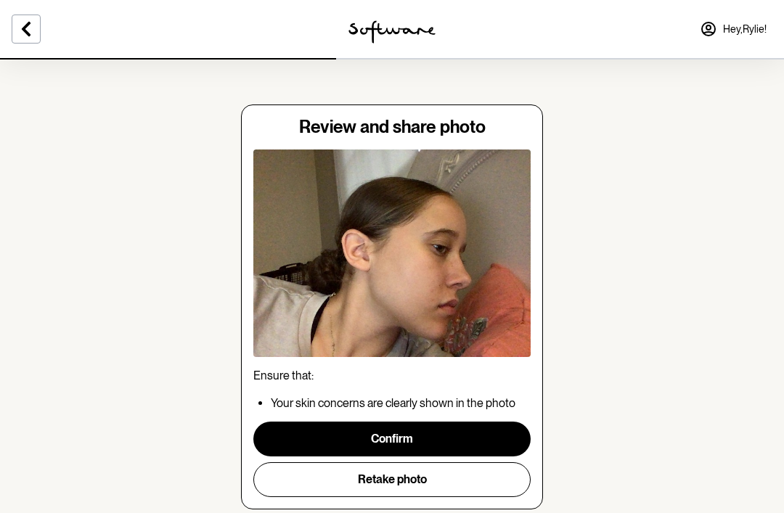
click at [430, 440] on button "Confirm" at bounding box center [391, 439] width 277 height 35
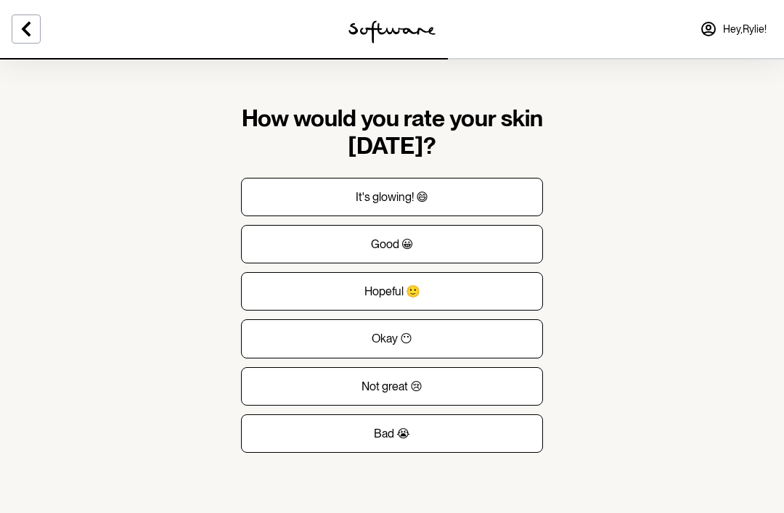
click at [271, 440] on button "Bad 😭" at bounding box center [392, 433] width 302 height 38
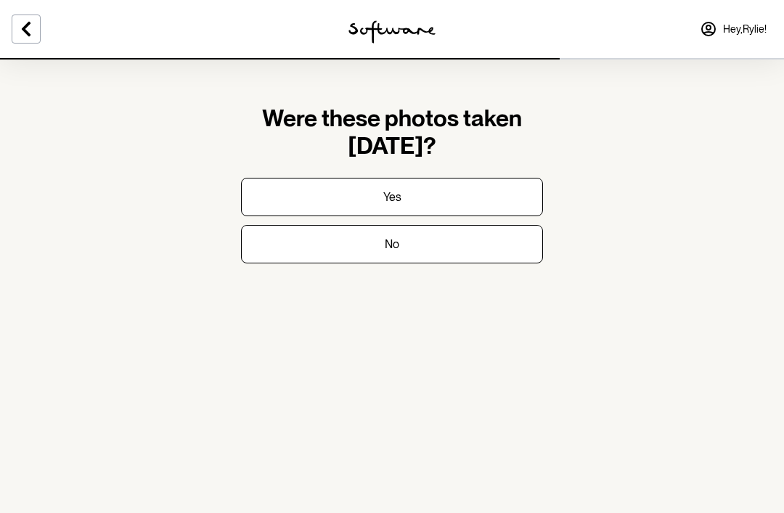
click at [263, 199] on button "Yes" at bounding box center [392, 197] width 302 height 38
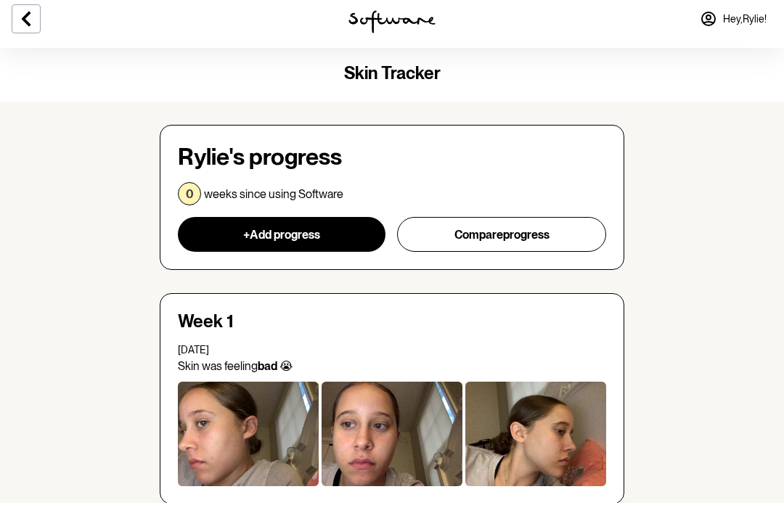
scroll to position [1, 0]
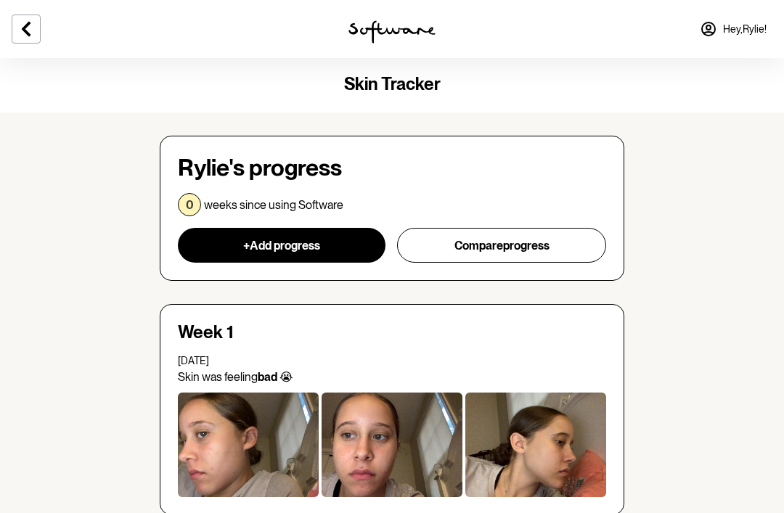
click at [509, 424] on div at bounding box center [535, 445] width 141 height 105
click at [440, 462] on div at bounding box center [391, 445] width 141 height 105
click at [243, 473] on div at bounding box center [248, 445] width 141 height 105
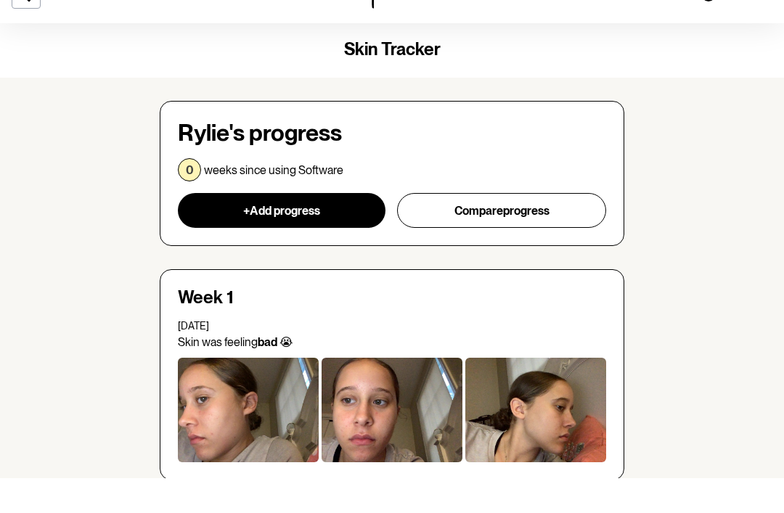
scroll to position [0, 0]
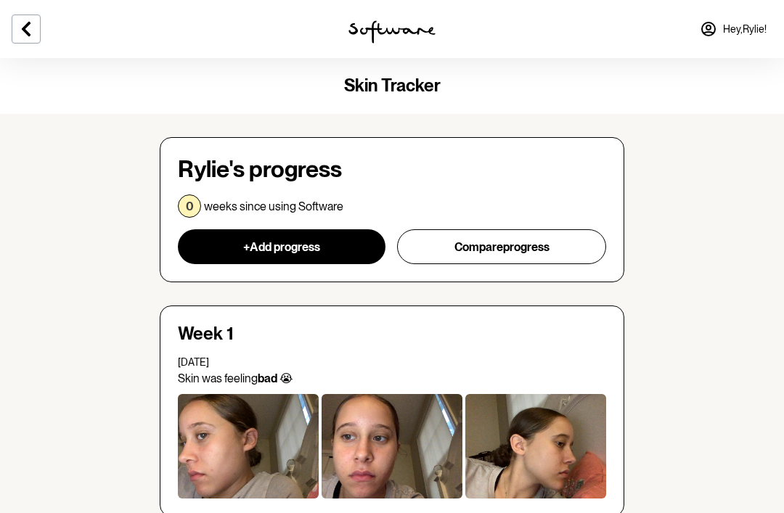
click at [29, 28] on icon at bounding box center [25, 28] width 17 height 17
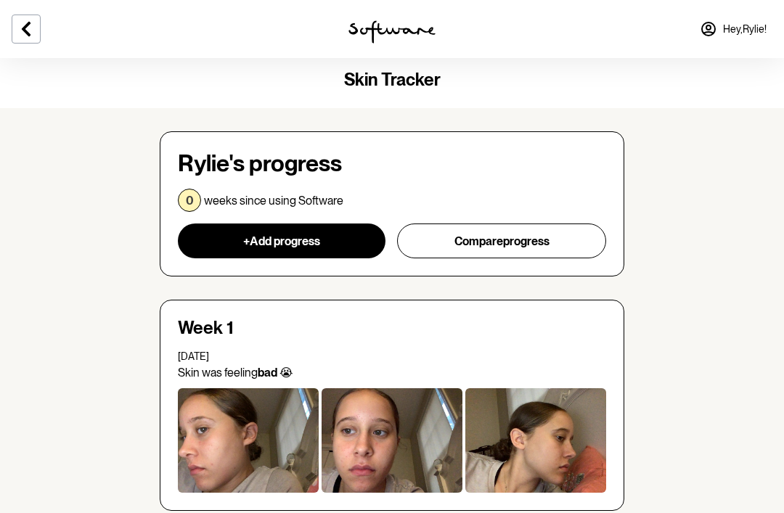
click at [567, 236] on button "Compare progress" at bounding box center [501, 241] width 209 height 35
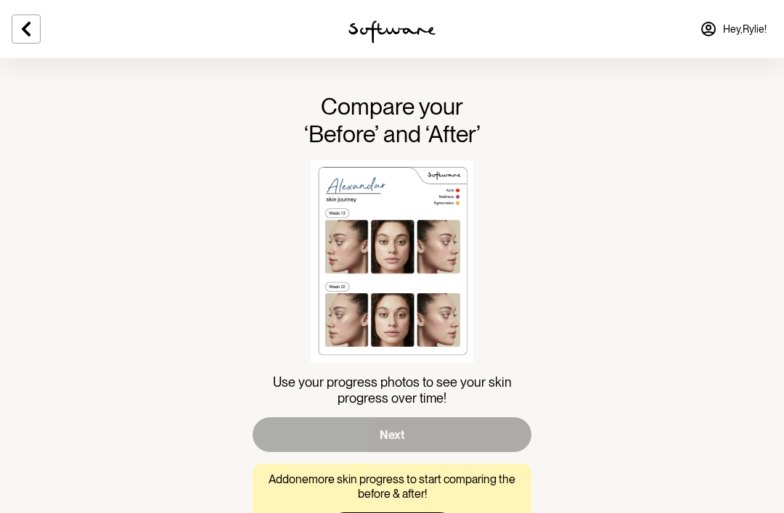
click at [22, 35] on icon at bounding box center [25, 28] width 17 height 17
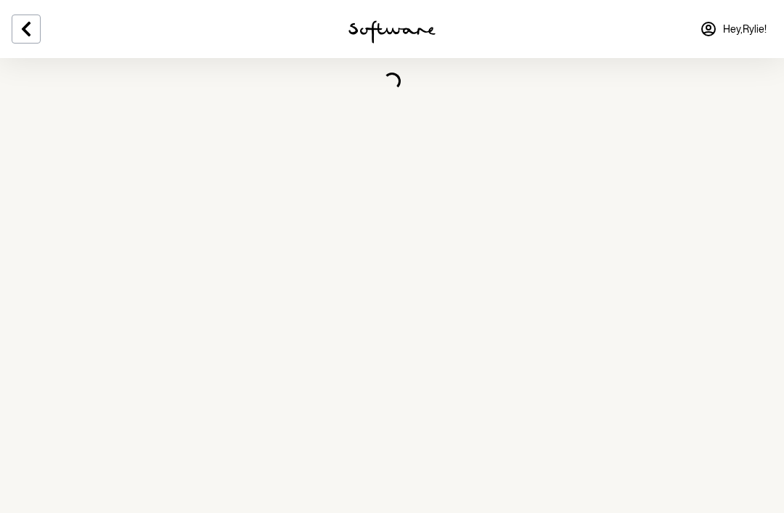
click at [24, 22] on icon at bounding box center [25, 28] width 17 height 17
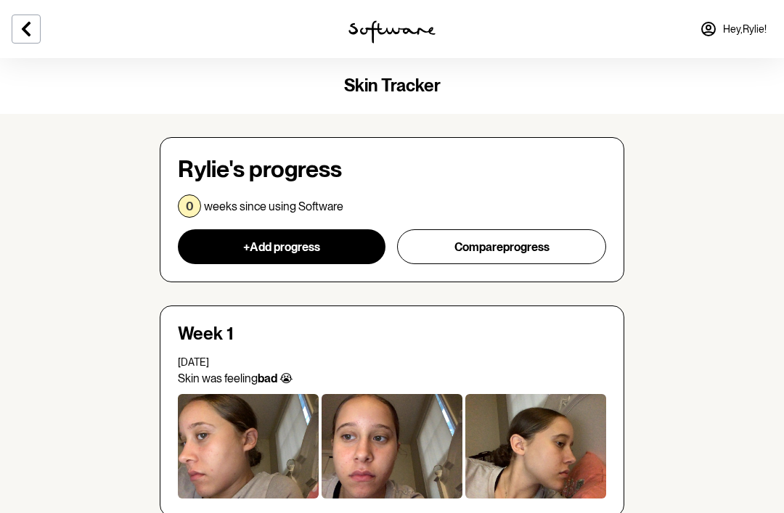
click at [32, 32] on icon at bounding box center [25, 28] width 17 height 17
click at [712, 23] on icon at bounding box center [708, 28] width 13 height 13
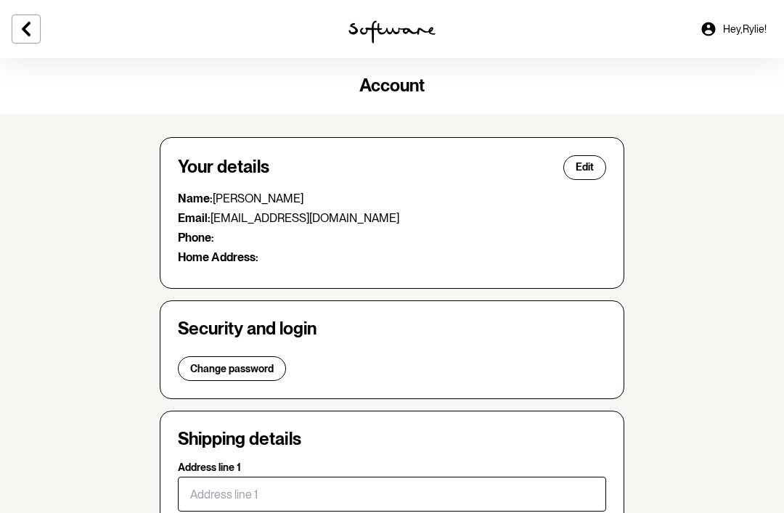
click at [13, 33] on button at bounding box center [26, 29] width 29 height 29
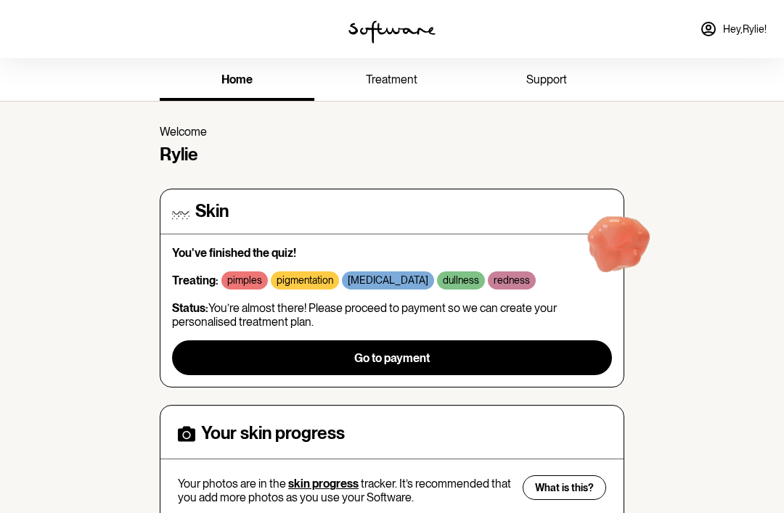
click at [414, 77] on span "treatment" at bounding box center [392, 80] width 52 height 14
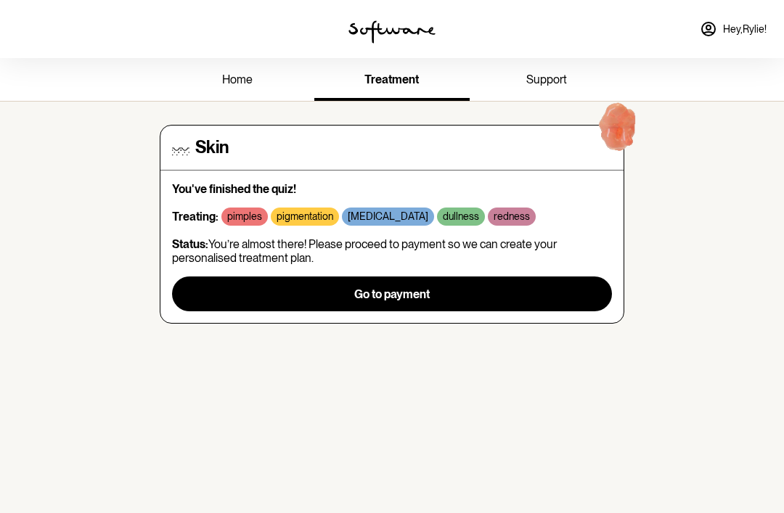
click at [547, 234] on div "You've finished the quiz! Treating: pimples pigmentation [MEDICAL_DATA] dullnes…" at bounding box center [392, 246] width 440 height 129
click at [557, 289] on button "Go to payment" at bounding box center [392, 293] width 440 height 35
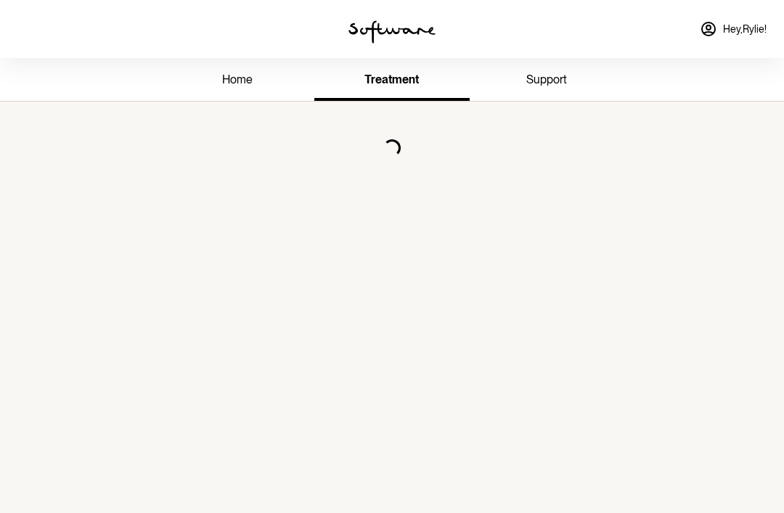
click at [565, 73] on span "support" at bounding box center [546, 80] width 41 height 14
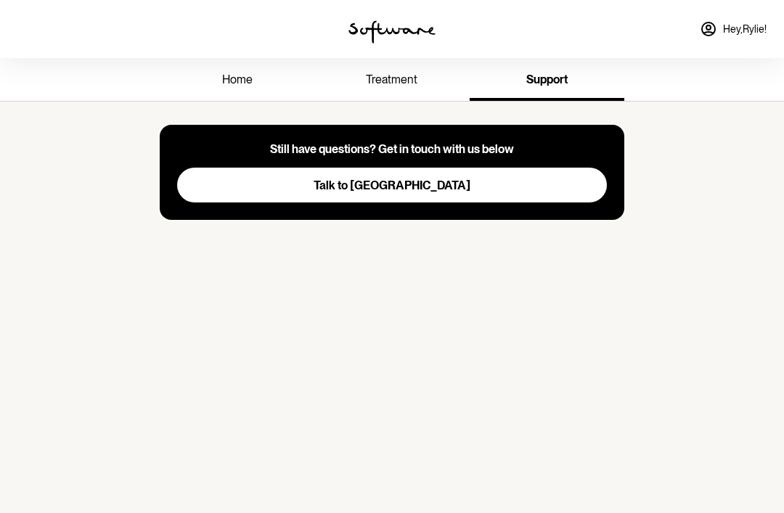
click at [723, 35] on span "Hey, [PERSON_NAME] !" at bounding box center [745, 29] width 44 height 12
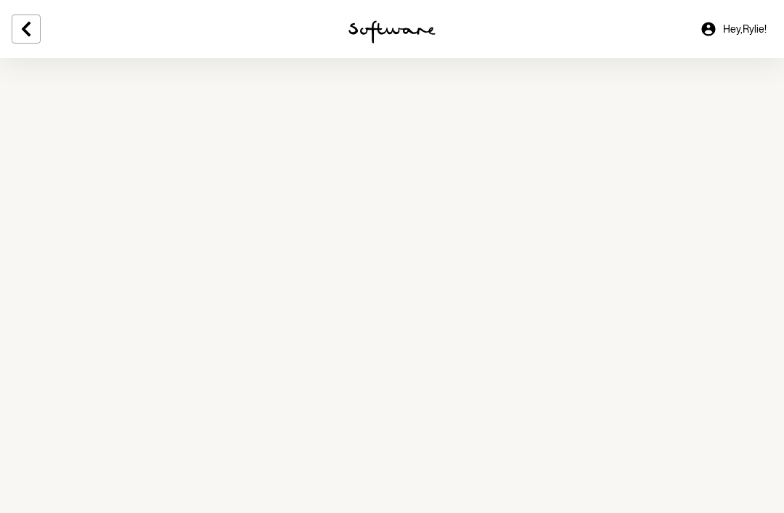
click at [710, 30] on icon at bounding box center [708, 29] width 14 height 14
